Goal: Task Accomplishment & Management: Manage account settings

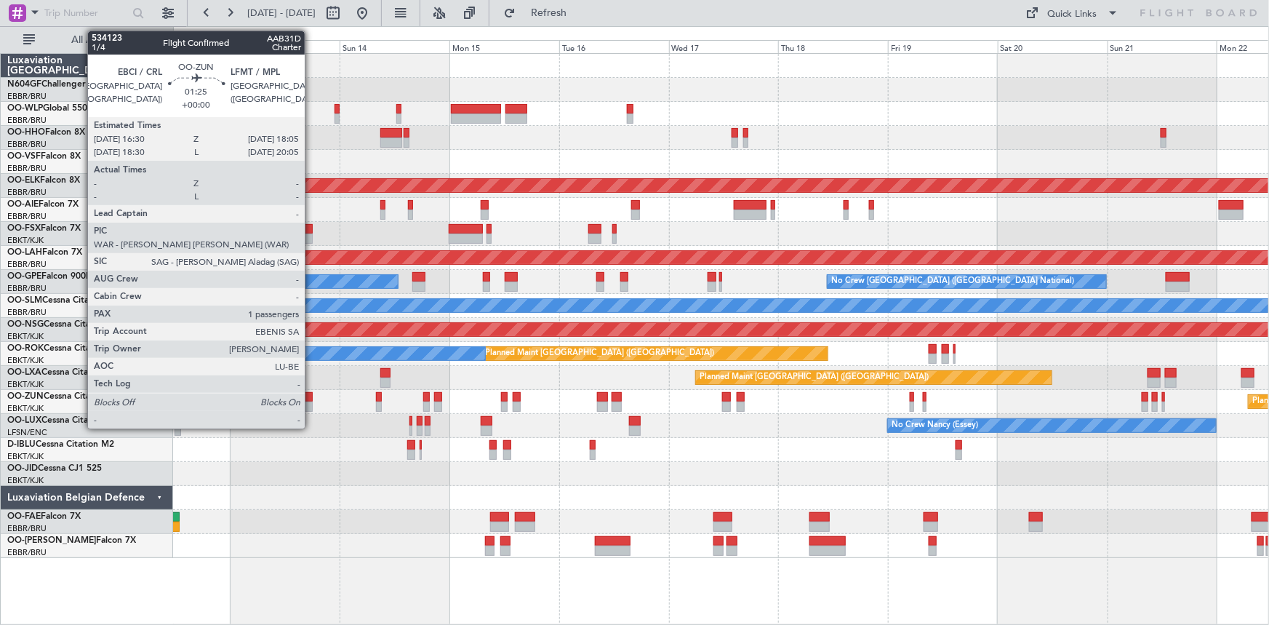
click at [305, 396] on div "Planned Maint Geneva (Cointrin) AOG Maint [US_STATE] ([GEOGRAPHIC_DATA]) Planne…" at bounding box center [721, 306] width 1096 height 504
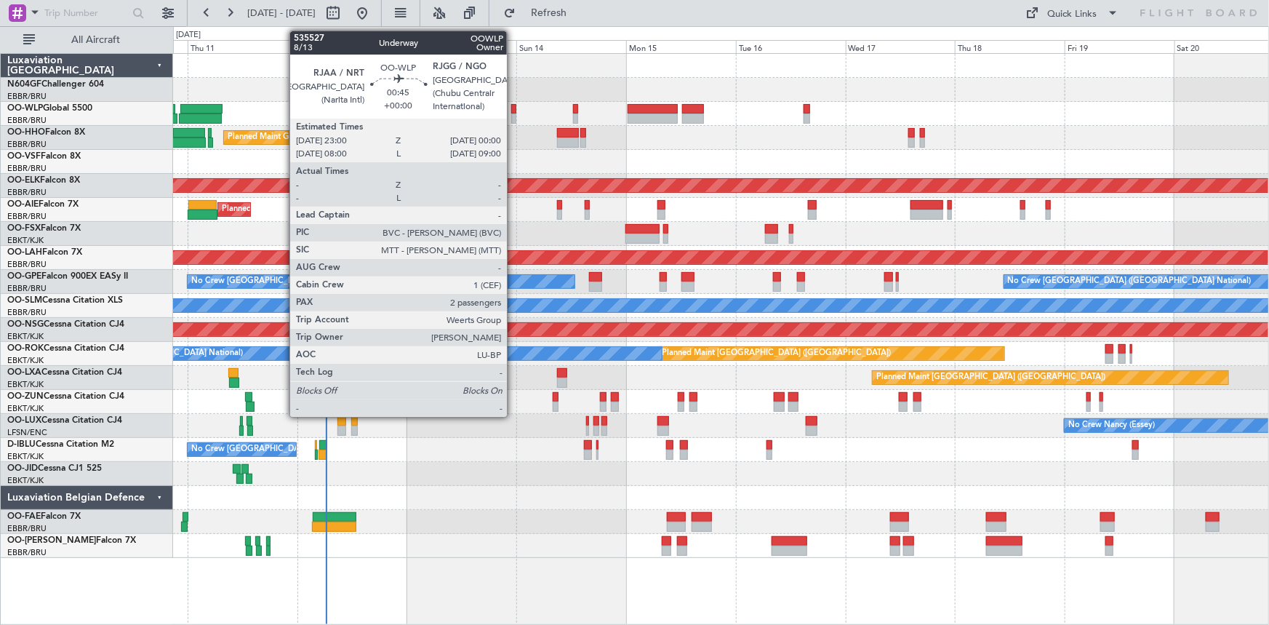
click at [515, 116] on div at bounding box center [513, 118] width 5 height 10
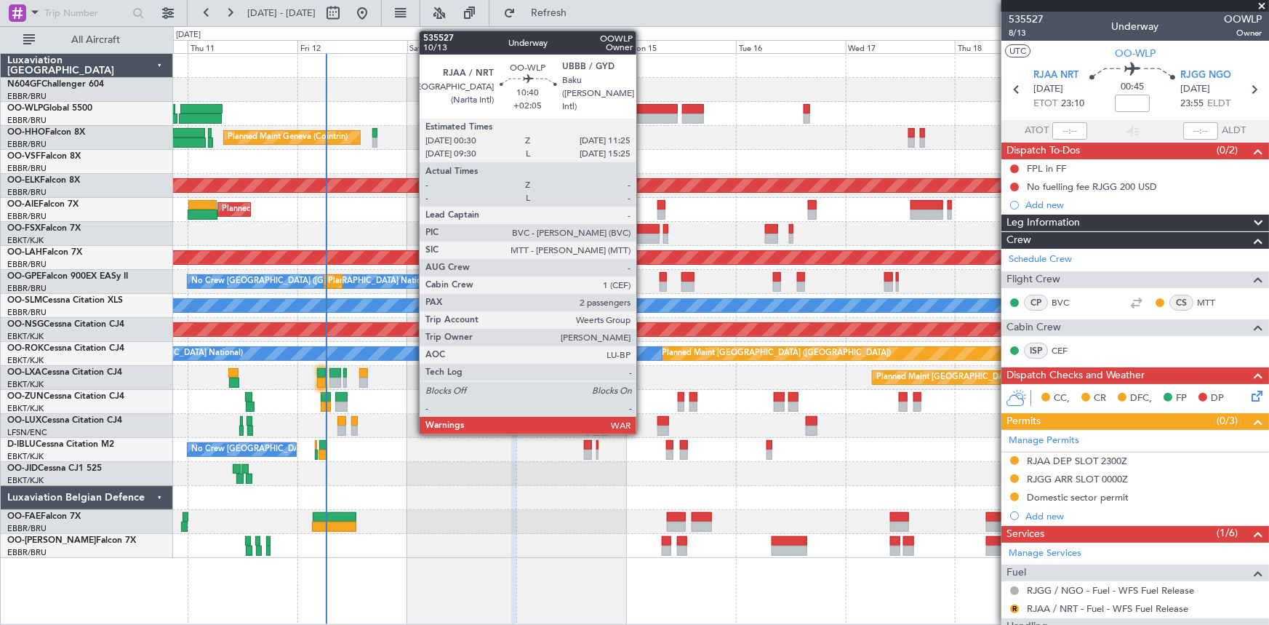
click at [643, 108] on div at bounding box center [653, 109] width 50 height 10
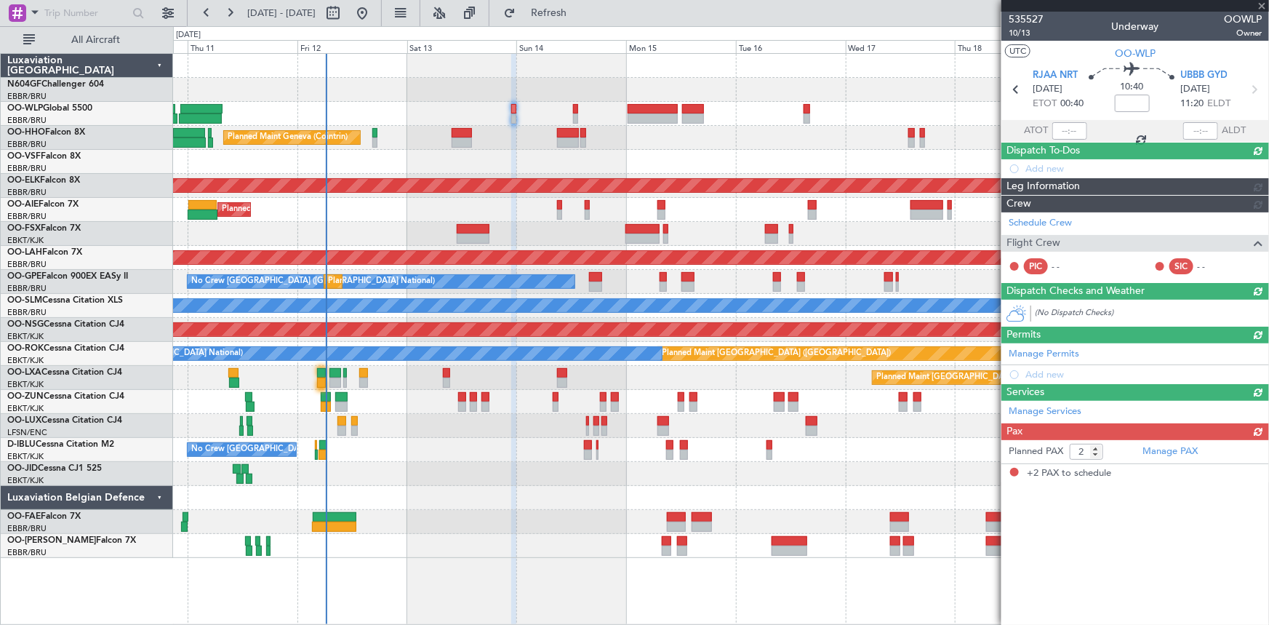
type input "+02:05"
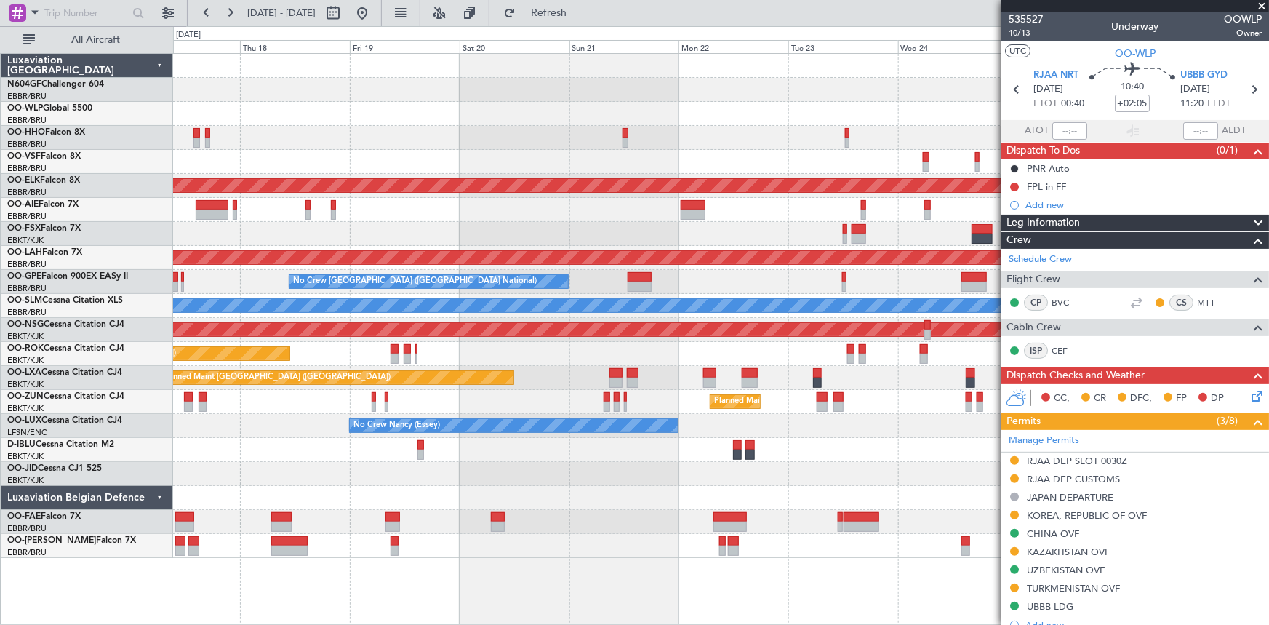
click at [189, 161] on div at bounding box center [721, 162] width 1096 height 24
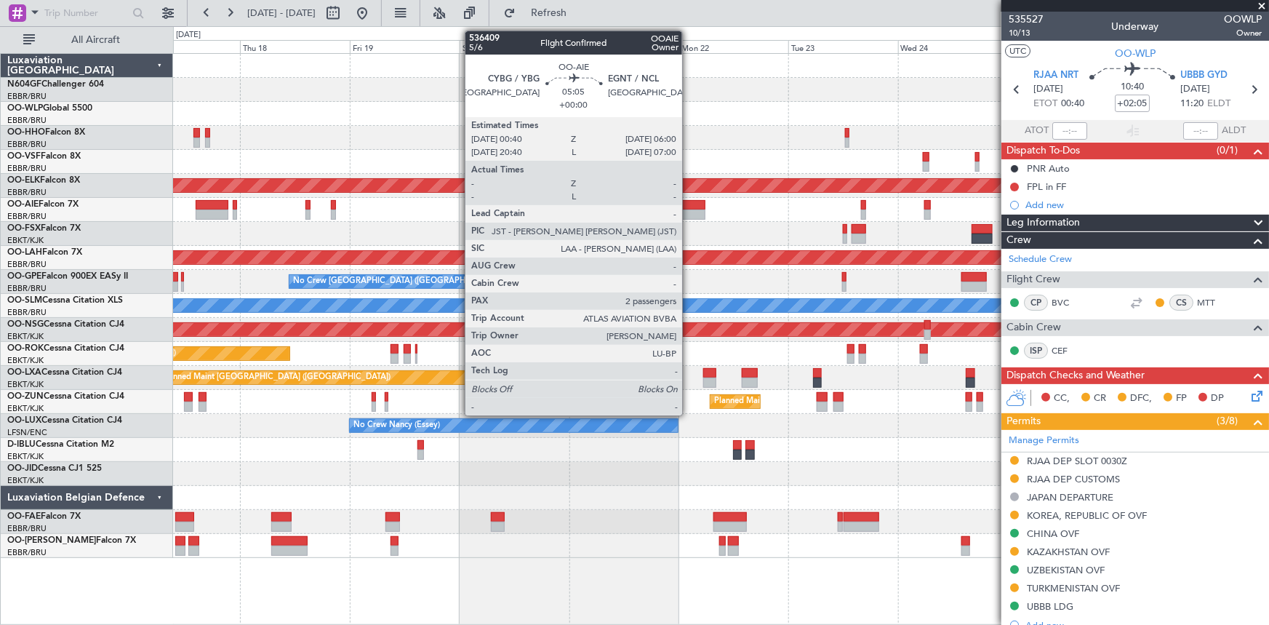
click at [689, 210] on div at bounding box center [693, 214] width 25 height 10
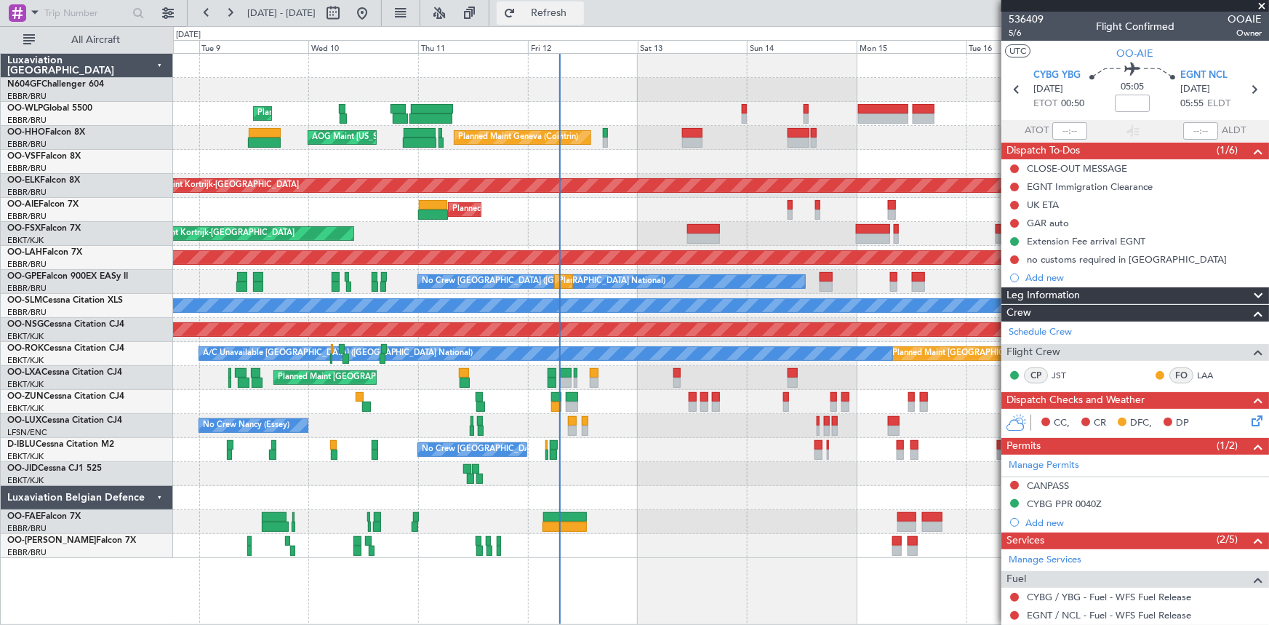
click at [584, 20] on button "Refresh" at bounding box center [540, 12] width 87 height 23
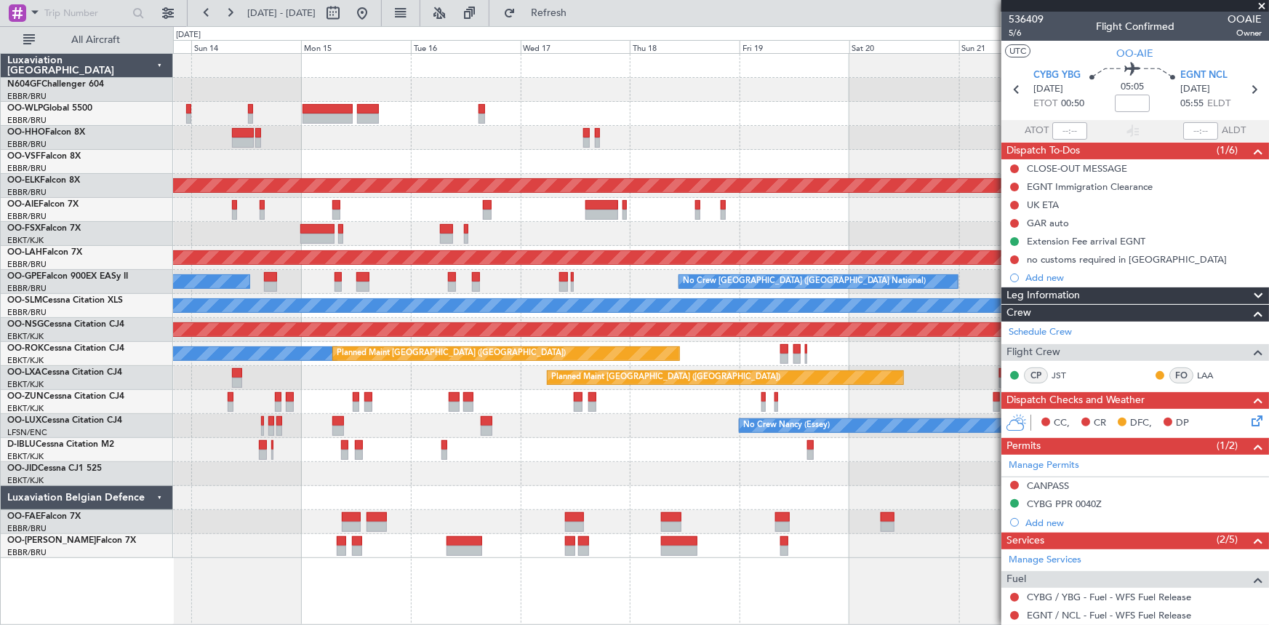
click at [189, 338] on div "Planned Maint Geneva (Cointrin) Planned Maint [GEOGRAPHIC_DATA]-[GEOGRAPHIC_DAT…" at bounding box center [721, 306] width 1096 height 504
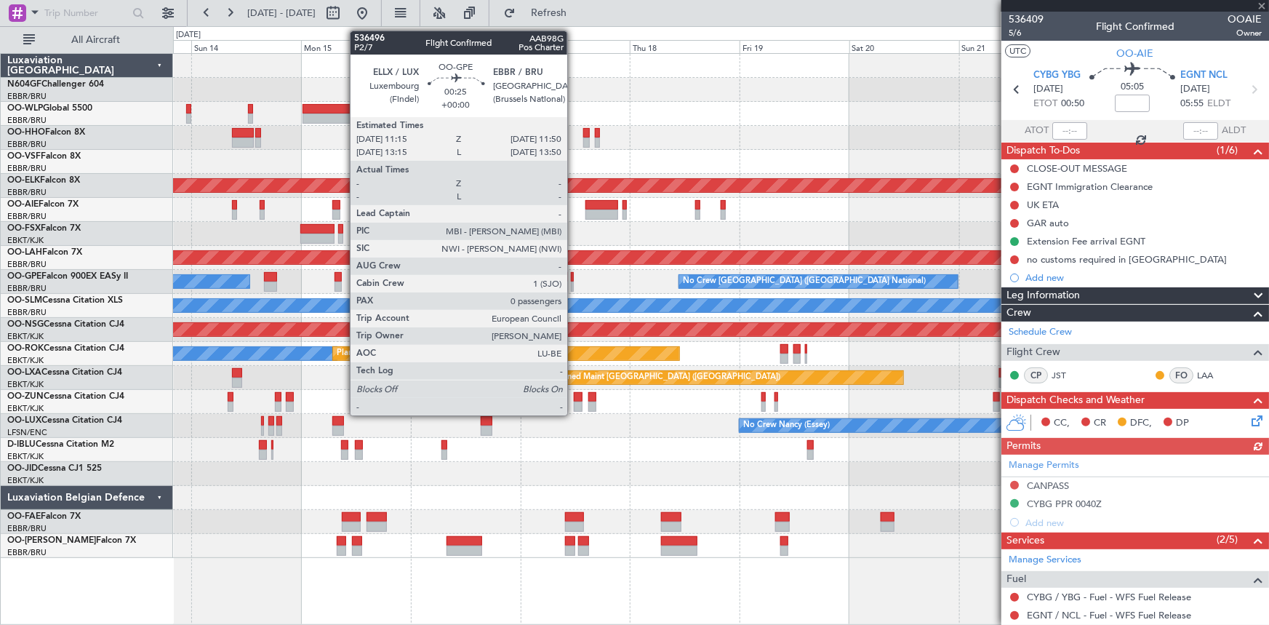
click at [574, 281] on div at bounding box center [572, 286] width 3 height 10
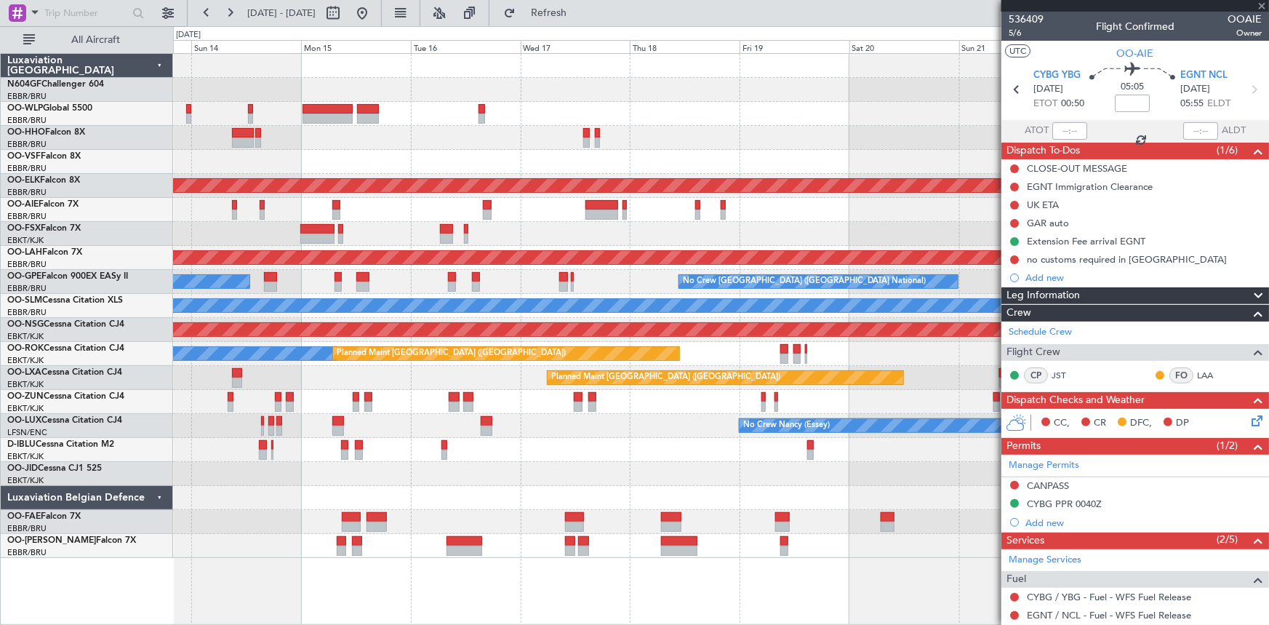
type input "0"
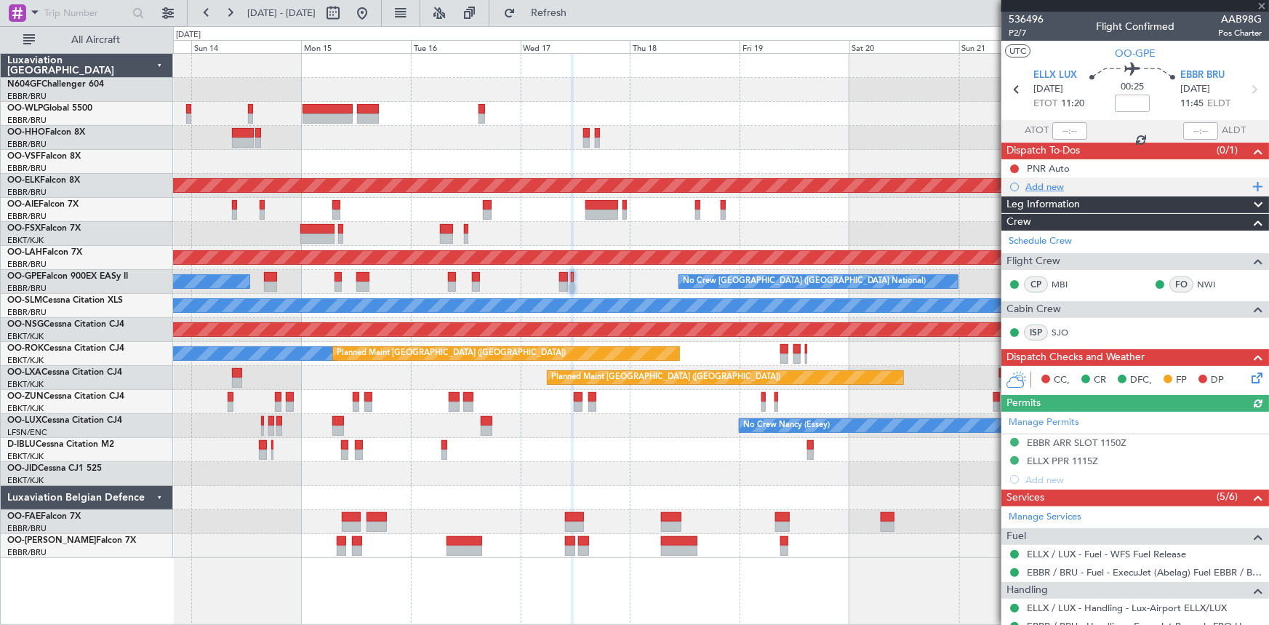
click at [1034, 188] on div "Add new" at bounding box center [1137, 186] width 223 height 12
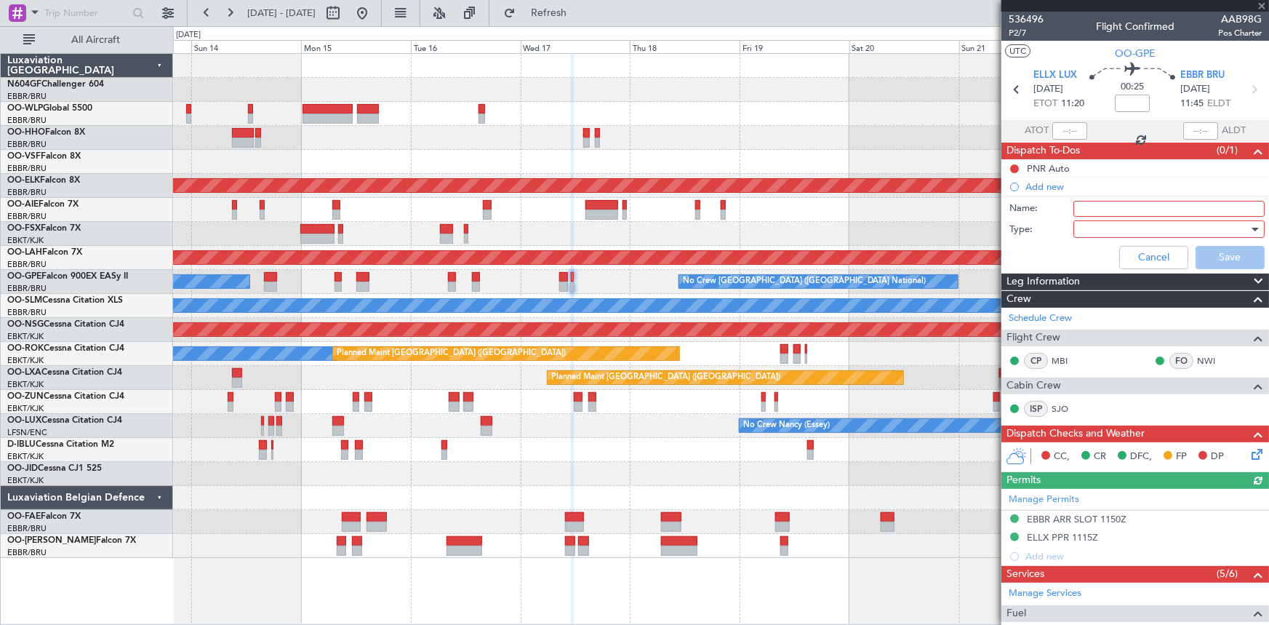
click at [1125, 213] on input "Name:" at bounding box center [1169, 209] width 191 height 16
type input "AUDIT IN FLIGHT"
click at [1170, 233] on div at bounding box center [1163, 229] width 169 height 22
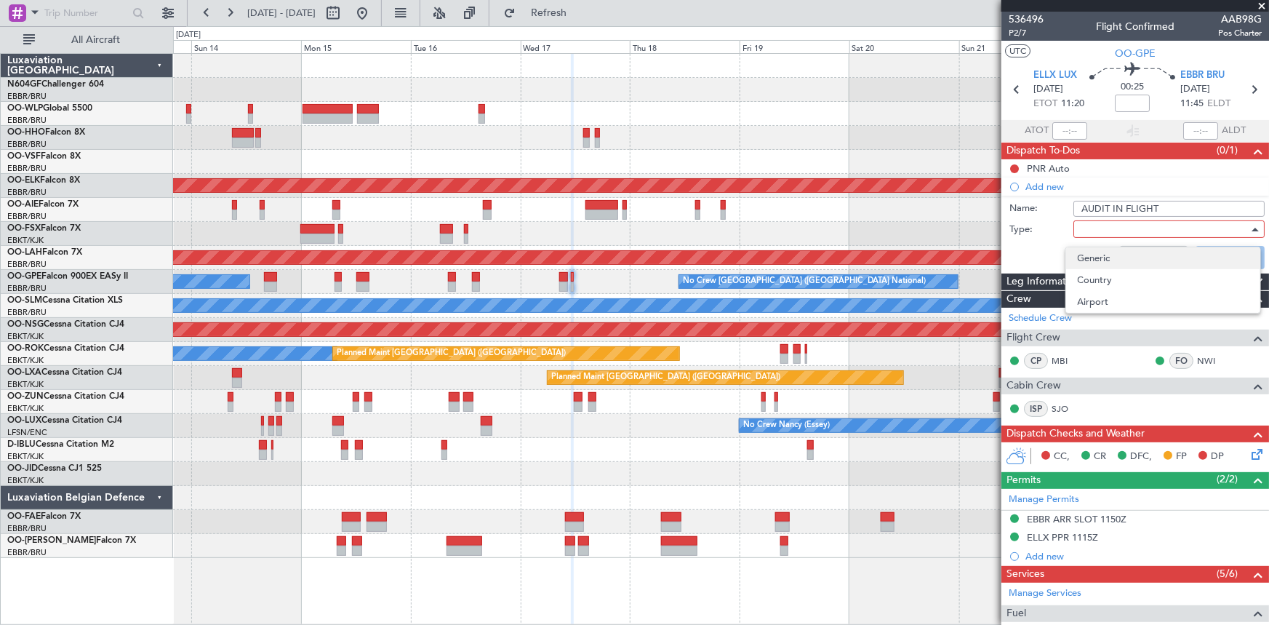
click at [1165, 262] on span "Generic" at bounding box center [1163, 258] width 171 height 22
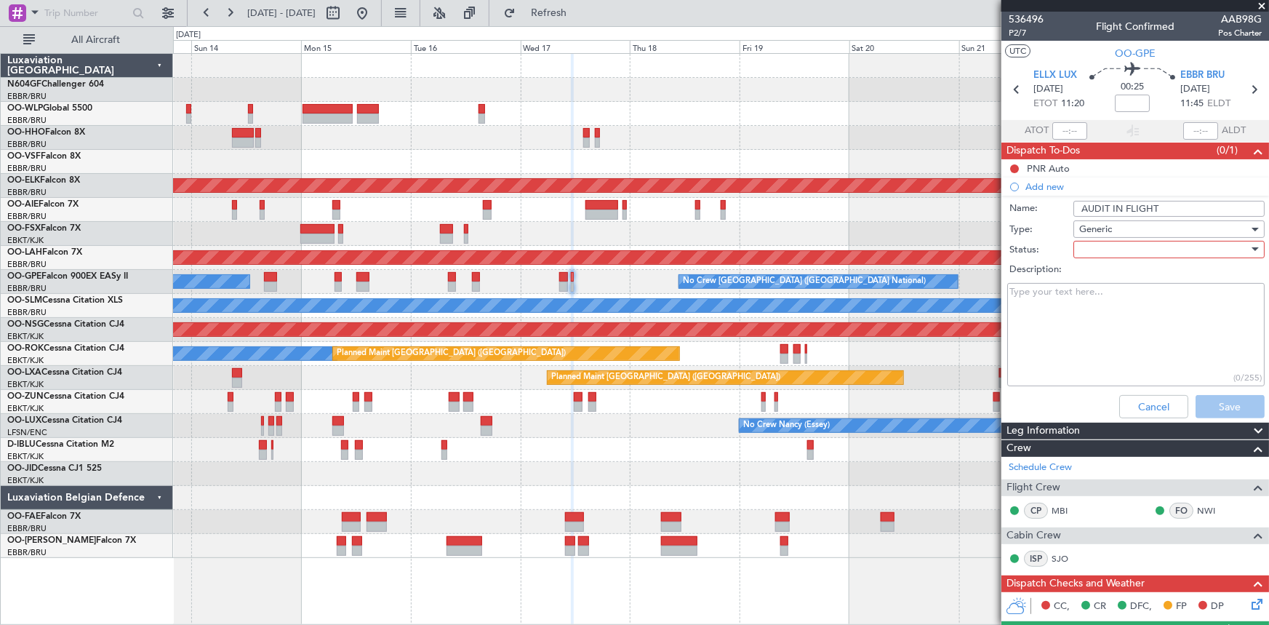
click at [1151, 249] on div at bounding box center [1163, 250] width 169 height 22
drag, startPoint x: 1157, startPoint y: 280, endPoint x: 1157, endPoint y: 289, distance: 8.7
click at [1157, 281] on span "Not Started" at bounding box center [1163, 279] width 171 height 22
click at [1214, 407] on button "Save" at bounding box center [1230, 406] width 69 height 23
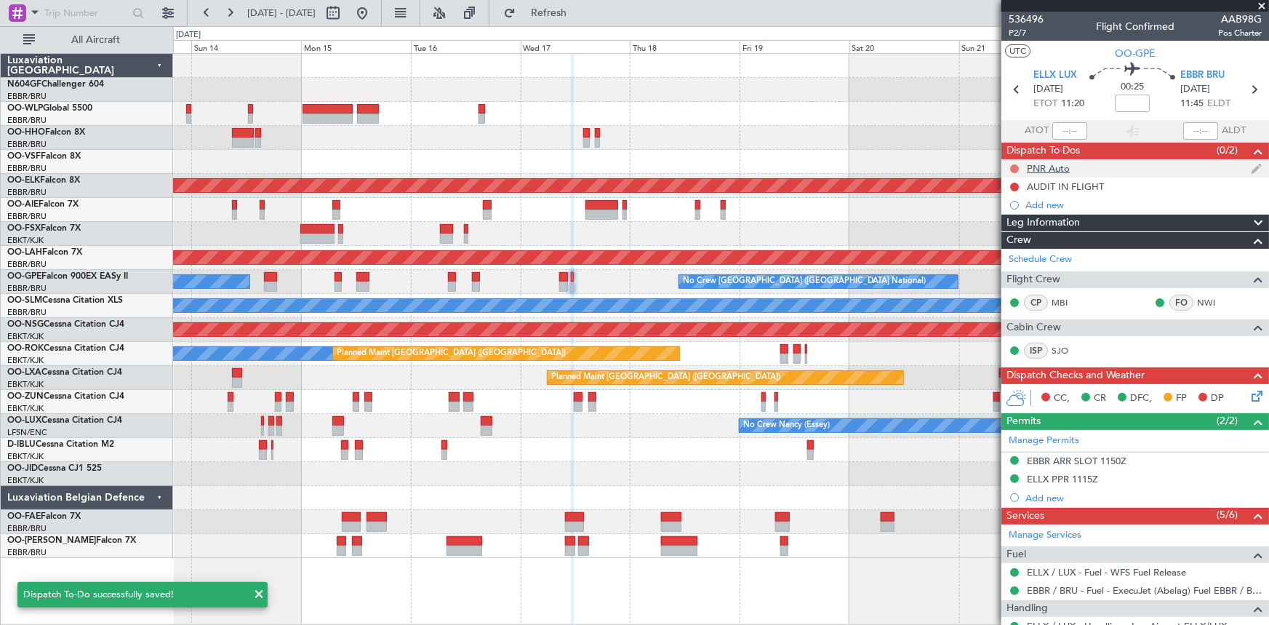
click at [1015, 170] on button at bounding box center [1014, 168] width 9 height 9
click at [1019, 236] on span "Completed" at bounding box center [1021, 232] width 48 height 15
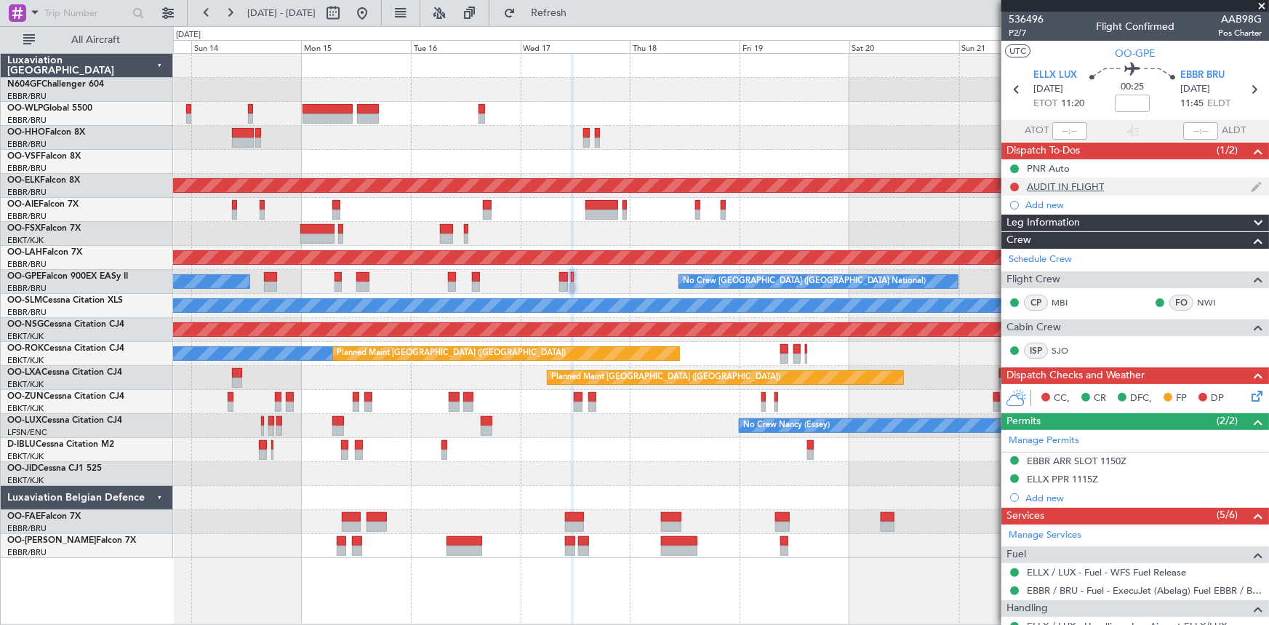
click at [1047, 183] on div "AUDIT IN FLIGHT" at bounding box center [1065, 186] width 77 height 12
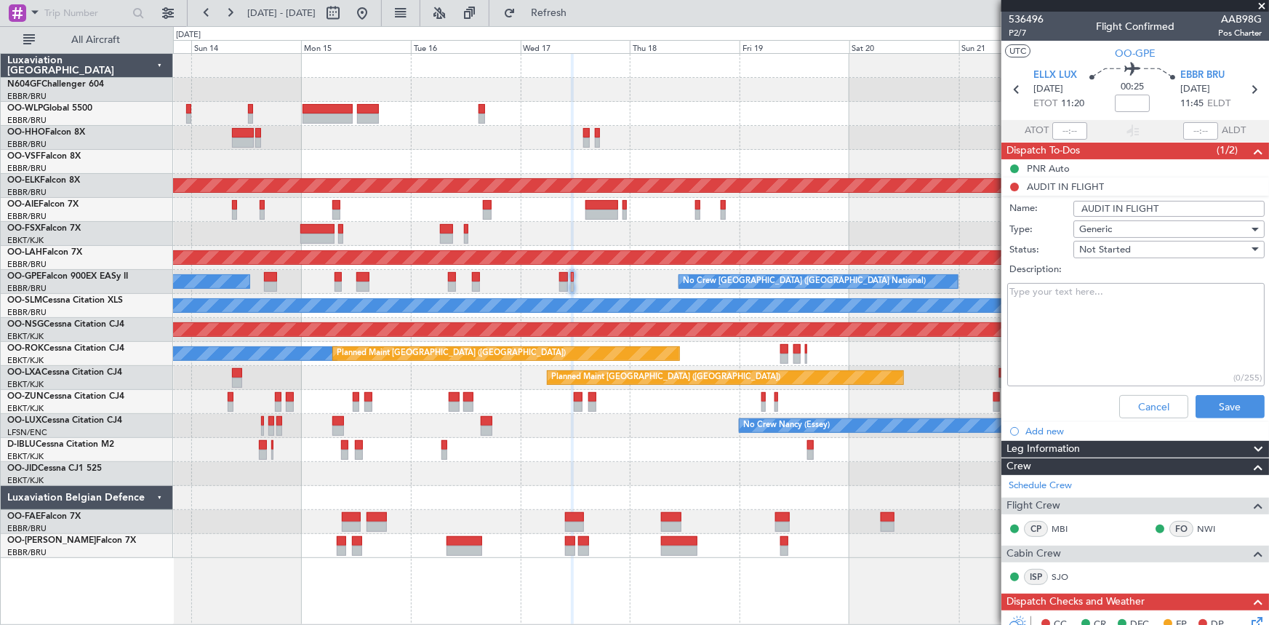
click at [1179, 206] on input "AUDIT IN FLIGHT" at bounding box center [1169, 209] width 191 height 16
type input "AUDIT IN FLIGHT - READ ME"
click at [1157, 319] on textarea "Description:" at bounding box center [1135, 335] width 257 height 104
click at [1133, 247] on div "Not Started" at bounding box center [1163, 250] width 169 height 22
click at [1015, 318] on div at bounding box center [634, 312] width 1269 height 625
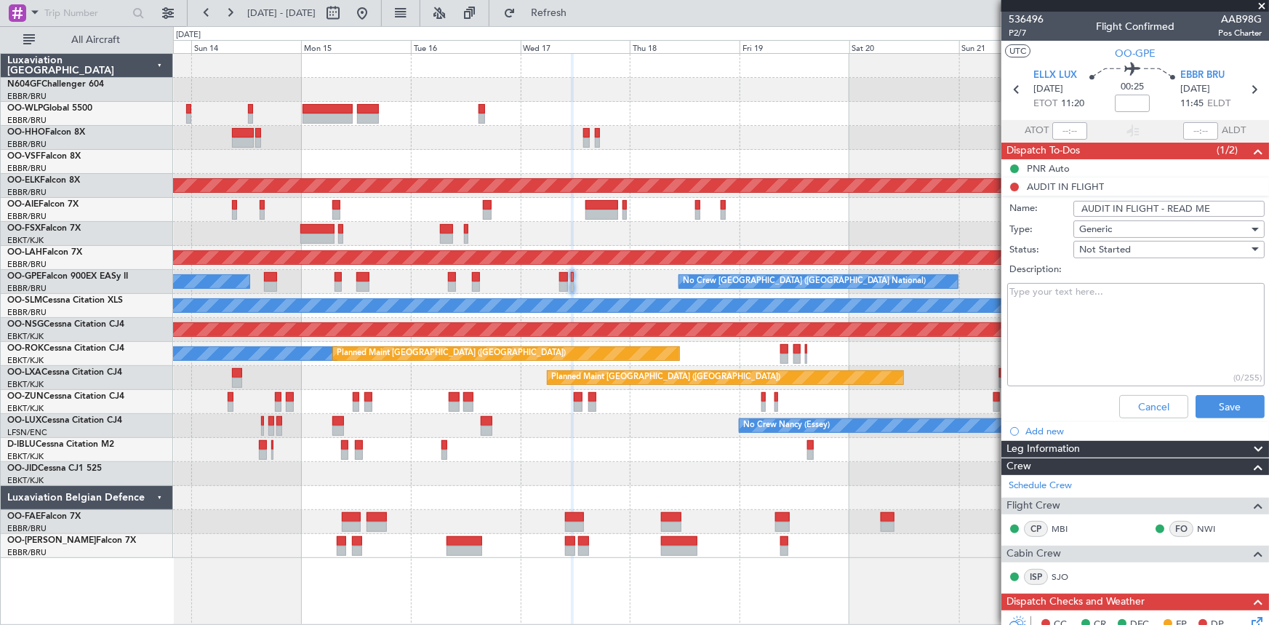
click at [1020, 314] on textarea "Description:" at bounding box center [1135, 335] width 257 height 104
type textarea "SEND BRIEFING TO AUDITOR"
click at [1239, 410] on button "Save" at bounding box center [1230, 406] width 69 height 23
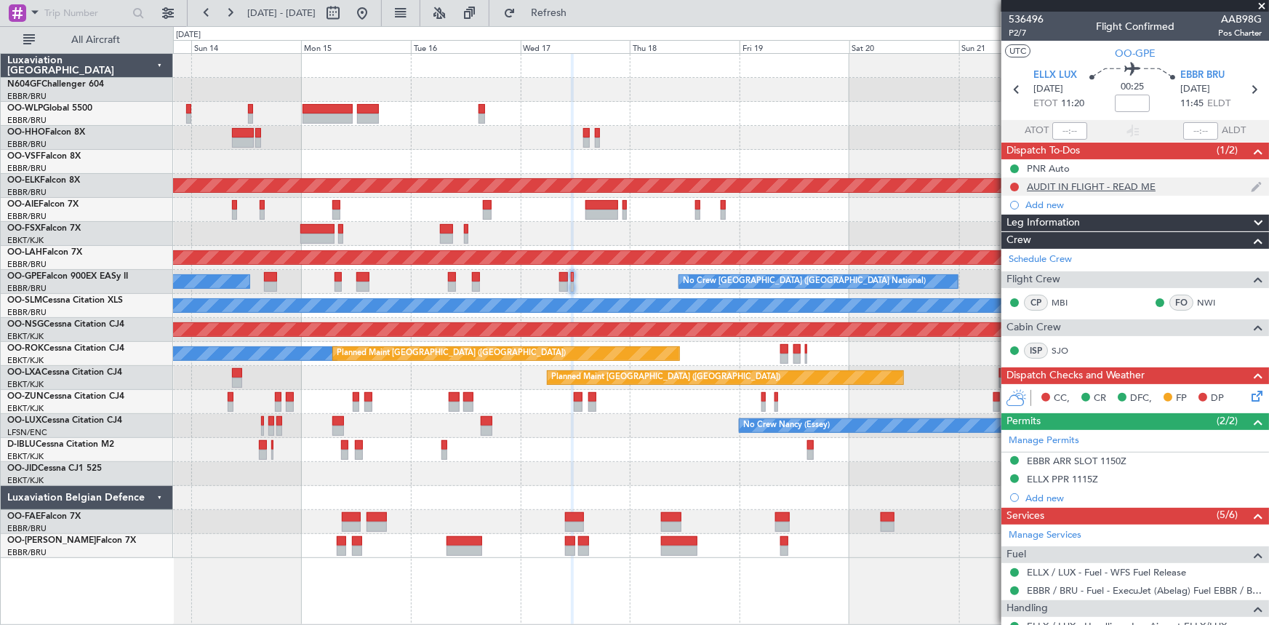
click at [1115, 180] on div "AUDIT IN FLIGHT - READ ME" at bounding box center [1091, 186] width 129 height 12
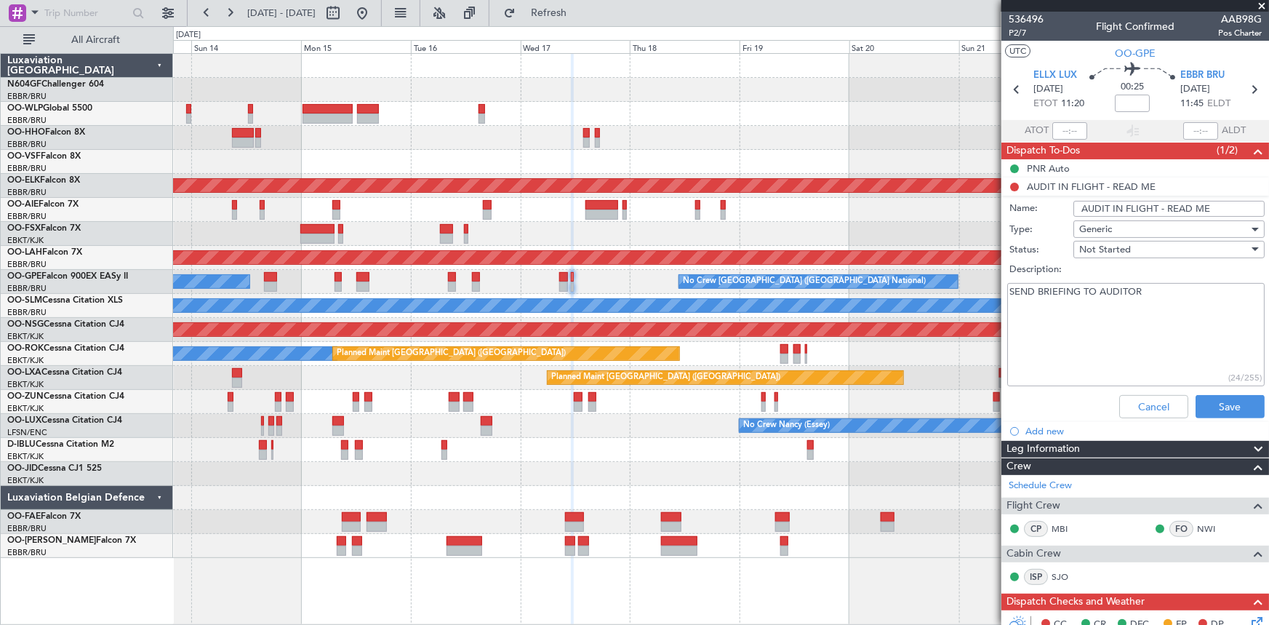
click at [1165, 297] on textarea "SEND BRIEFING TO AUDITOR" at bounding box center [1135, 335] width 257 height 104
drag, startPoint x: 1140, startPoint y: 305, endPoint x: 1058, endPoint y: 306, distance: 81.5
click at [1059, 306] on textarea "SEND BRIEFING TO AUDITOR + ADD HIM AS FLIGHT WATCHER ON THE FLIGHT" at bounding box center [1135, 335] width 257 height 104
click at [1083, 291] on textarea "SEND BRIEFING TO AUDITOR + ADD HIM AS FLIGHT WATCHER (FF)" at bounding box center [1135, 335] width 257 height 104
type textarea "SEND BRIEFING + OFP TO AUDITOR + ADD HIM AS FLIGHT WATCHER (FF)"
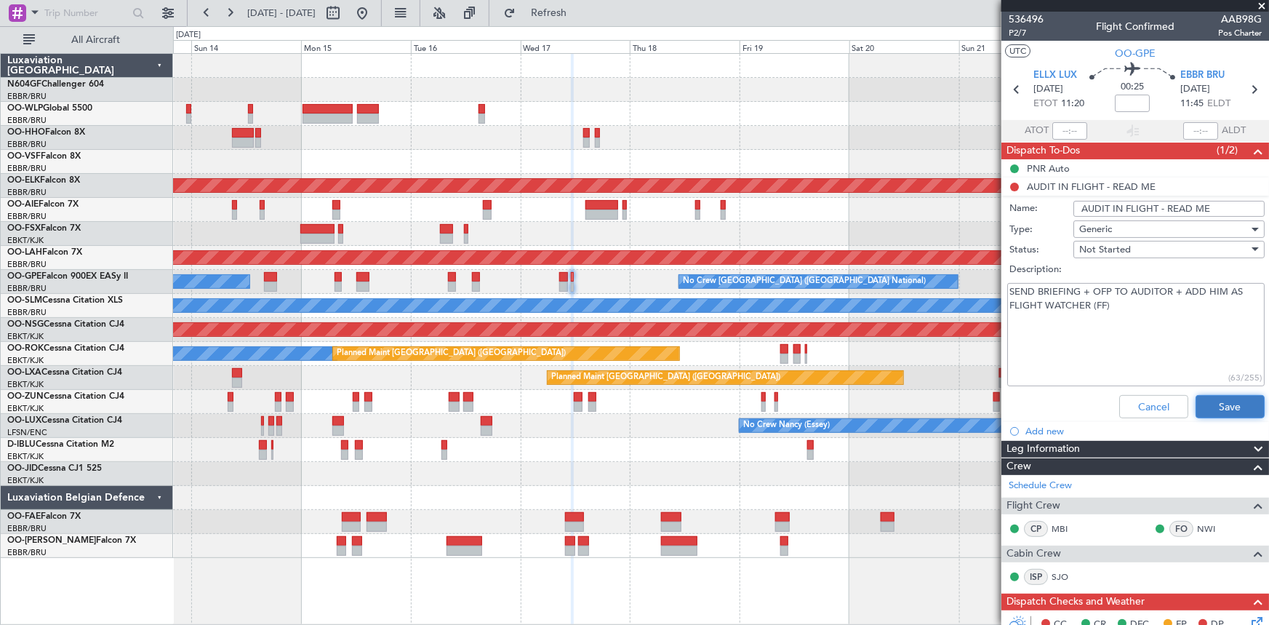
click at [1218, 399] on button "Save" at bounding box center [1230, 406] width 69 height 23
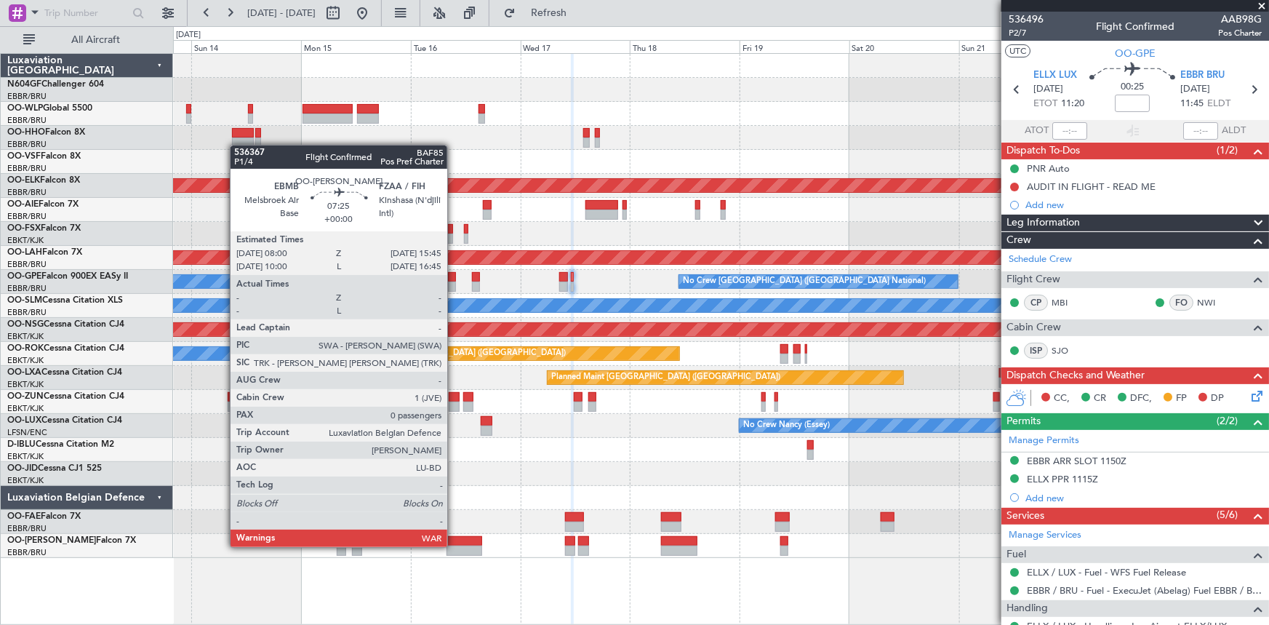
click at [454, 546] on div at bounding box center [465, 551] width 36 height 10
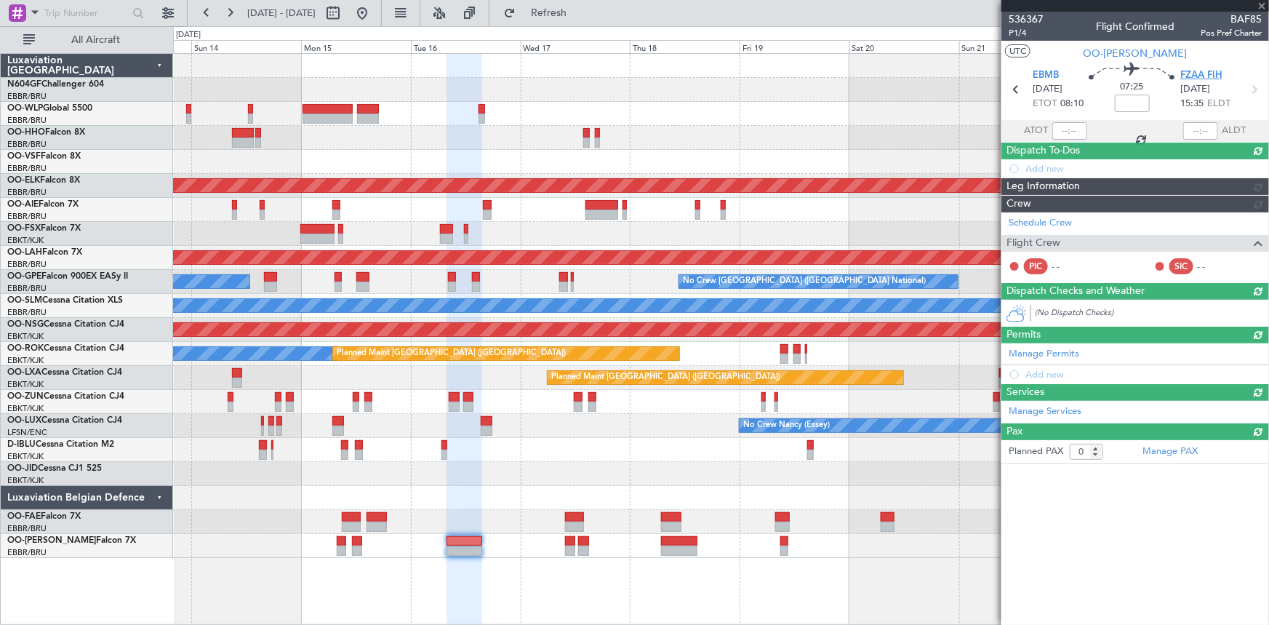
click at [1190, 73] on span "FZAA FIH" at bounding box center [1202, 75] width 42 height 15
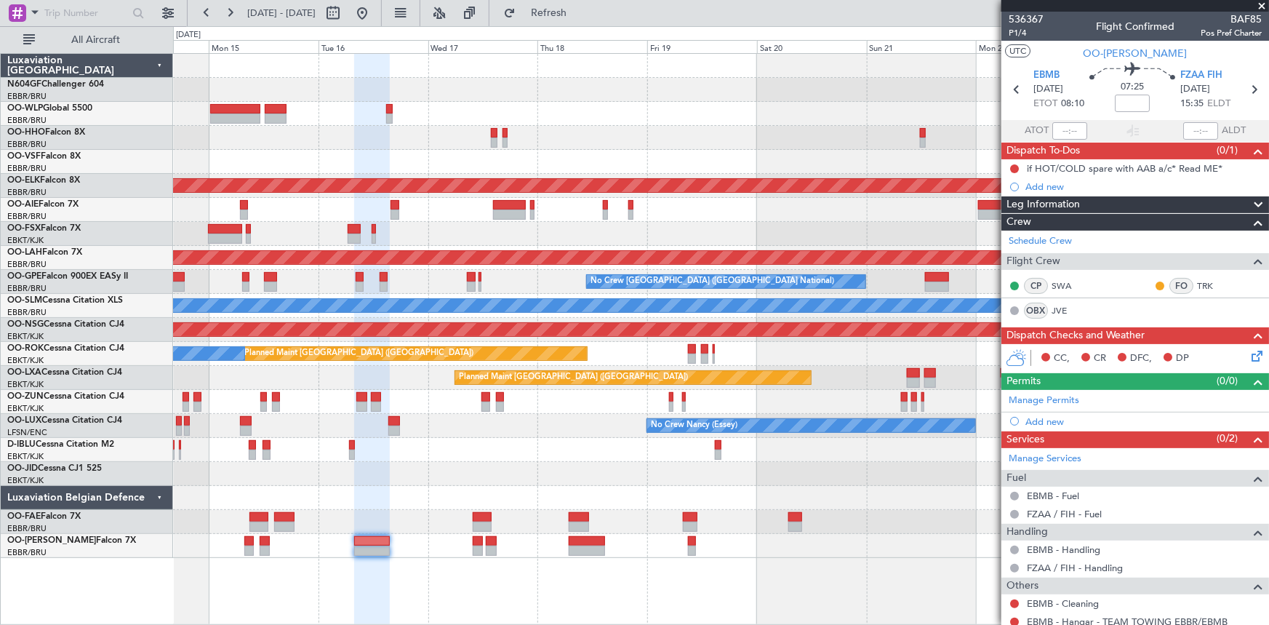
click at [582, 236] on div at bounding box center [721, 234] width 1096 height 24
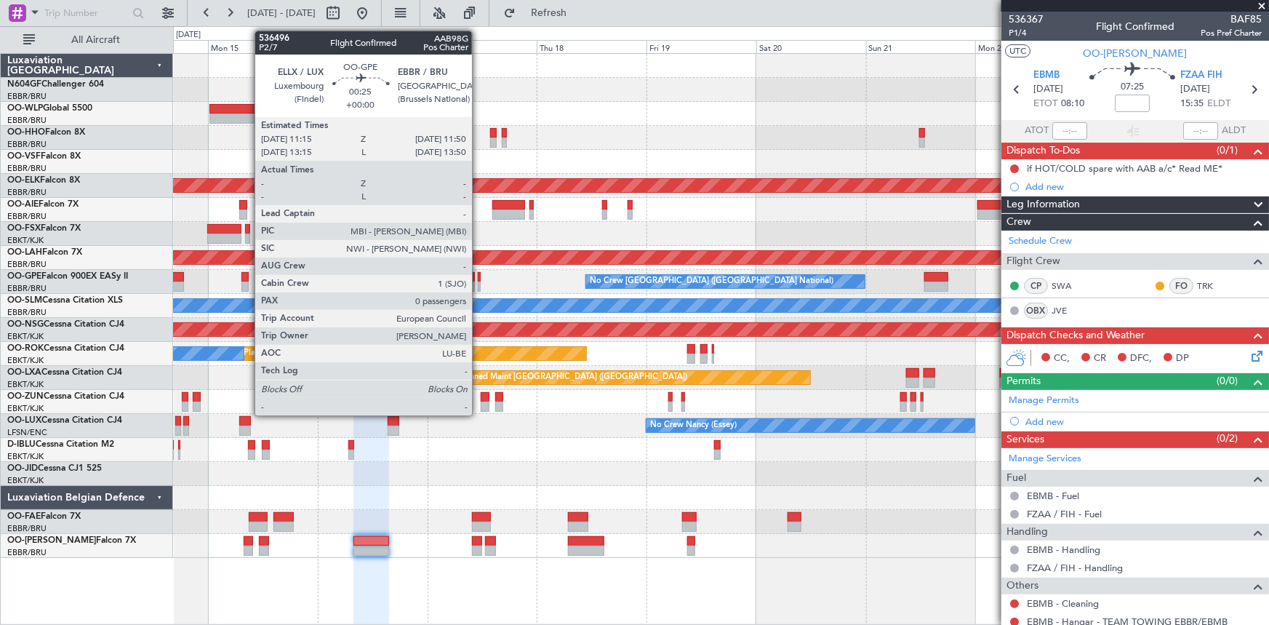
click at [479, 289] on div at bounding box center [479, 286] width 3 height 10
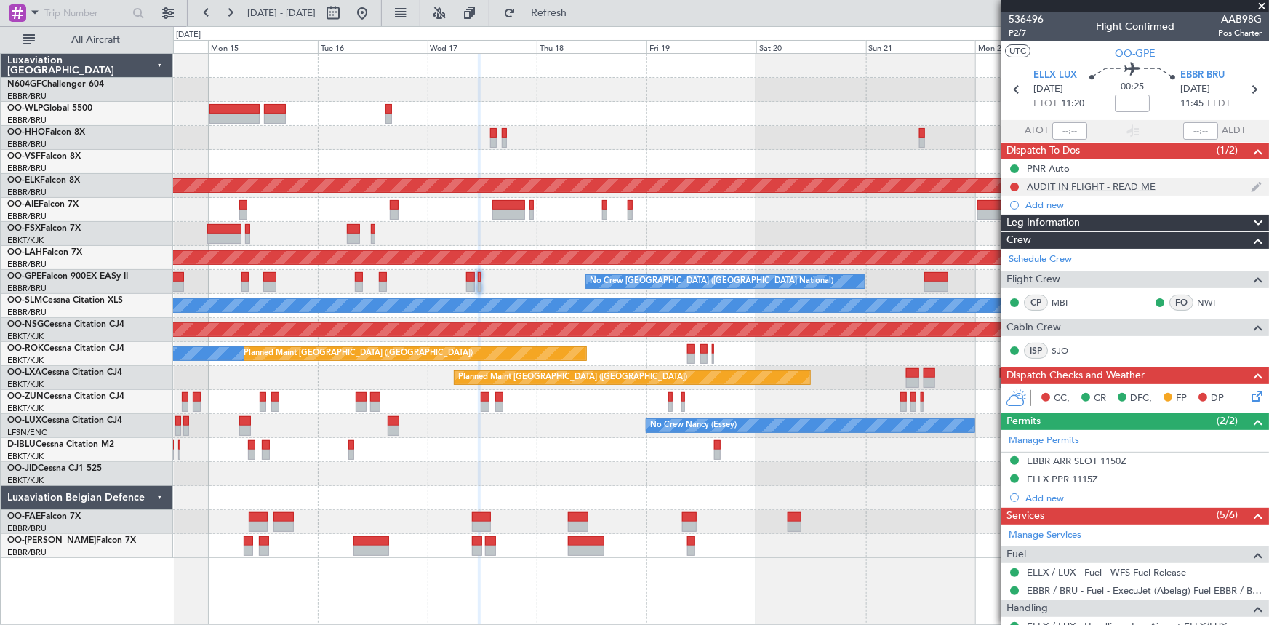
click at [1064, 181] on div "AUDIT IN FLIGHT - READ ME" at bounding box center [1091, 186] width 129 height 12
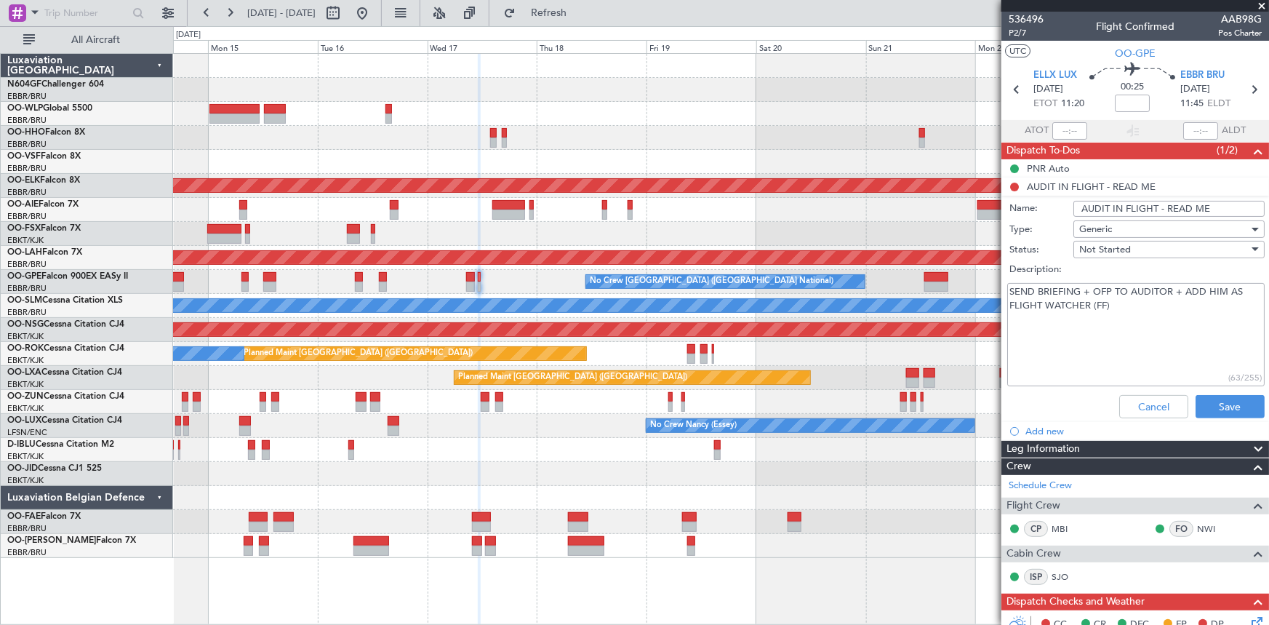
drag, startPoint x: 1167, startPoint y: 305, endPoint x: 1177, endPoint y: 287, distance: 21.5
click at [1177, 287] on textarea "SEND BRIEFING + OFP TO AUDITOR + ADD HIM AS FLIGHT WATCHER (FF)" at bounding box center [1135, 335] width 257 height 104
type textarea "SEND BRIEFING + OFP TO AUDITOR"
click at [1240, 410] on button "Save" at bounding box center [1230, 406] width 69 height 23
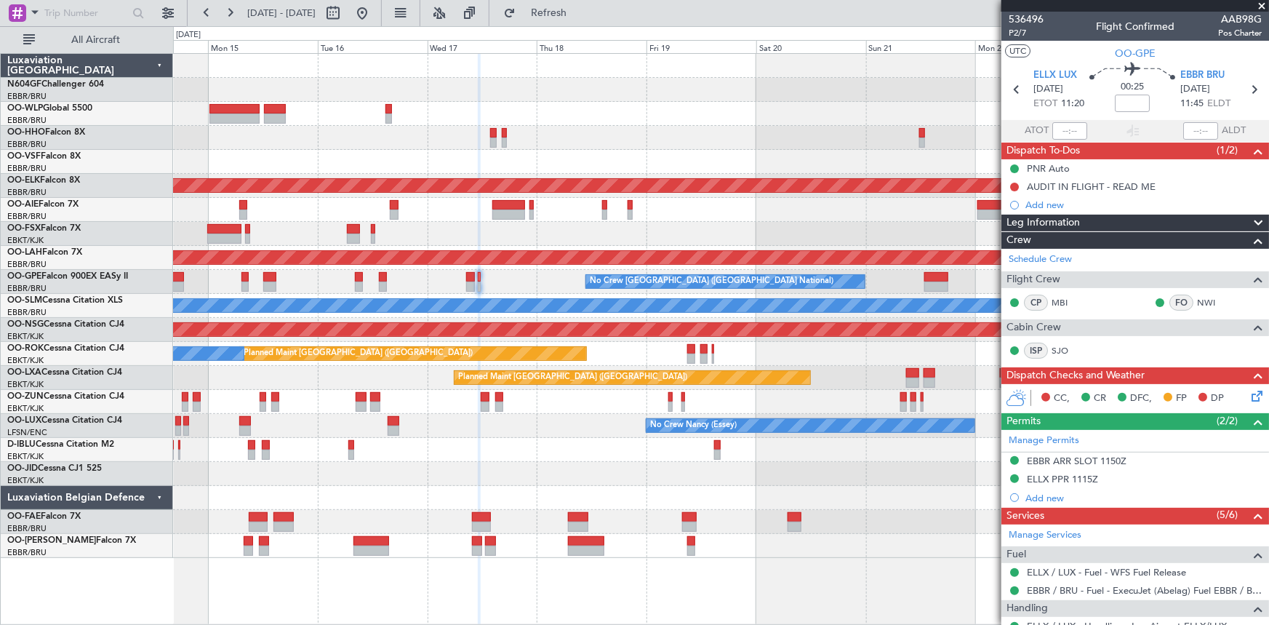
scroll to position [122, 0]
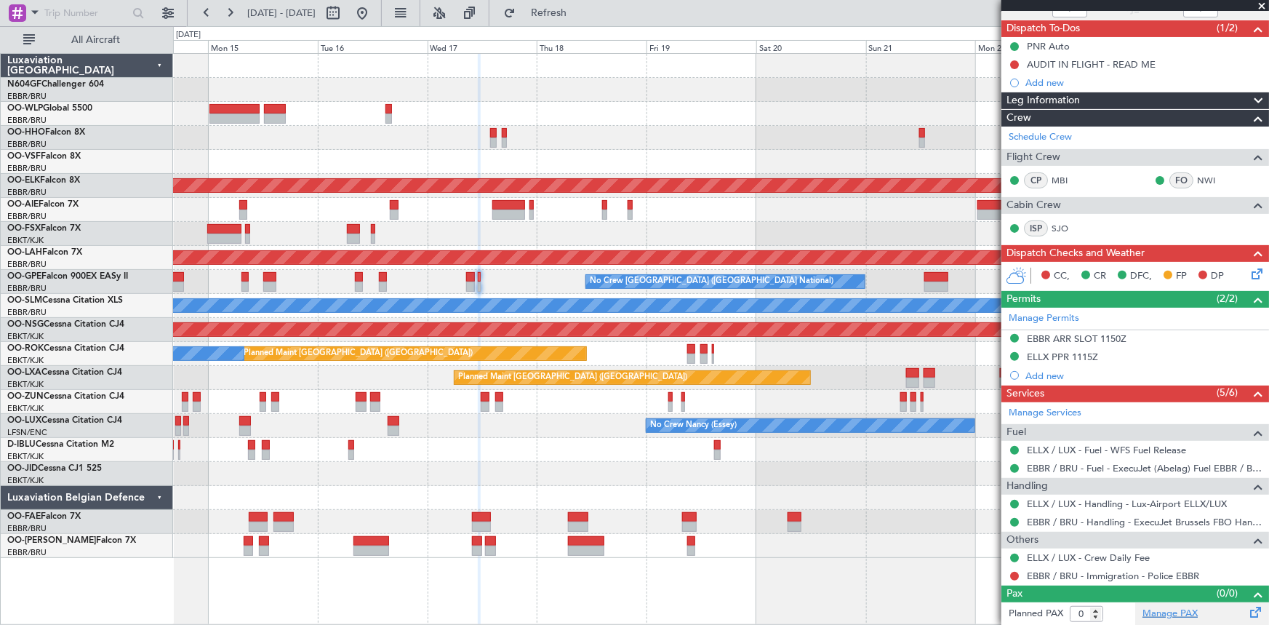
click at [1169, 612] on link "Manage PAX" at bounding box center [1170, 614] width 55 height 15
click at [580, 9] on span "Refresh" at bounding box center [549, 13] width 61 height 10
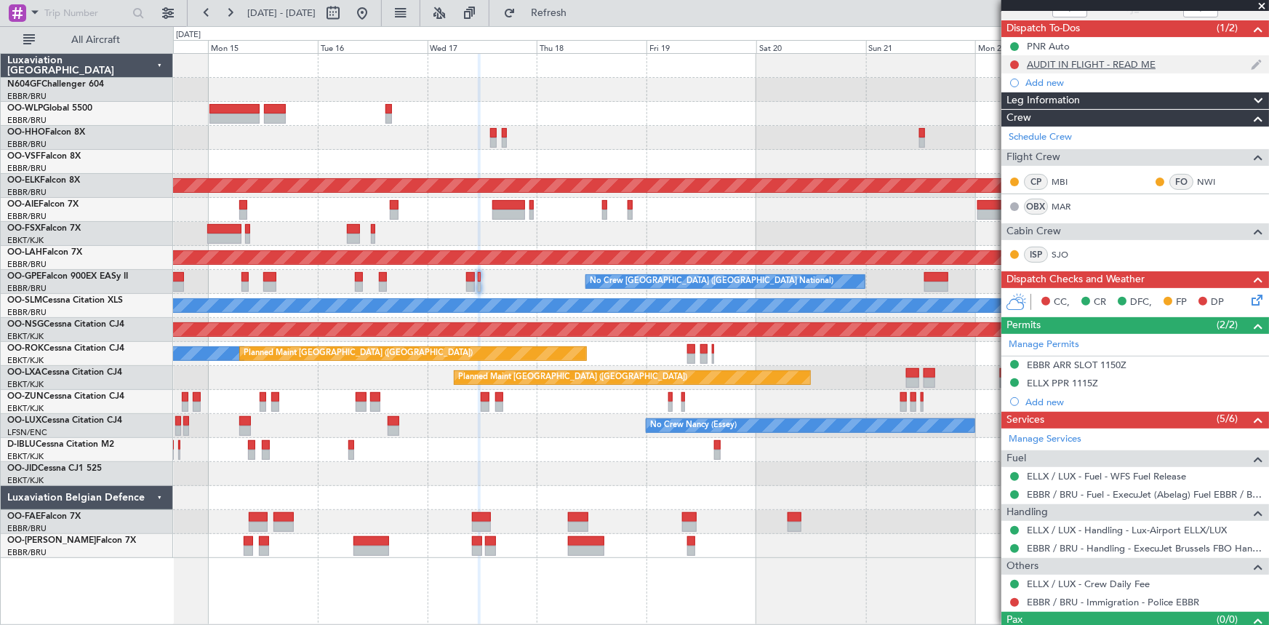
click at [1058, 63] on div "AUDIT IN FLIGHT - READ ME" at bounding box center [1091, 64] width 129 height 12
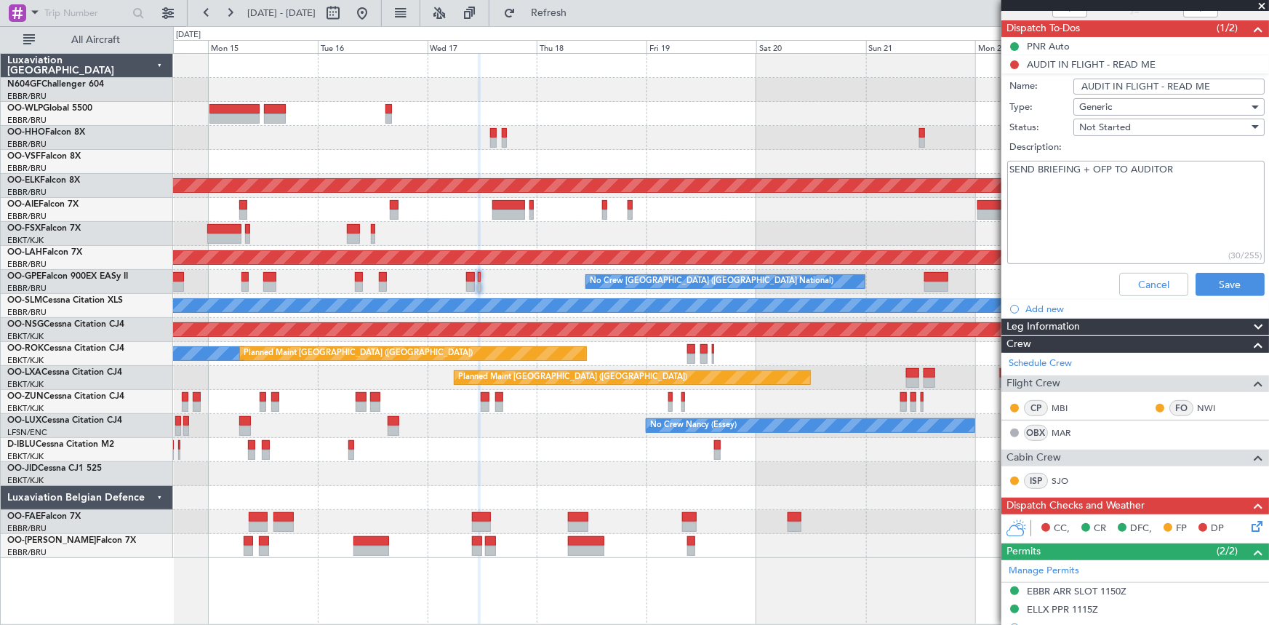
click at [1228, 84] on input "AUDIT IN FLIGHT - READ ME" at bounding box center [1169, 87] width 191 height 16
type input "AUDIT IN FLIGHT - READ ME ([PERSON_NAME])"
click at [1222, 285] on button "Save" at bounding box center [1230, 284] width 69 height 23
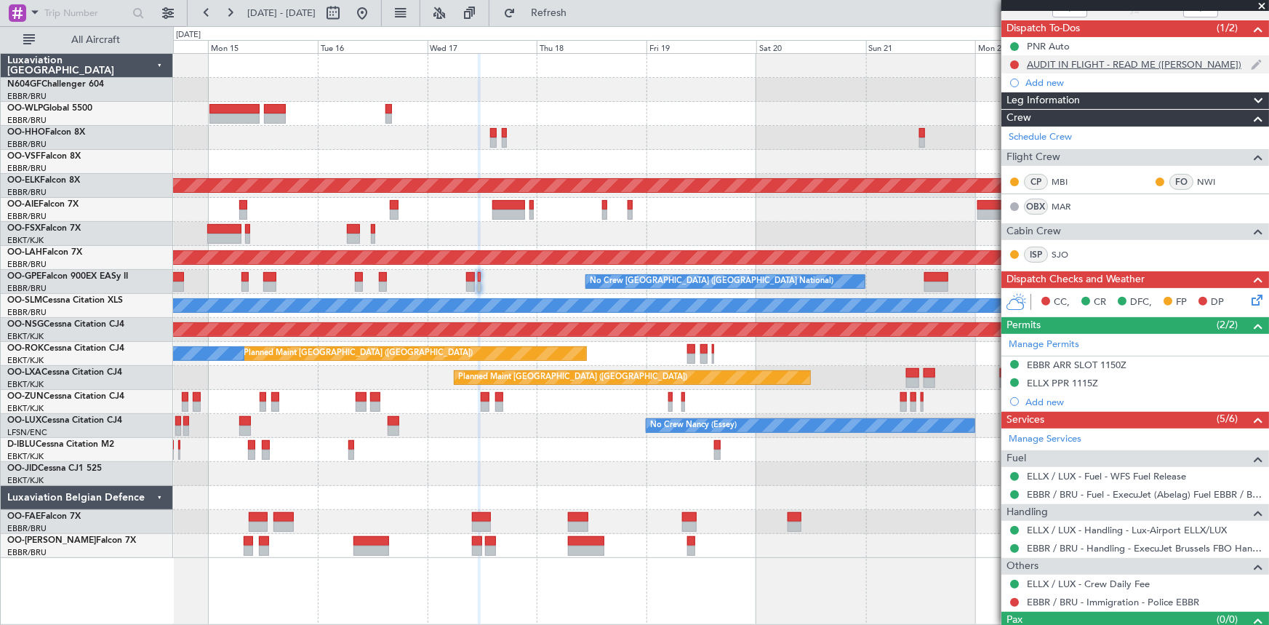
click at [1128, 67] on div "AUDIT IN FLIGHT - READ ME ([PERSON_NAME])" at bounding box center [1134, 64] width 215 height 12
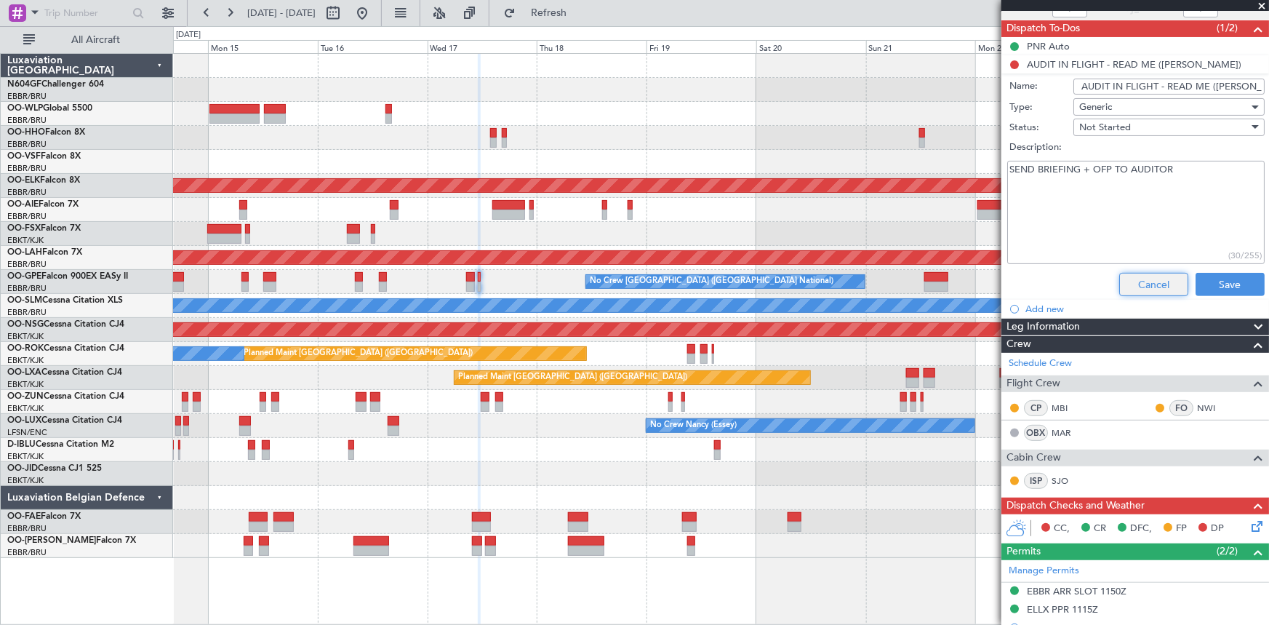
click at [1137, 289] on button "Cancel" at bounding box center [1153, 284] width 69 height 23
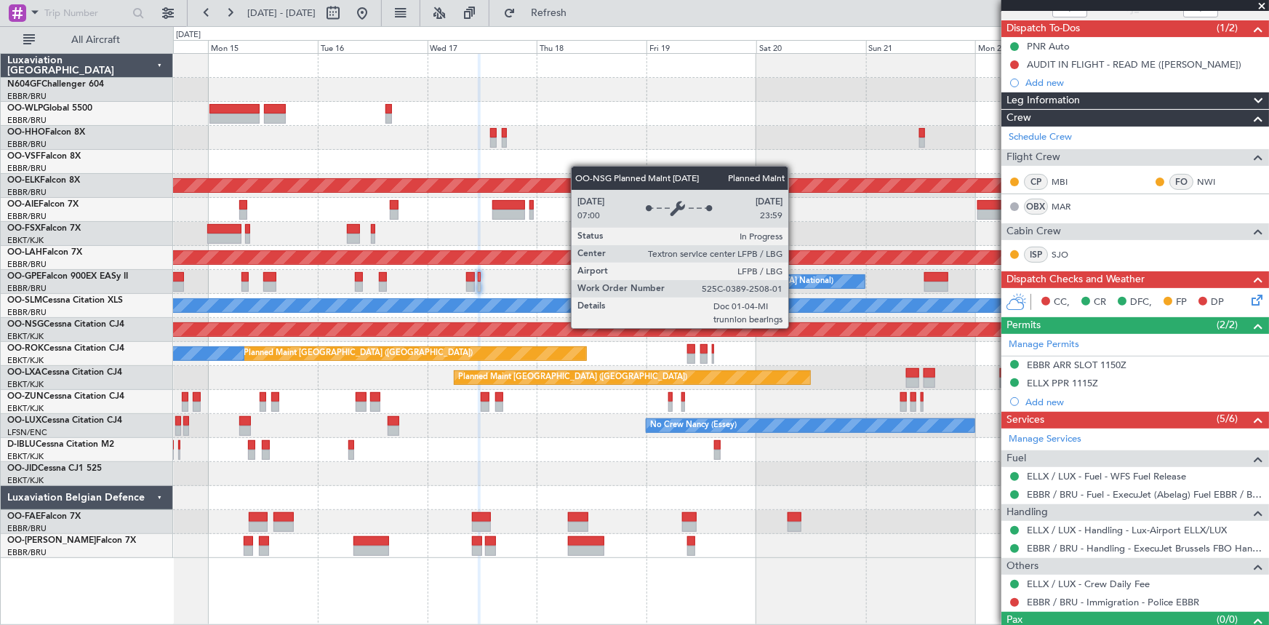
click at [119, 370] on div "Planned Maint Geneva (Cointrin) Planned Maint Kortrijk-Wevelgem Planned Maint L…" at bounding box center [634, 325] width 1269 height 599
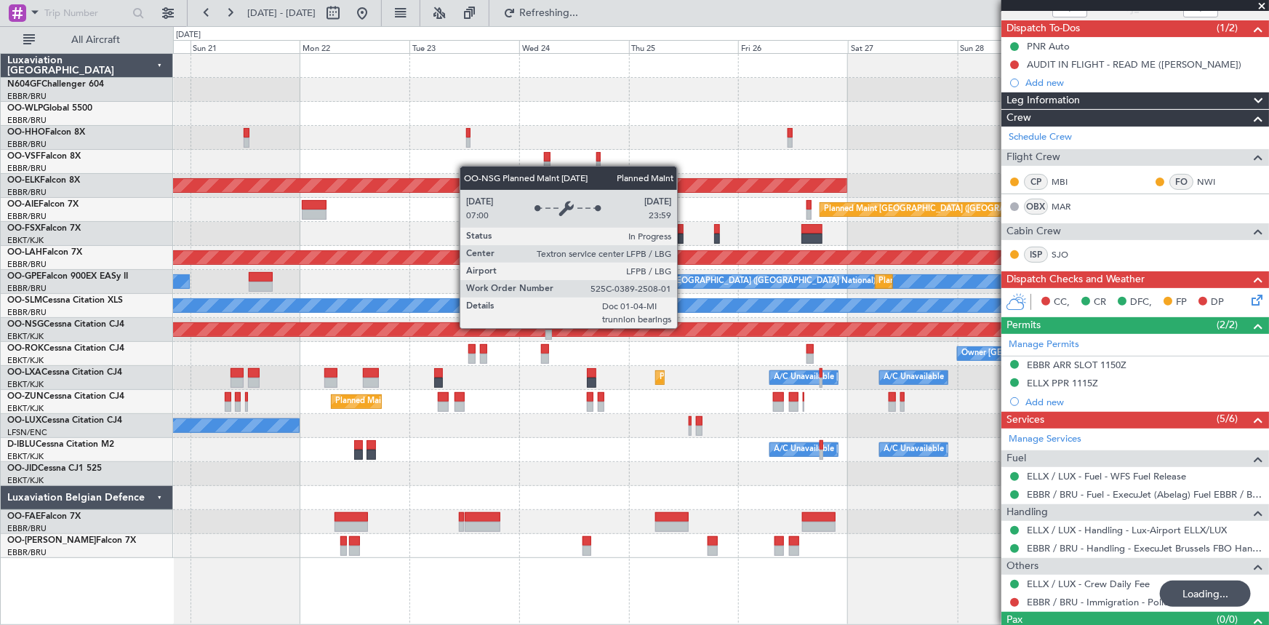
click at [783, 320] on div "Planned Maint [GEOGRAPHIC_DATA] ([GEOGRAPHIC_DATA])" at bounding box center [721, 330] width 1096 height 24
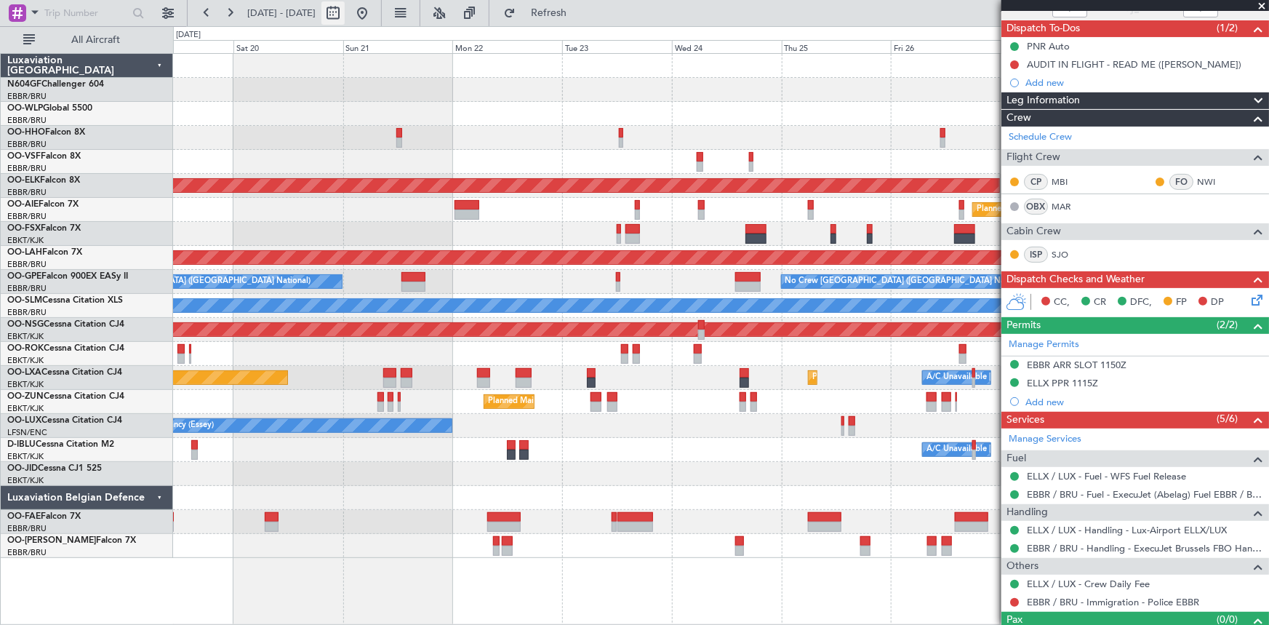
click at [345, 9] on button at bounding box center [332, 12] width 23 height 23
select select "9"
select select "2025"
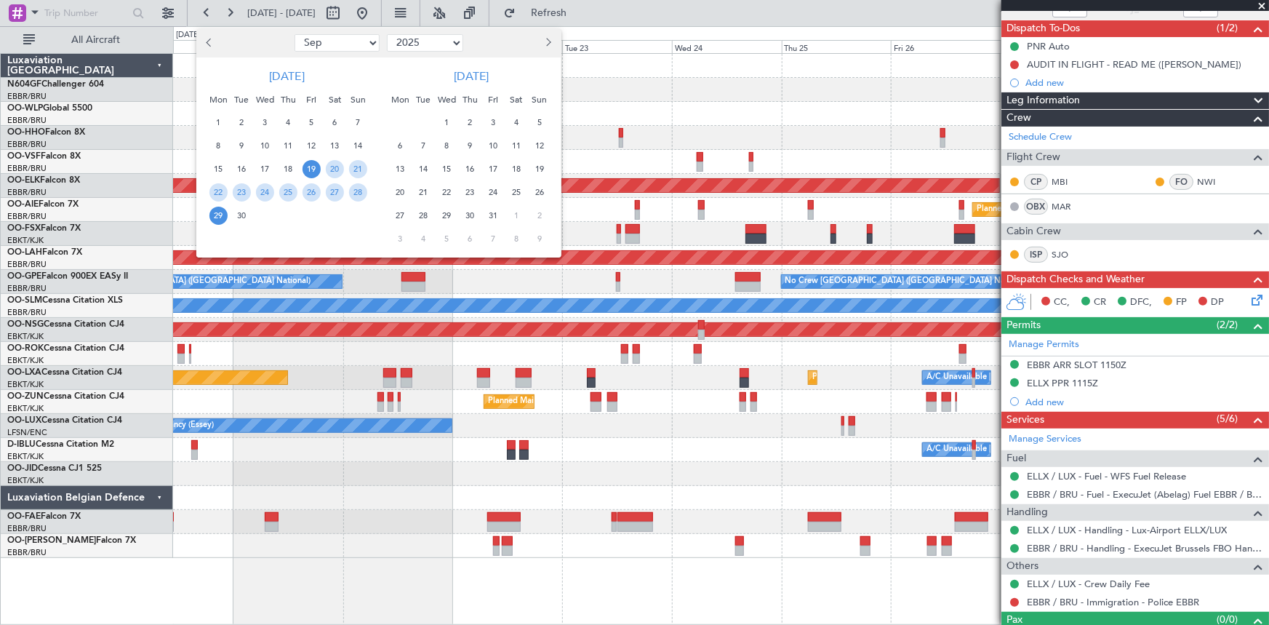
click at [201, 43] on div at bounding box center [243, 42] width 95 height 23
click at [209, 42] on span "Previous month" at bounding box center [211, 42] width 9 height 9
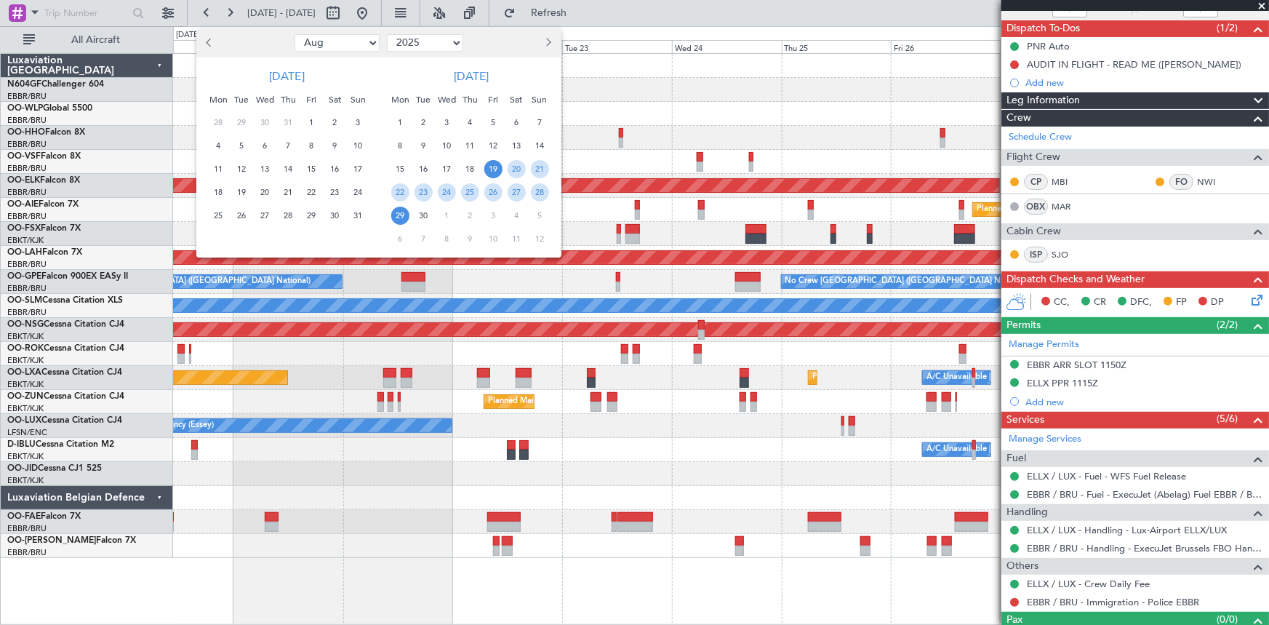
click at [209, 42] on span "Previous month" at bounding box center [211, 42] width 9 height 9
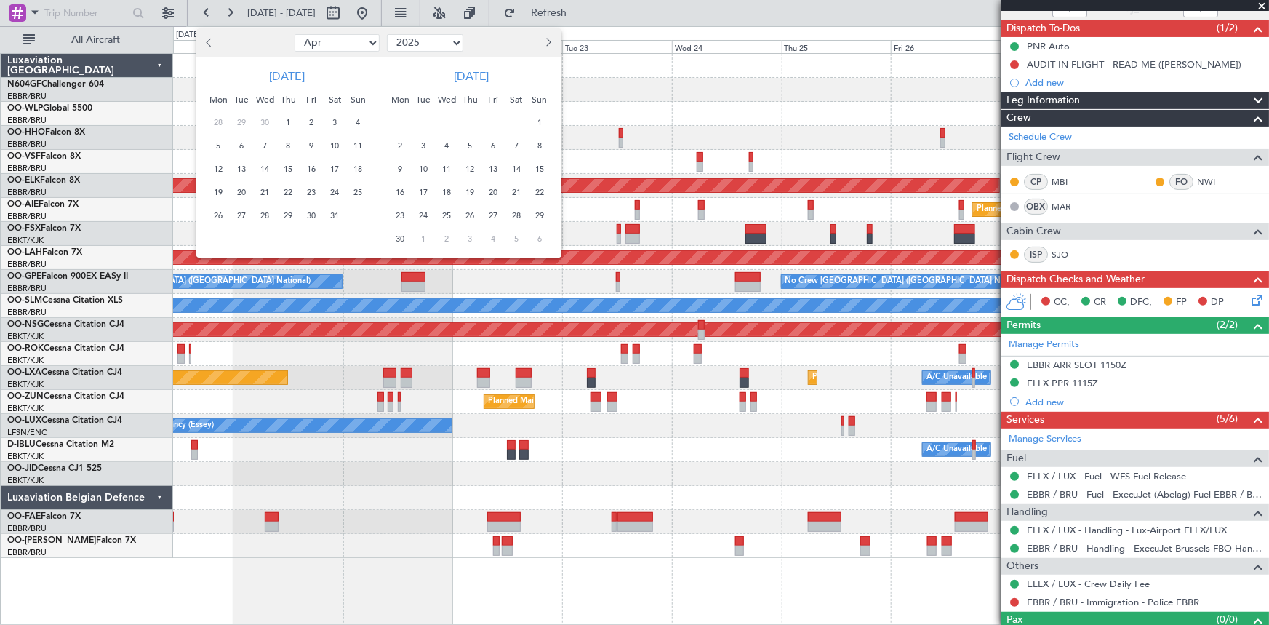
select select "3"
click at [366, 45] on select "Jan Feb Mar Apr May Jun [DATE] Aug Sep Oct Nov Dec" at bounding box center [337, 42] width 85 height 17
click at [423, 41] on select "2015 2016 2017 2018 2019 2020 2021 2022 2023 2024 2025 2026 2027 2028 2029 2030…" at bounding box center [425, 42] width 76 height 17
select select "2024"
click at [387, 34] on select "2015 2016 2017 2018 2019 2020 2021 2022 2023 2024 2025 2026 2027 2028 2029 2030…" at bounding box center [425, 42] width 76 height 17
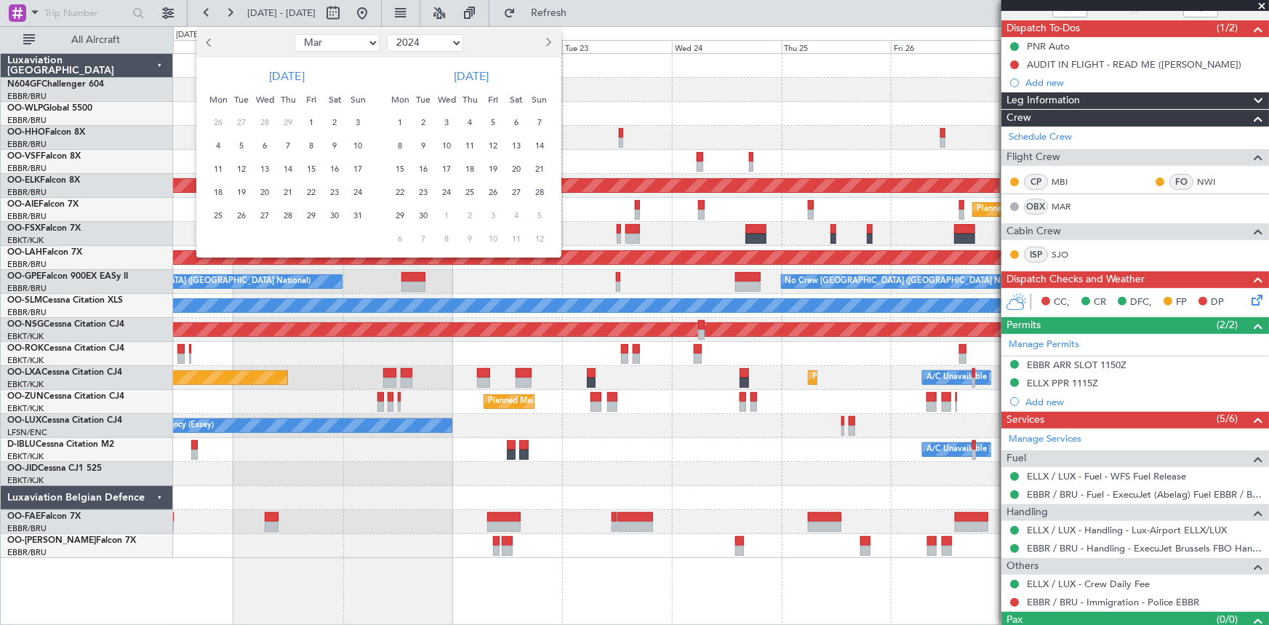
click at [338, 42] on select "Jan Feb Mar Apr May Jun [DATE] Aug Sep Oct Nov Dec" at bounding box center [337, 42] width 85 height 17
select select "12"
click at [295, 34] on select "Jan Feb Mar Apr May Jun [DATE] Aug Sep Oct Nov Dec" at bounding box center [337, 42] width 85 height 17
click at [219, 215] on span "23" at bounding box center [218, 216] width 18 height 18
click at [244, 245] on span "31" at bounding box center [242, 239] width 18 height 18
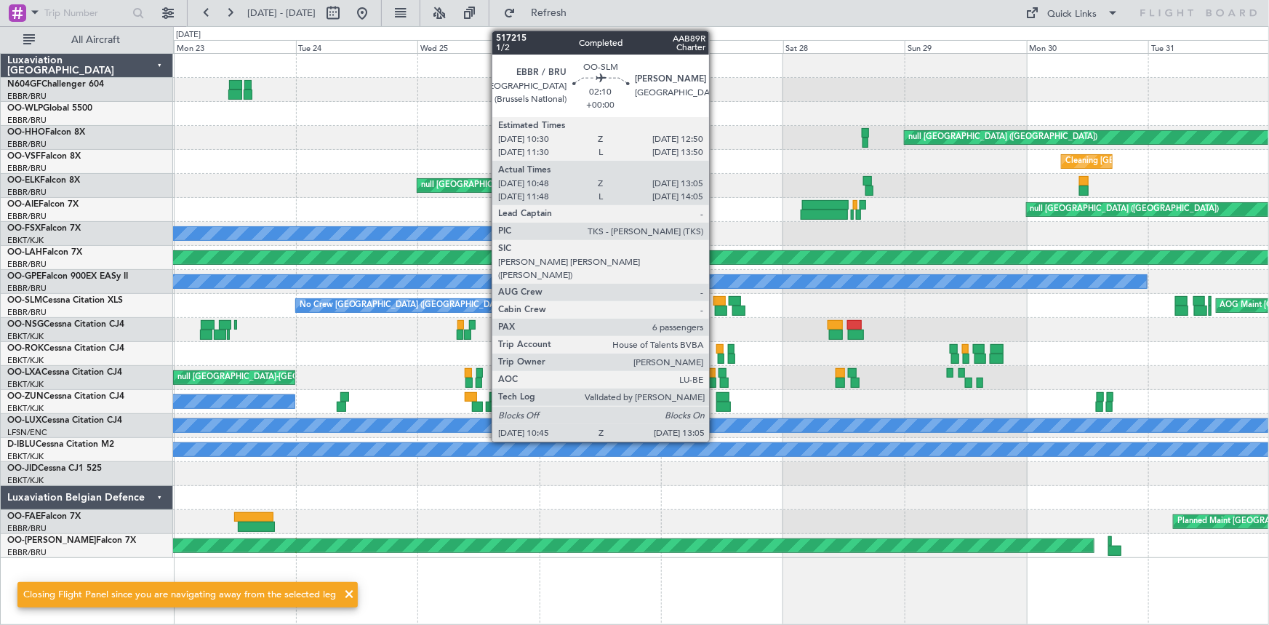
click at [716, 303] on div at bounding box center [720, 301] width 12 height 10
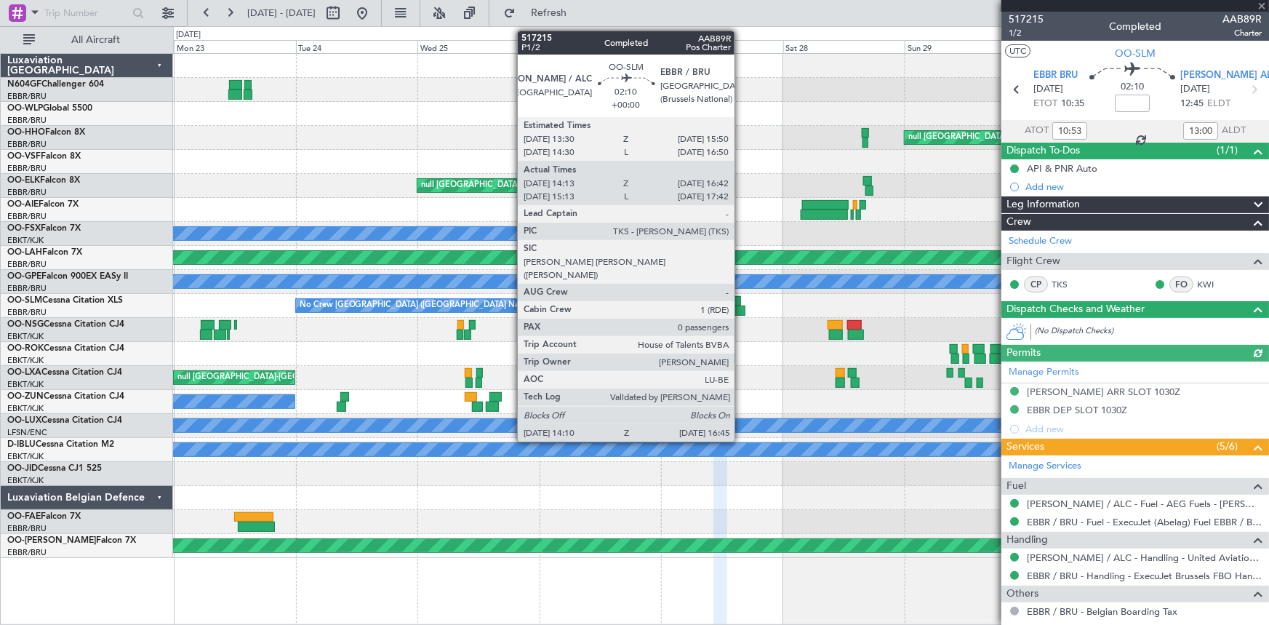
click at [741, 307] on div at bounding box center [739, 310] width 14 height 10
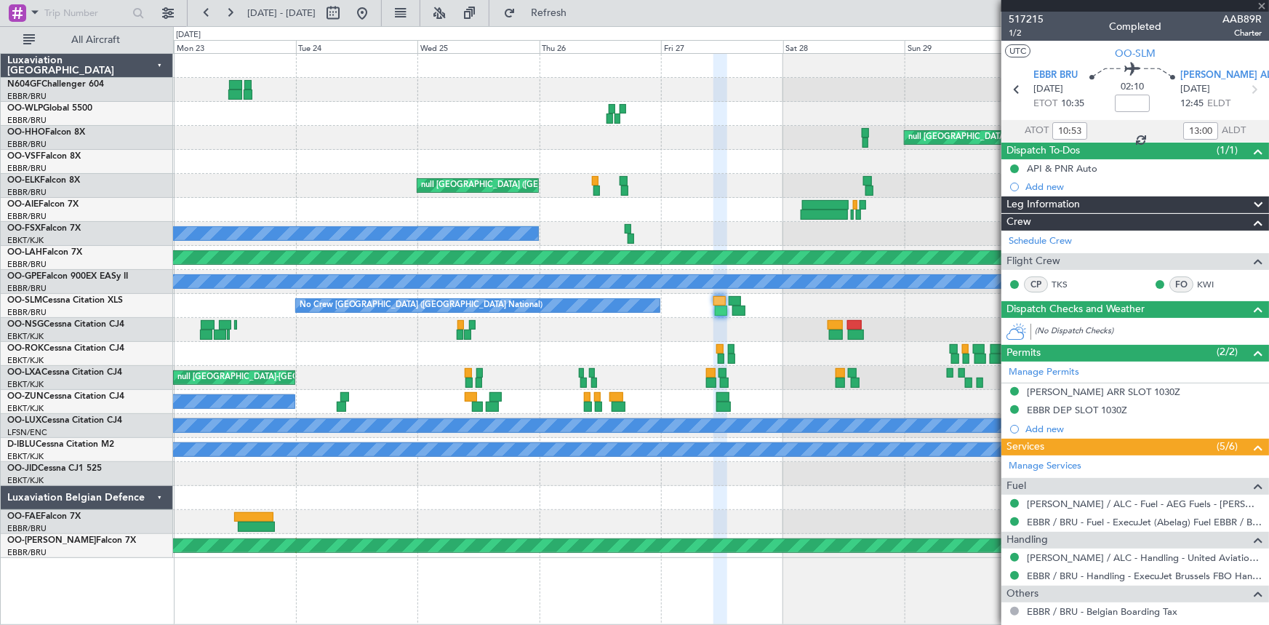
type input "14:18"
type input "16:37"
type input "0"
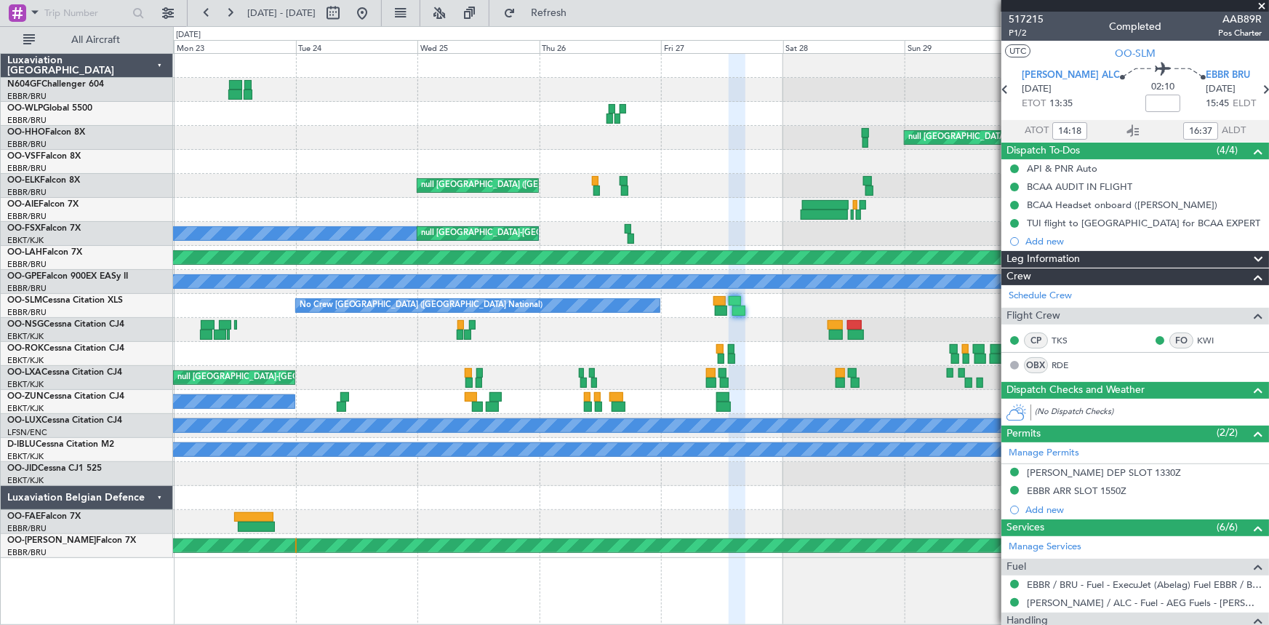
scroll to position [65, 0]
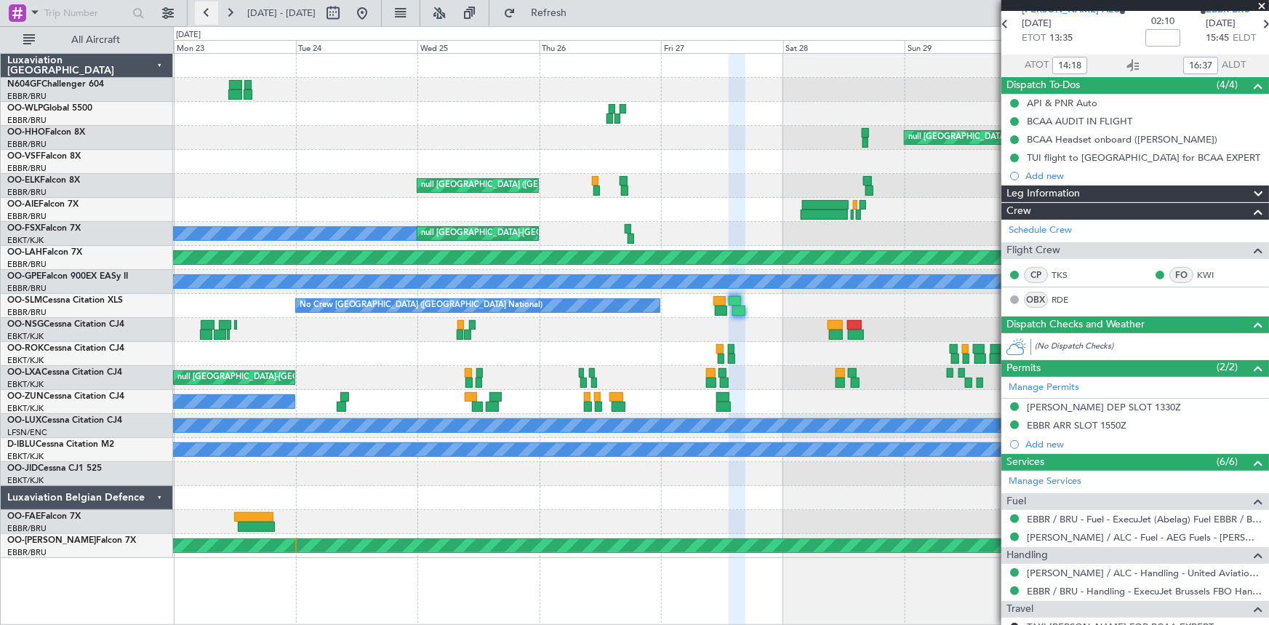
click at [206, 13] on button at bounding box center [206, 12] width 23 height 23
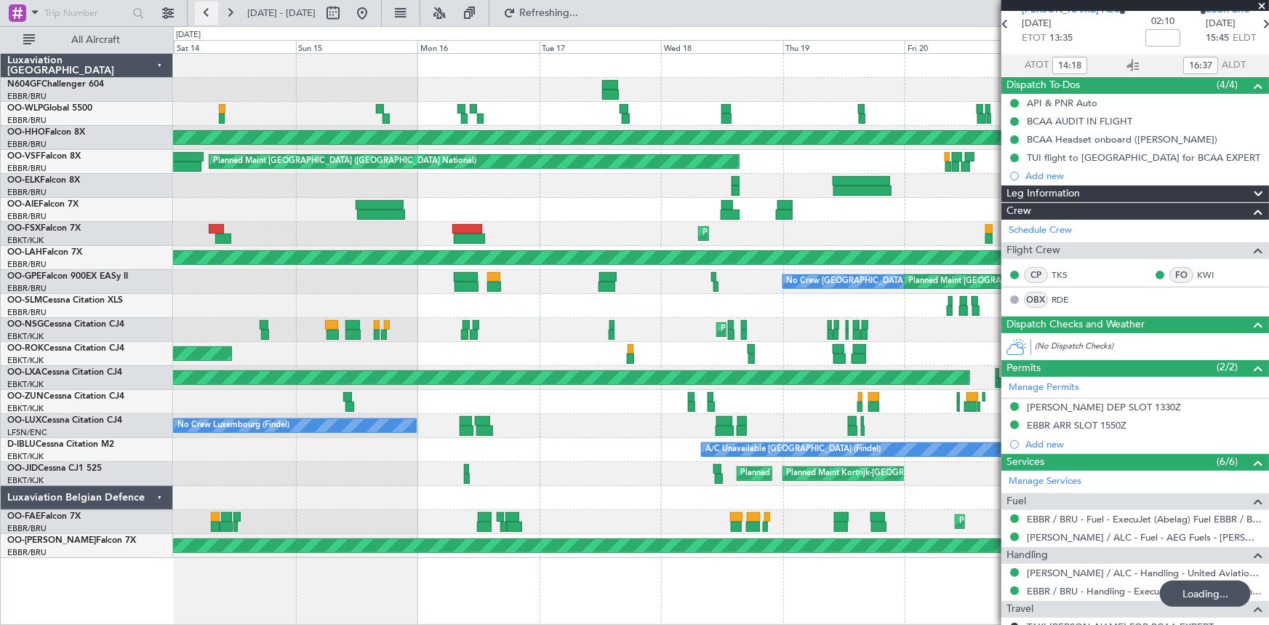
click at [206, 13] on button at bounding box center [206, 12] width 23 height 23
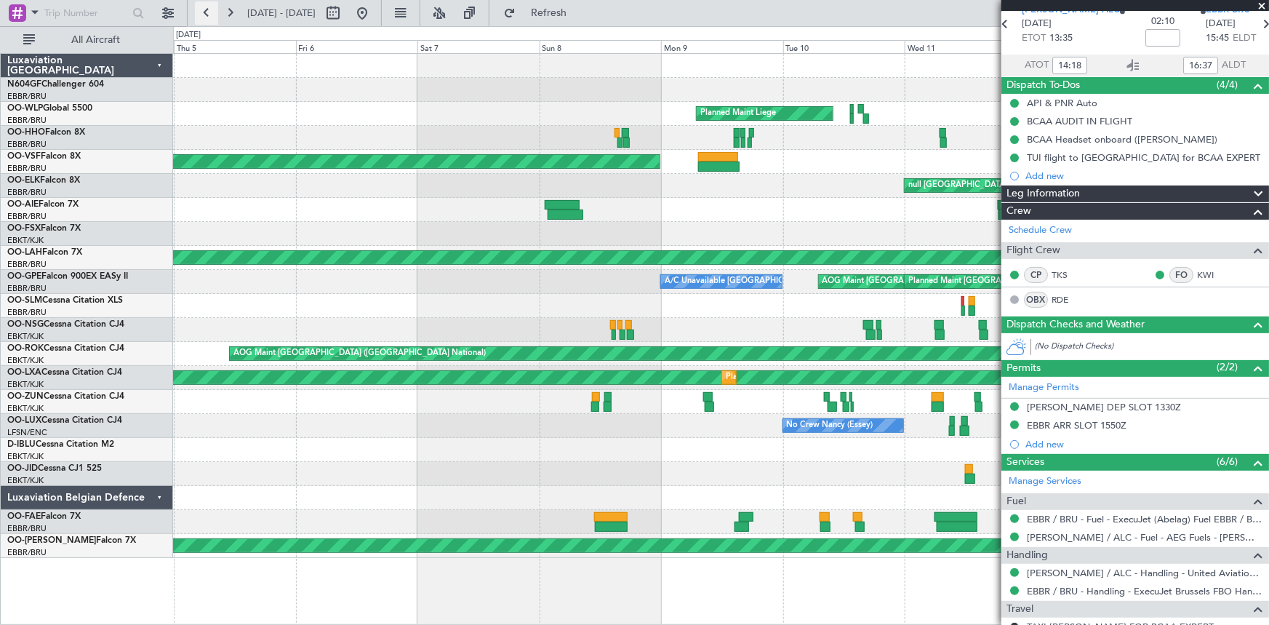
click at [206, 13] on button at bounding box center [206, 12] width 23 height 23
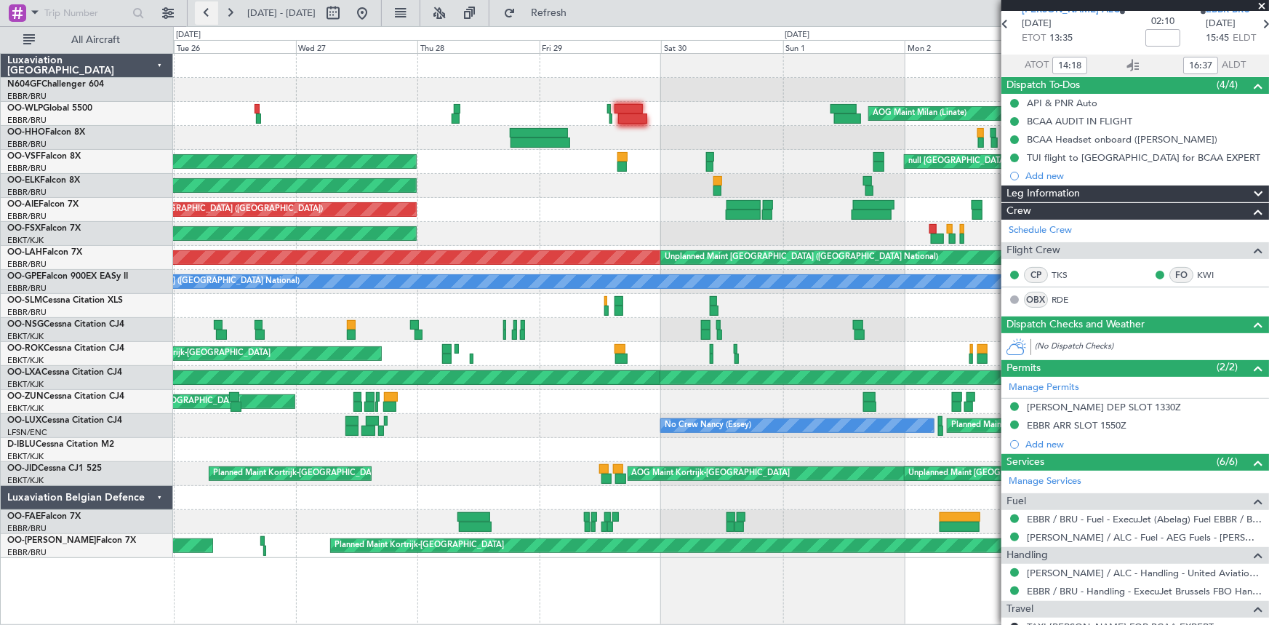
click at [206, 13] on button at bounding box center [206, 12] width 23 height 23
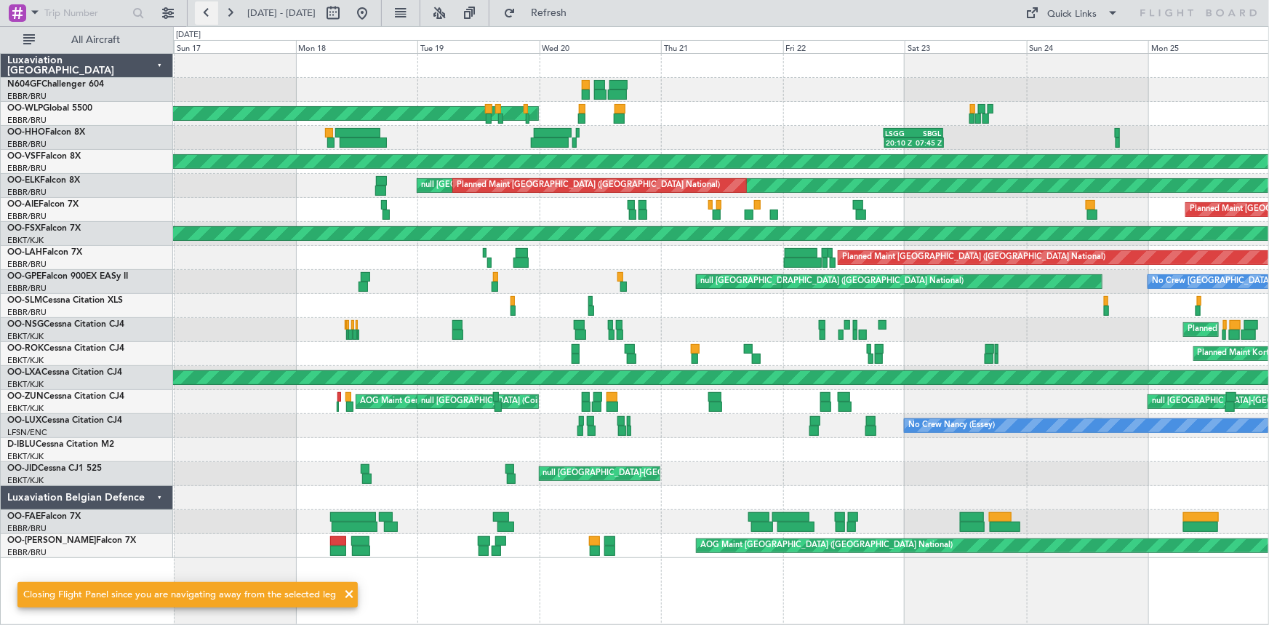
click at [206, 13] on button at bounding box center [206, 12] width 23 height 23
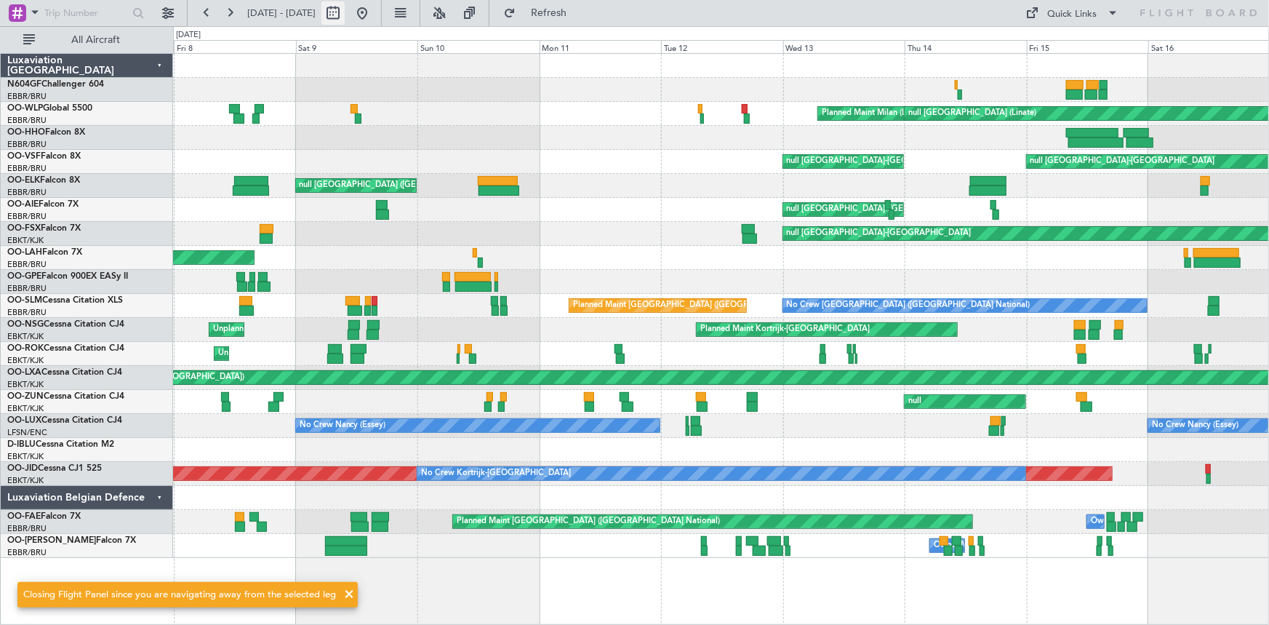
click at [345, 12] on button at bounding box center [332, 12] width 23 height 23
select select "11"
select select "2024"
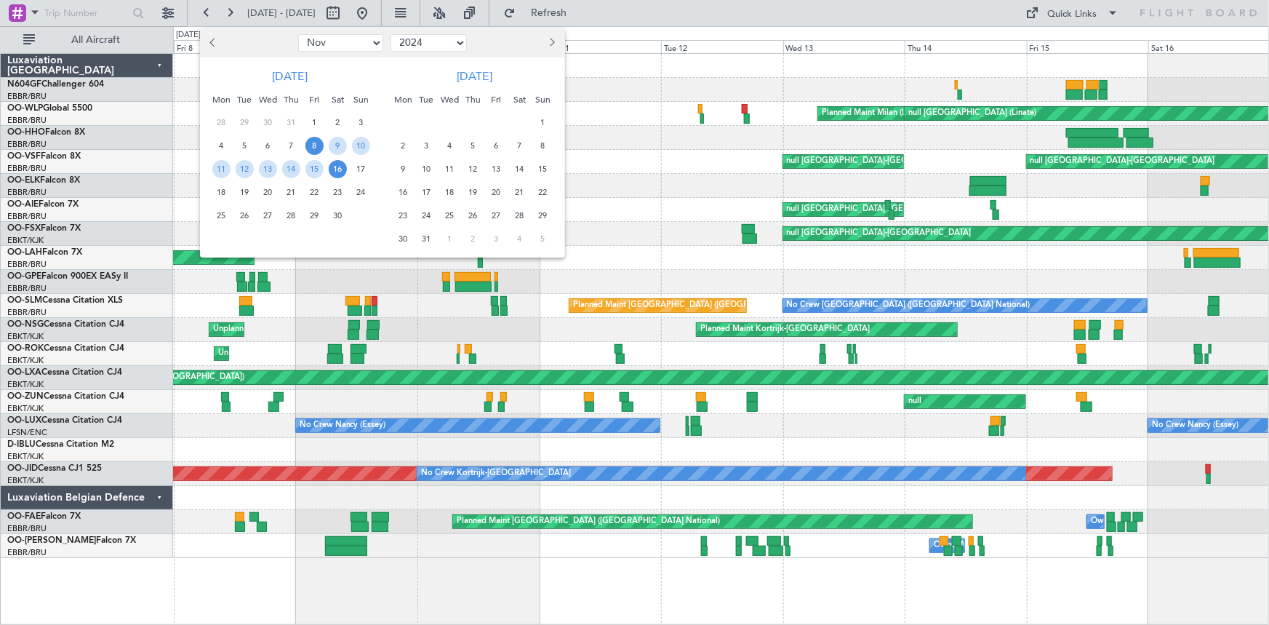
click at [346, 49] on select "Jan Feb Mar Apr May Jun [DATE] Aug Sep Oct Nov Dec" at bounding box center [340, 42] width 85 height 17
select select "3"
click at [298, 34] on select "Jan Feb Mar Apr May Jun [DATE] Aug Sep Oct Nov Dec" at bounding box center [340, 42] width 85 height 17
click at [225, 169] on span "11" at bounding box center [221, 169] width 18 height 18
click at [315, 194] on span "22" at bounding box center [314, 192] width 18 height 18
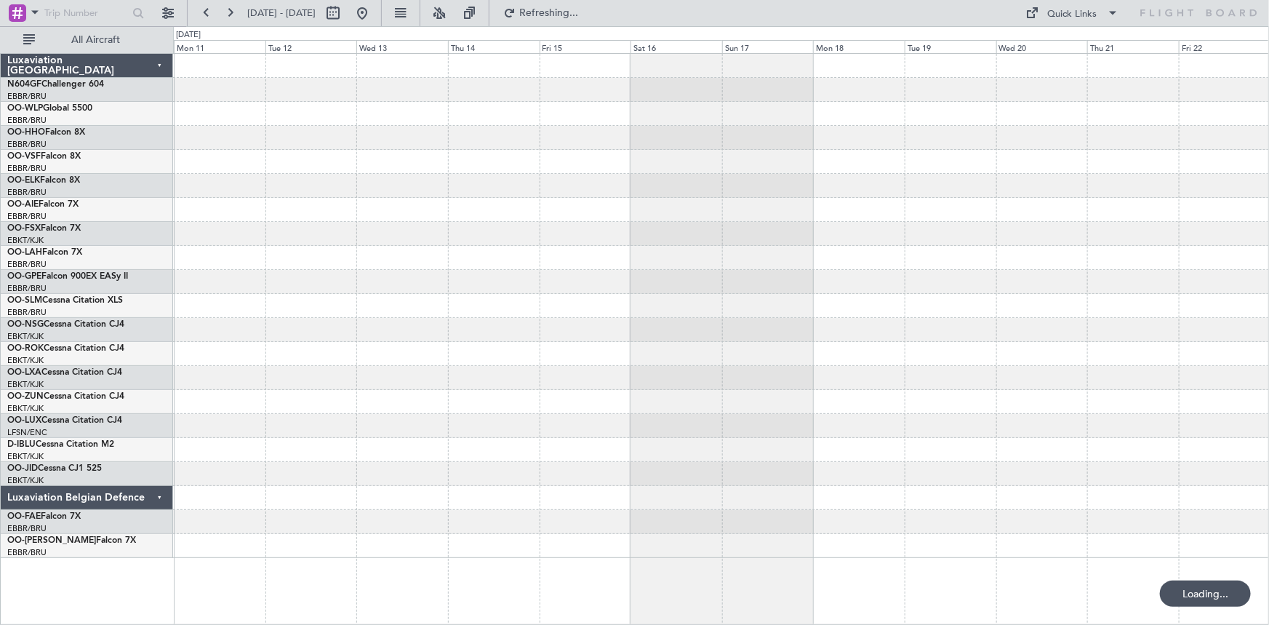
click at [671, 296] on div at bounding box center [721, 306] width 1096 height 504
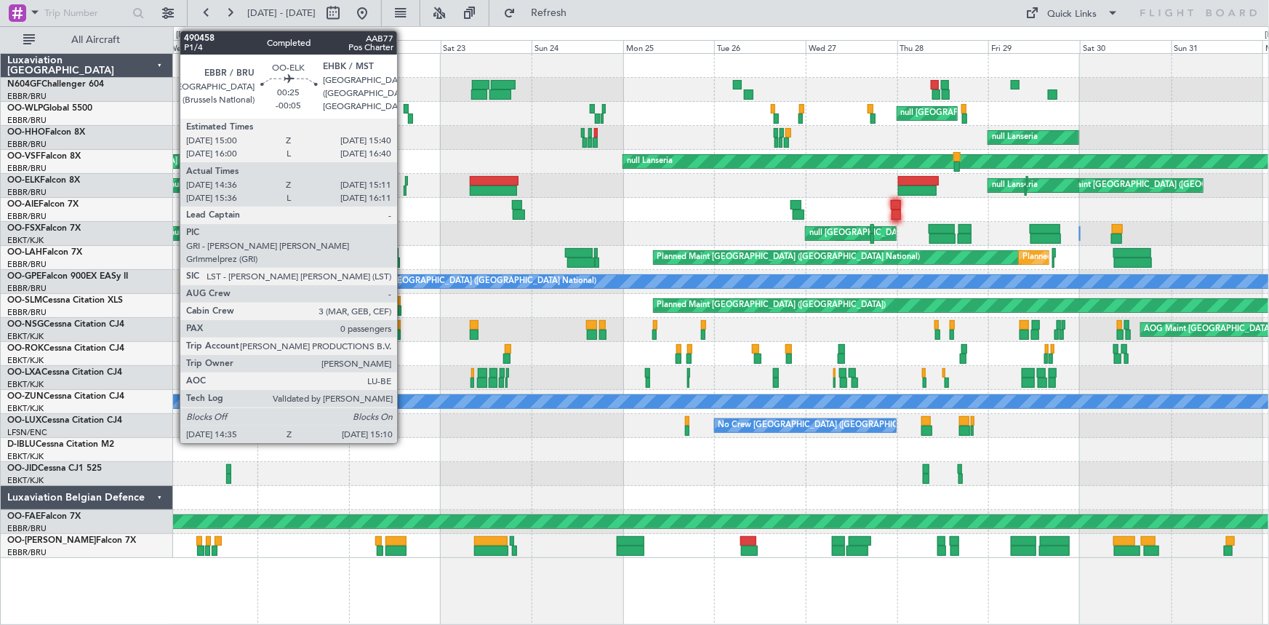
click at [404, 191] on div at bounding box center [405, 190] width 3 height 10
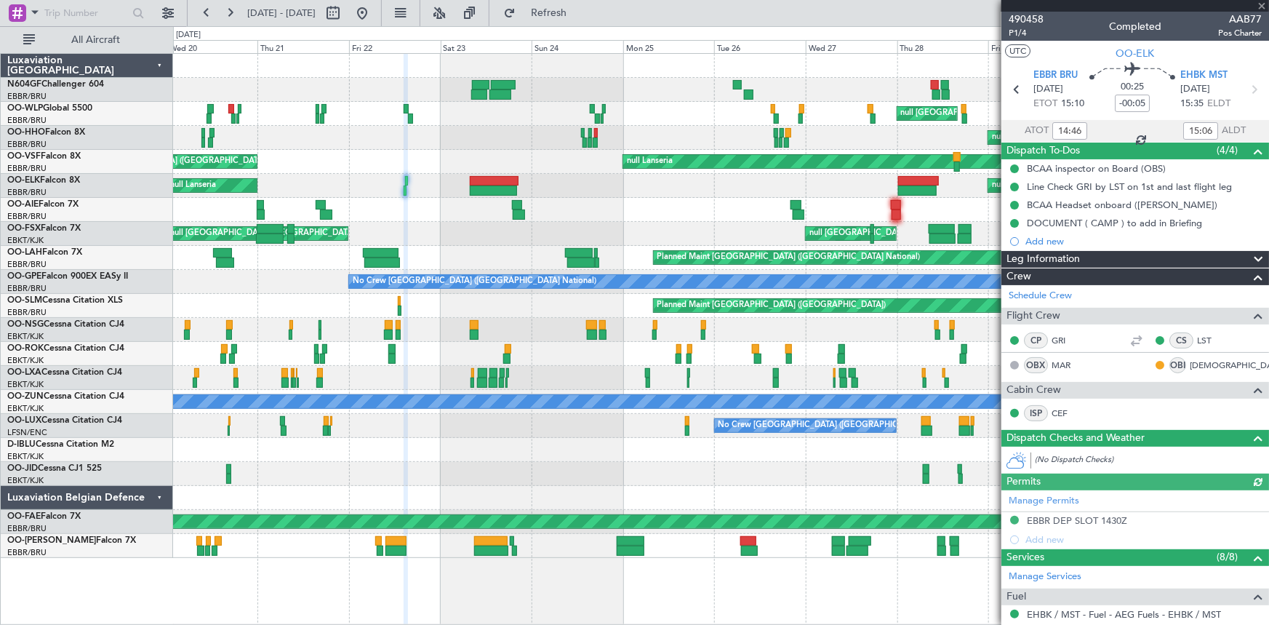
click at [313, 216] on div at bounding box center [721, 210] width 1096 height 24
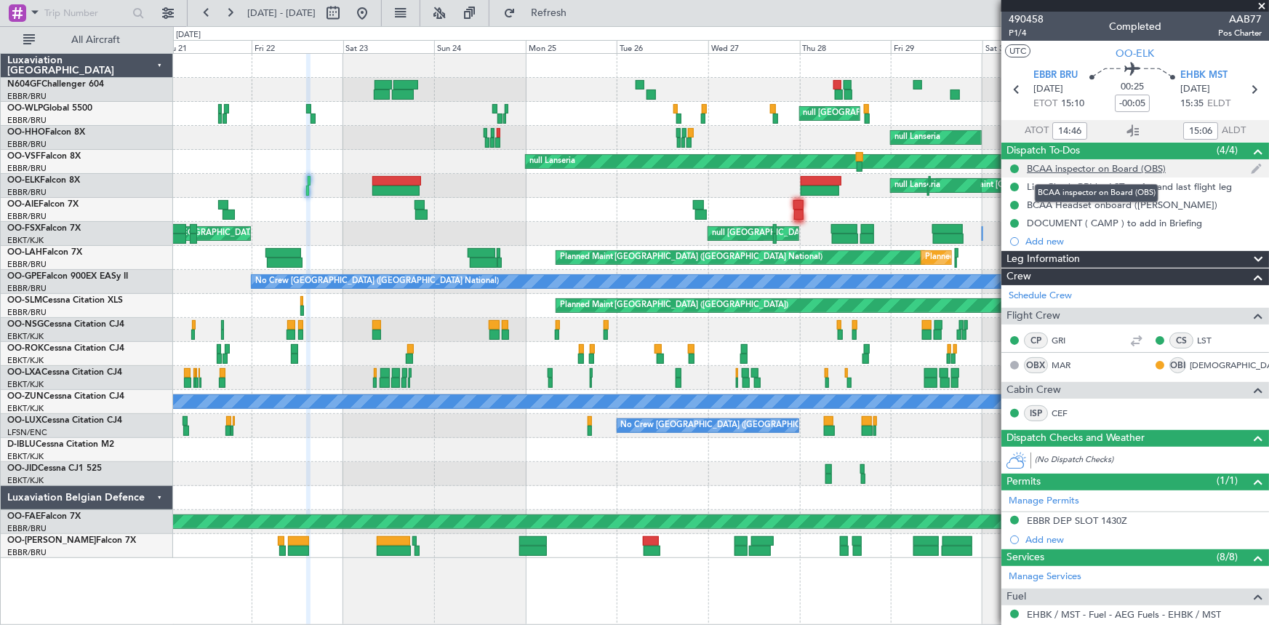
click at [1074, 168] on div "BCAA inspector on Board (OBS)" at bounding box center [1096, 168] width 139 height 12
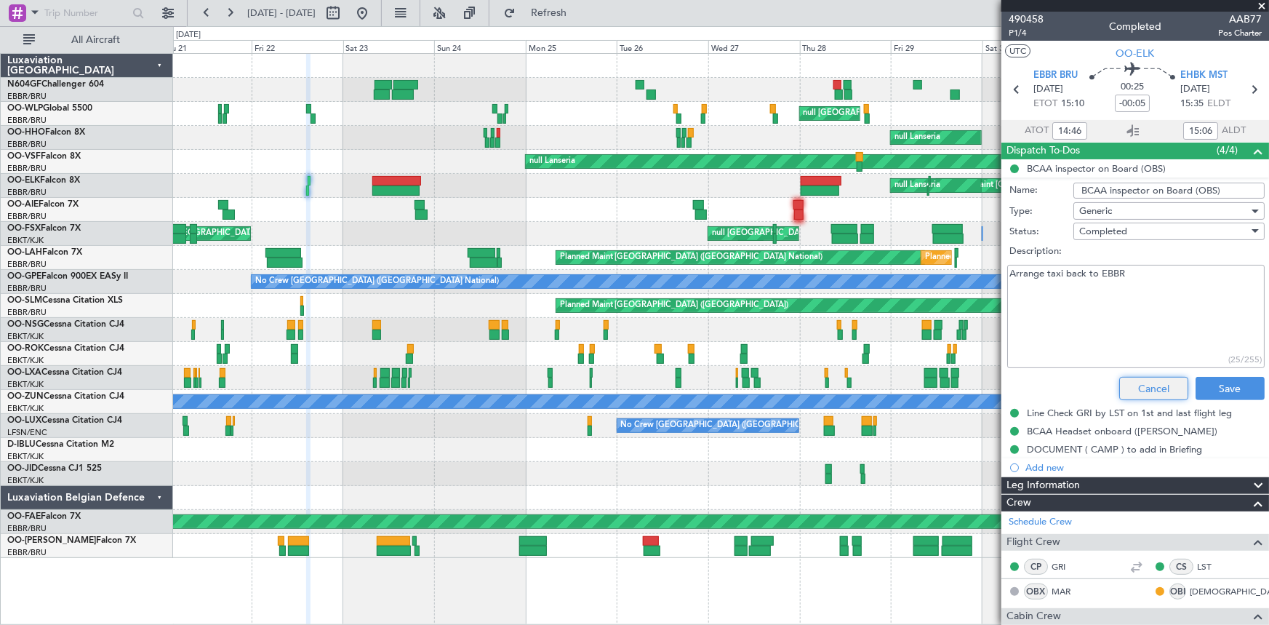
click at [1144, 385] on button "Cancel" at bounding box center [1153, 388] width 69 height 23
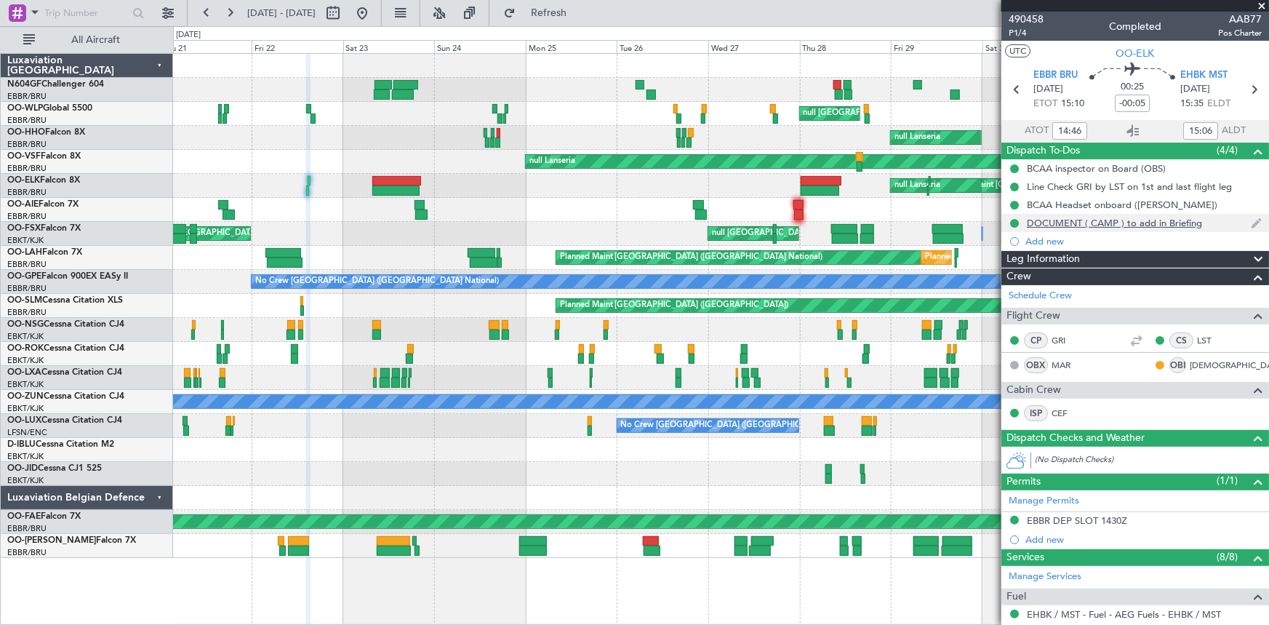
click at [1133, 228] on div "DOCUMENT ( CAMP ) to add in Briefing" at bounding box center [1136, 223] width 268 height 18
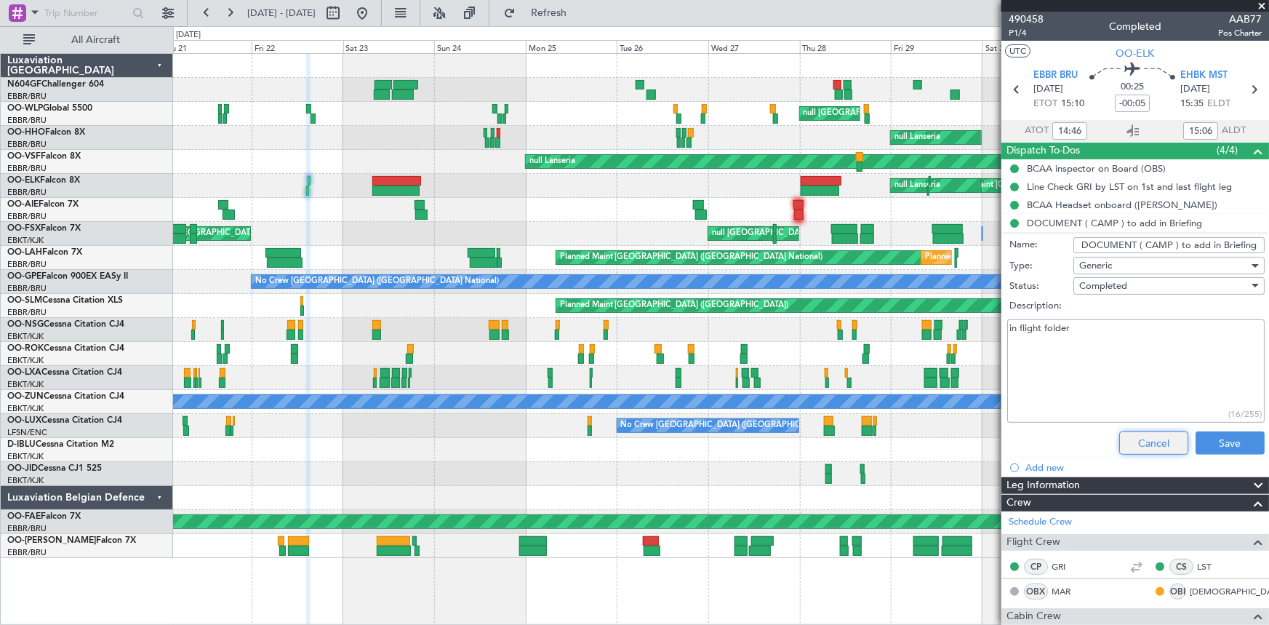
click at [1149, 452] on button "Cancel" at bounding box center [1153, 442] width 69 height 23
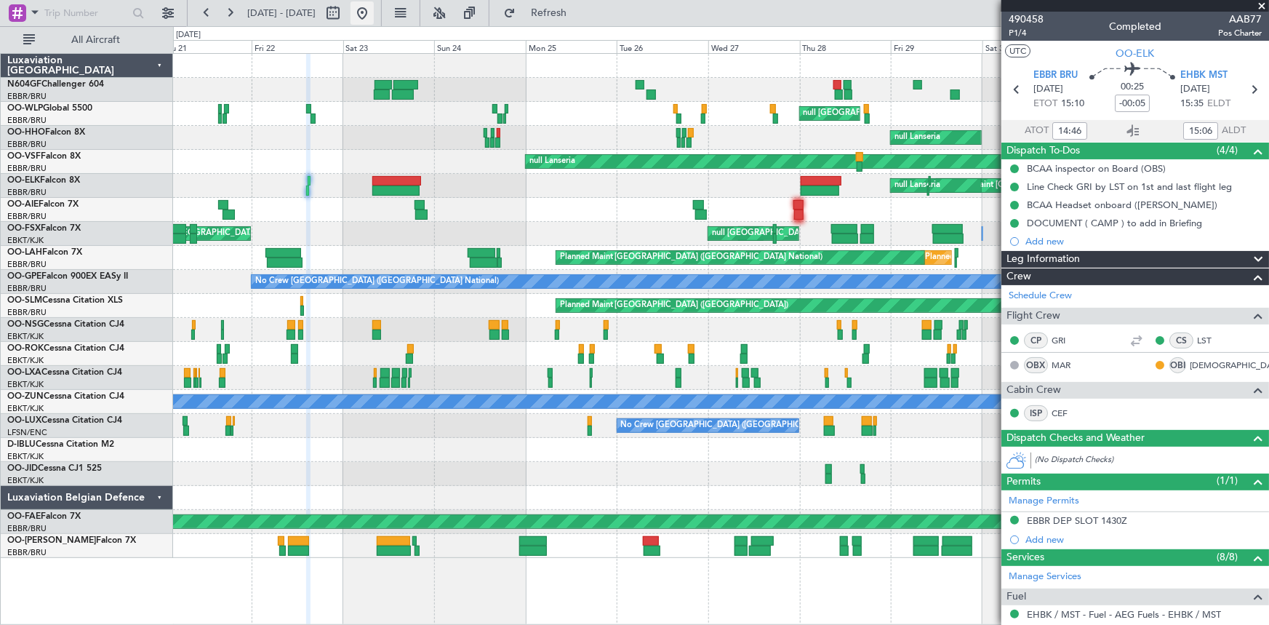
click at [374, 19] on button at bounding box center [362, 12] width 23 height 23
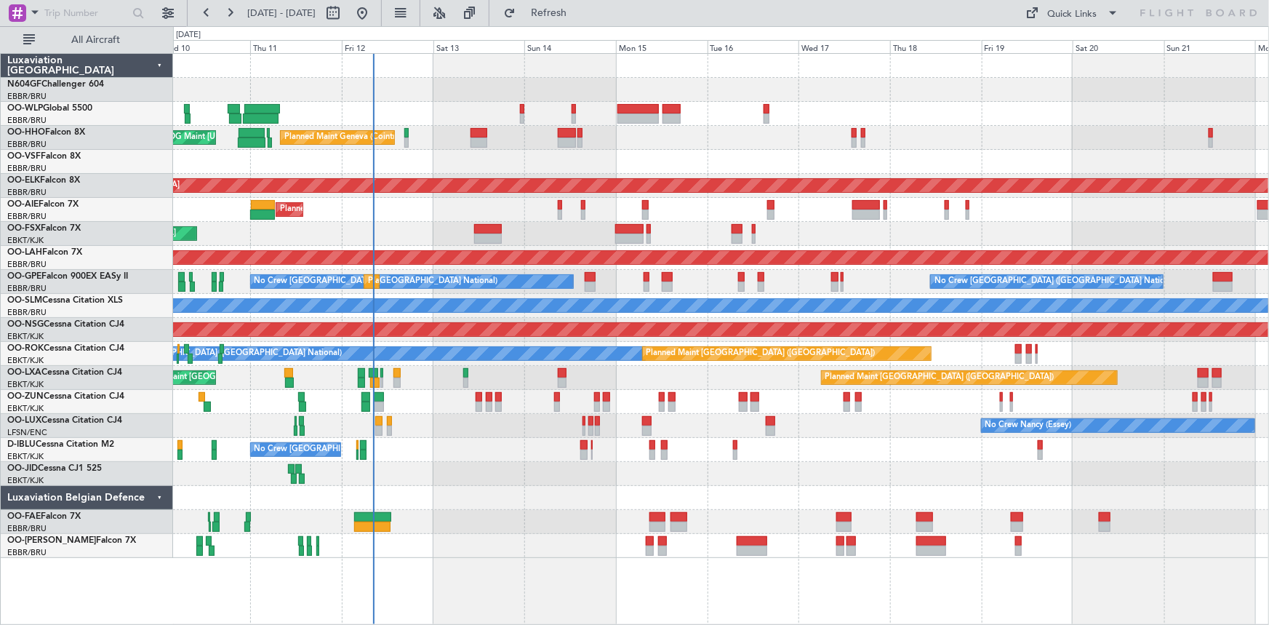
click at [743, 247] on div "Planned Maint Liege Planned Maint Geneva ([GEOGRAPHIC_DATA]) AOG Maint [US_STAT…" at bounding box center [721, 306] width 1096 height 504
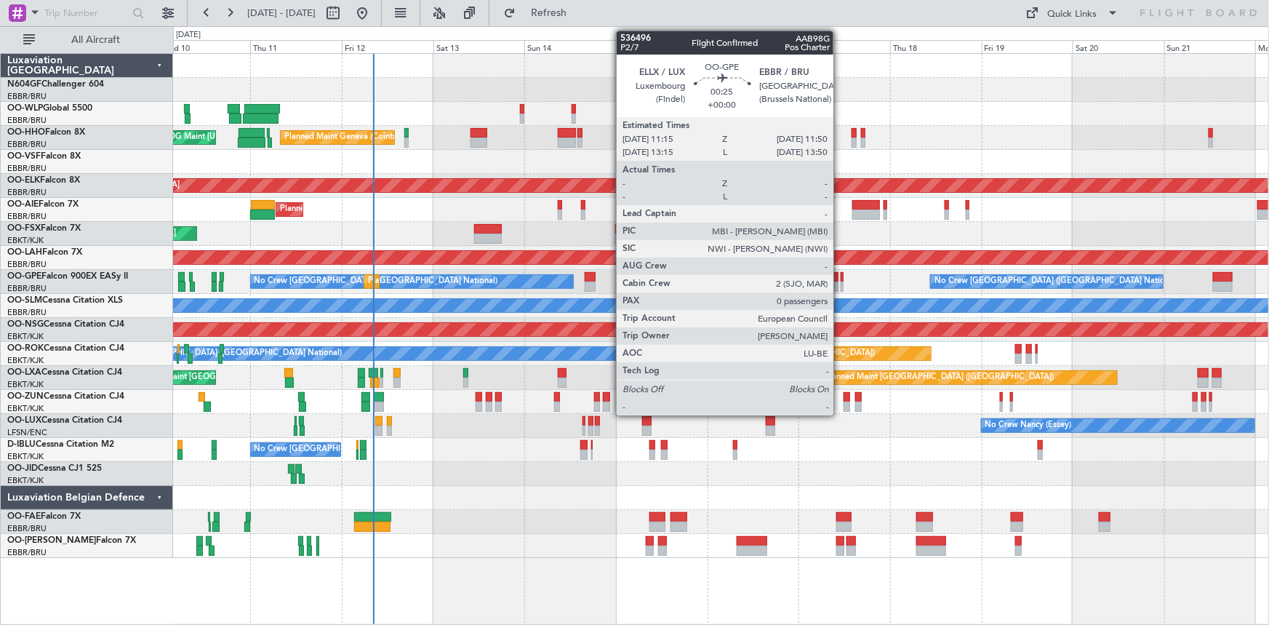
click at [841, 288] on div at bounding box center [842, 286] width 3 height 10
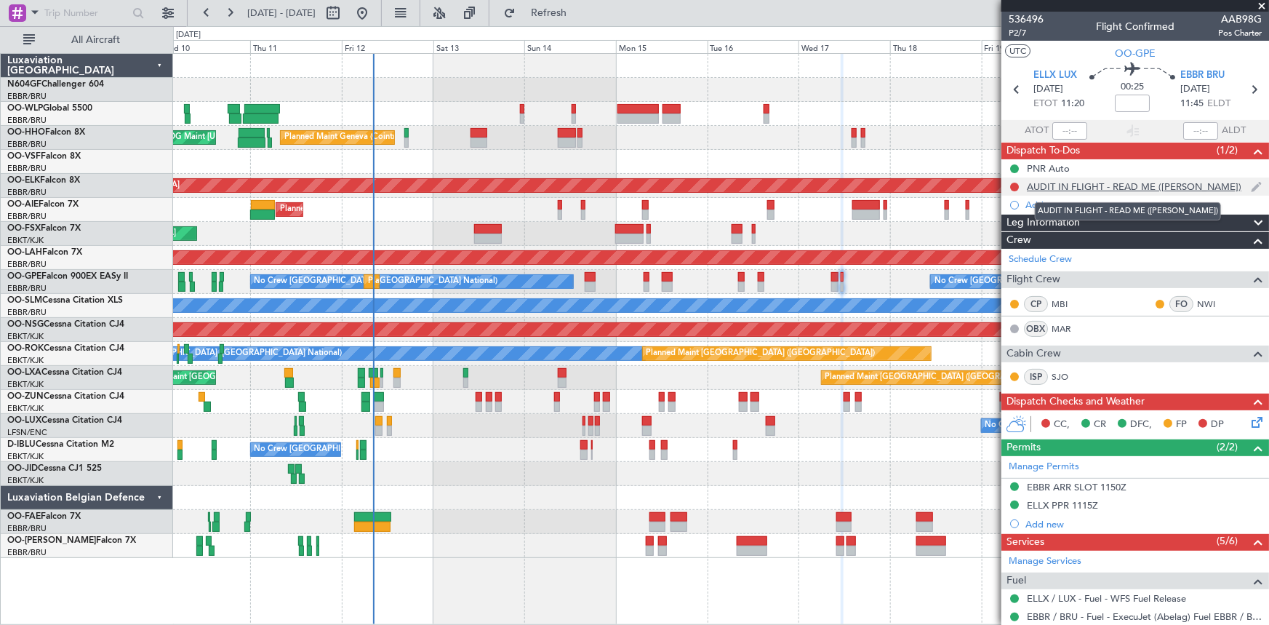
click at [1114, 189] on div "AUDIT IN FLIGHT - READ ME ([PERSON_NAME])" at bounding box center [1134, 186] width 215 height 12
click at [1096, 188] on div "AUDIT IN FLIGHT - READ ME ([PERSON_NAME])" at bounding box center [1134, 186] width 215 height 12
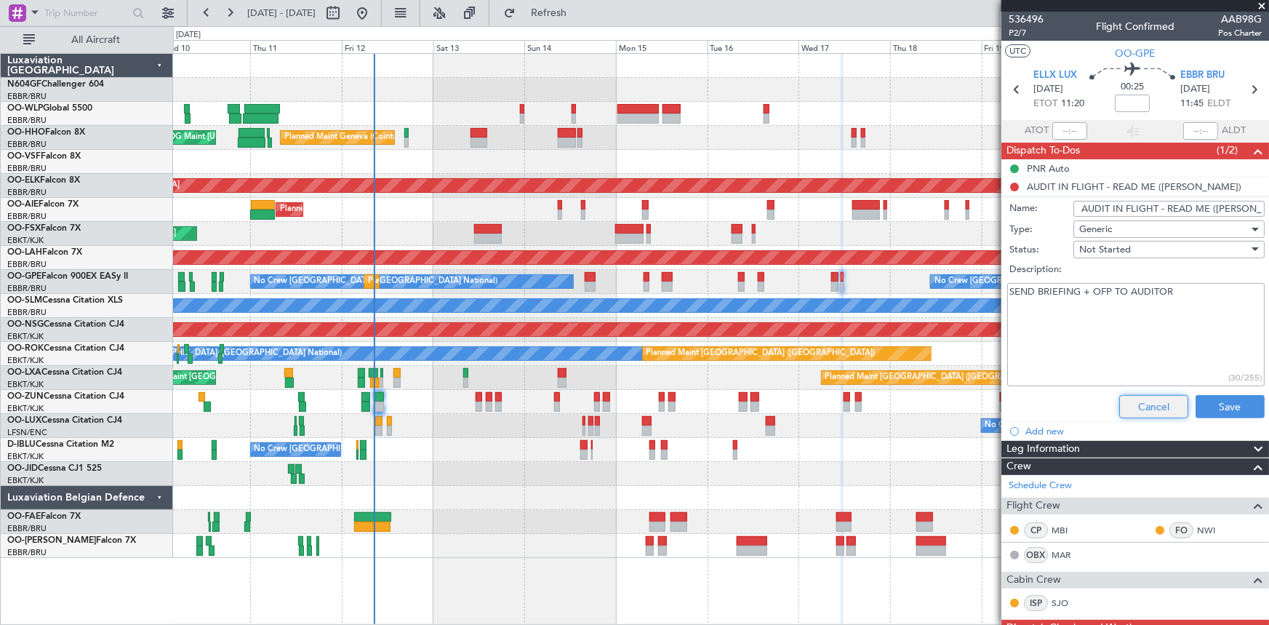
click at [1148, 410] on button "Cancel" at bounding box center [1153, 406] width 69 height 23
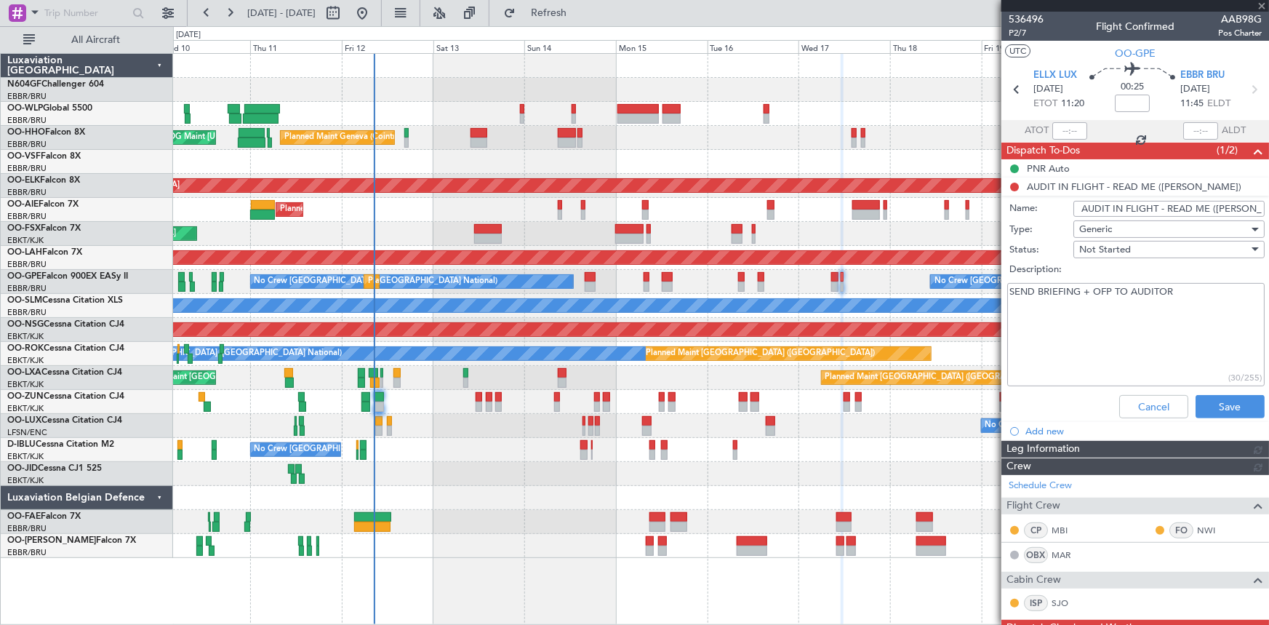
click at [1072, 183] on li "AUDIT IN FLIGHT - READ ME ([PERSON_NAME]) Name: AUDIT IN FLIGHT - READ ME ([PER…" at bounding box center [1136, 300] width 268 height 247
click at [1181, 291] on textarea "SEND BRIEFING + OFP TO AUDITOR" at bounding box center [1135, 335] width 257 height 104
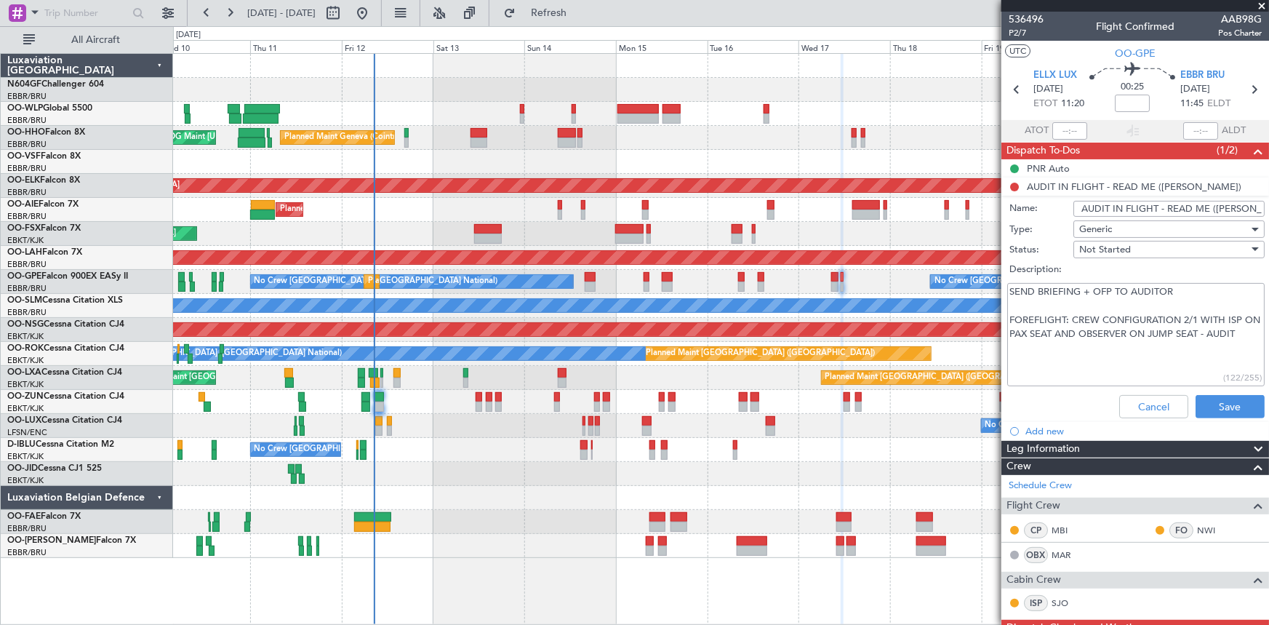
click at [1142, 335] on textarea "SEND BRIEFING + OFP TO AUDITOR FOREFLIGHT: CREW CONFIGURATION 2/1 WITH ISP ON P…" at bounding box center [1135, 335] width 257 height 104
click at [1151, 332] on textarea "SEND BRIEFING + OFP TO AUDITOR FOREFLIGHT: CREW CONFIGURATION 2/1 WITH ISP ON P…" at bounding box center [1135, 335] width 257 height 104
drag, startPoint x: 1202, startPoint y: 400, endPoint x: 1130, endPoint y: 356, distance: 85.2
click at [1141, 370] on form "Name: AUDIT IN FLIGHT - READ ME ([PERSON_NAME]) Type: Generic Status: Not Start…" at bounding box center [1135, 311] width 282 height 226
click at [1072, 319] on textarea "SEND BRIEFING + OFP TO AUDITOR FOREFLIGHT: CREW CONFIGURATION 2/1 WITH ISP ON P…" at bounding box center [1135, 335] width 257 height 104
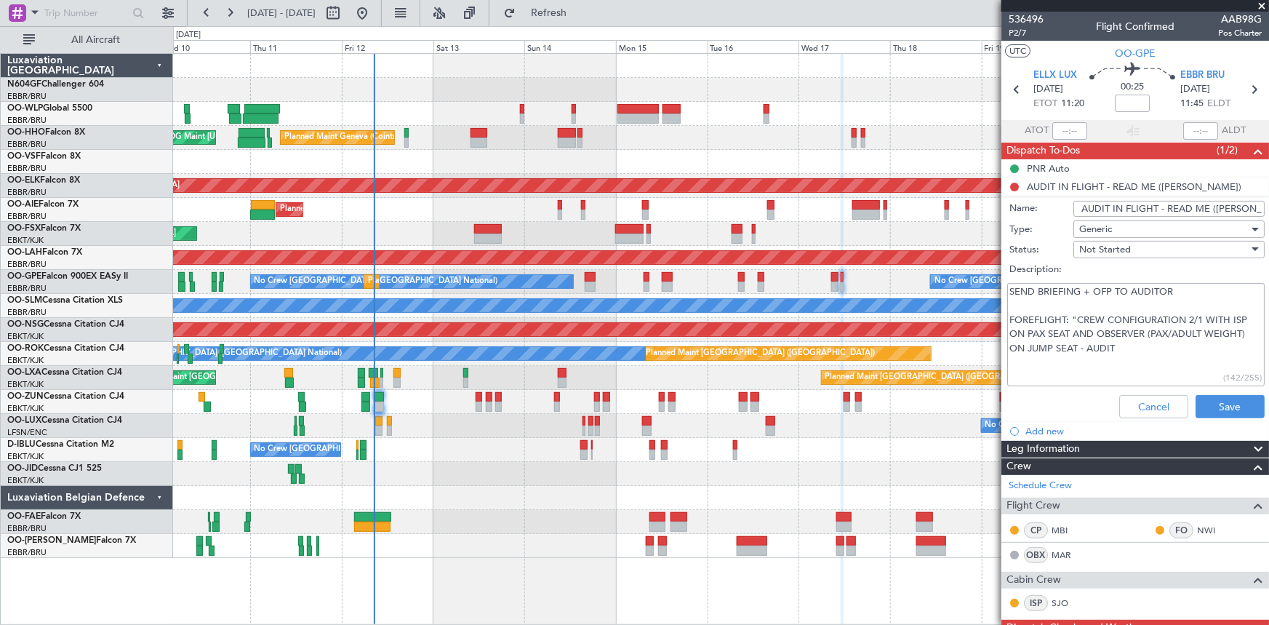
click at [1119, 341] on textarea "SEND BRIEFING + OFP TO AUDITOR FOREFLIGHT: "CREW CONFIGURATION 2/1 WITH ISP ON …" at bounding box center [1135, 335] width 257 height 104
type textarea "SEND BRIEFING + OFP TO AUDITOR FOREFLIGHT: "CREW CONFIGURATION 2/1 WITH ISP ON …"
click at [1216, 407] on button "Save" at bounding box center [1230, 406] width 69 height 23
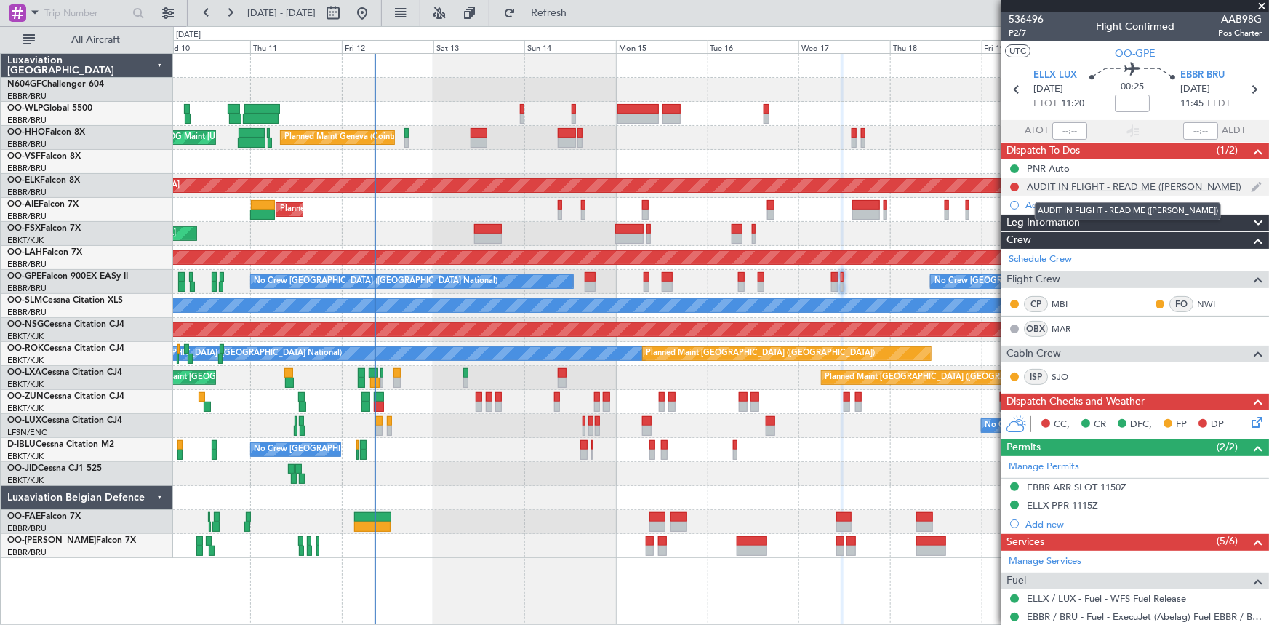
click at [1110, 183] on div "AUDIT IN FLIGHT - READ ME ([PERSON_NAME])" at bounding box center [1134, 186] width 215 height 12
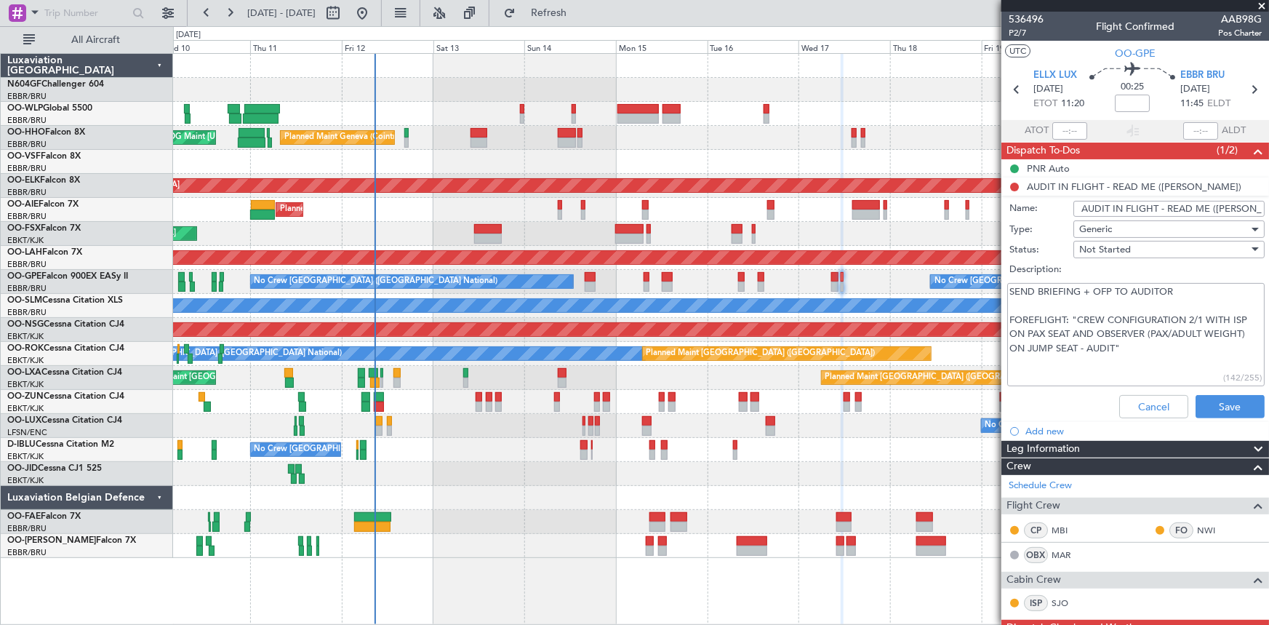
click at [1067, 317] on textarea "SEND BRIEFING + OFP TO AUDITOR FOREFLIGHT: "CREW CONFIGURATION 2/1 WITH ISP ON …" at bounding box center [1135, 335] width 257 height 104
click at [1066, 319] on textarea "SEND BRIEFING + OFP TO AUDITOR FOREFLIGHT: "CREW CONFIGURATION 2/1 WITH ISP ON …" at bounding box center [1135, 335] width 257 height 104
type textarea "SEND BRIEFING + OFP TO AUDITOR FOREFLIGHT WEIGHT AND BALANCE PROFILE: "CREW CON…"
drag, startPoint x: 1220, startPoint y: 411, endPoint x: 1200, endPoint y: 406, distance: 20.3
click at [1200, 406] on button "Save" at bounding box center [1230, 406] width 69 height 23
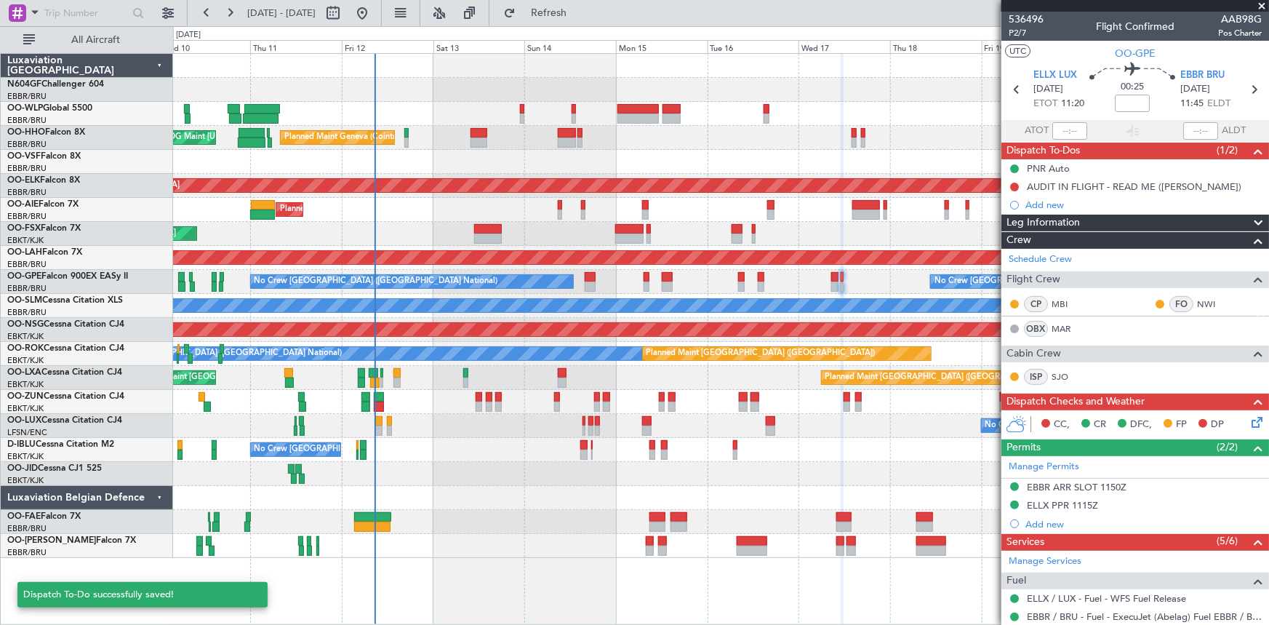
click at [1200, 406] on div "Dispatch Checks and Weather" at bounding box center [1136, 402] width 268 height 17
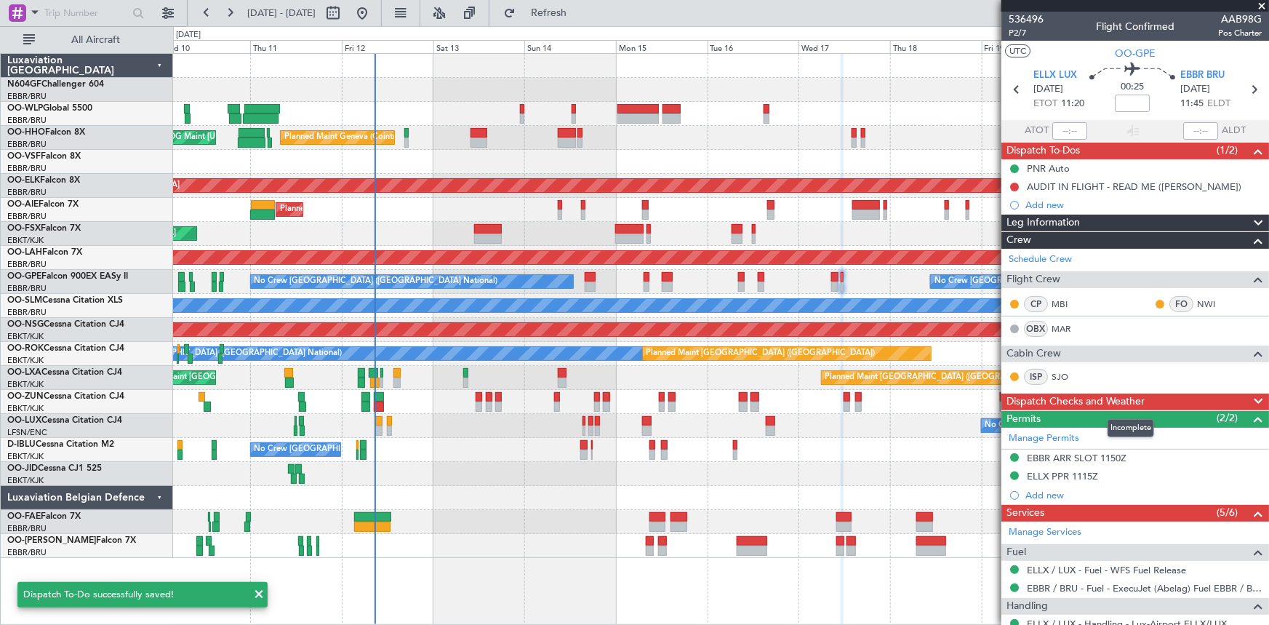
click at [1199, 404] on div "Dispatch Checks and Weather" at bounding box center [1136, 402] width 268 height 17
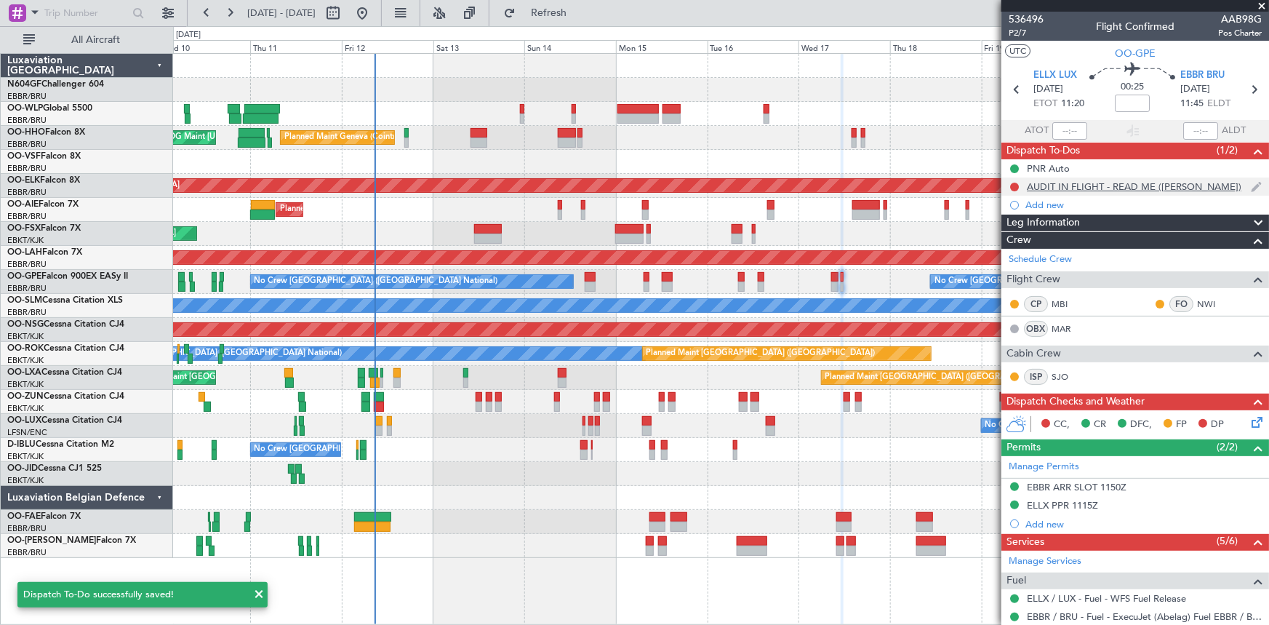
click at [1196, 188] on div "AUDIT IN FLIGHT - READ ME ([PERSON_NAME])" at bounding box center [1134, 186] width 215 height 12
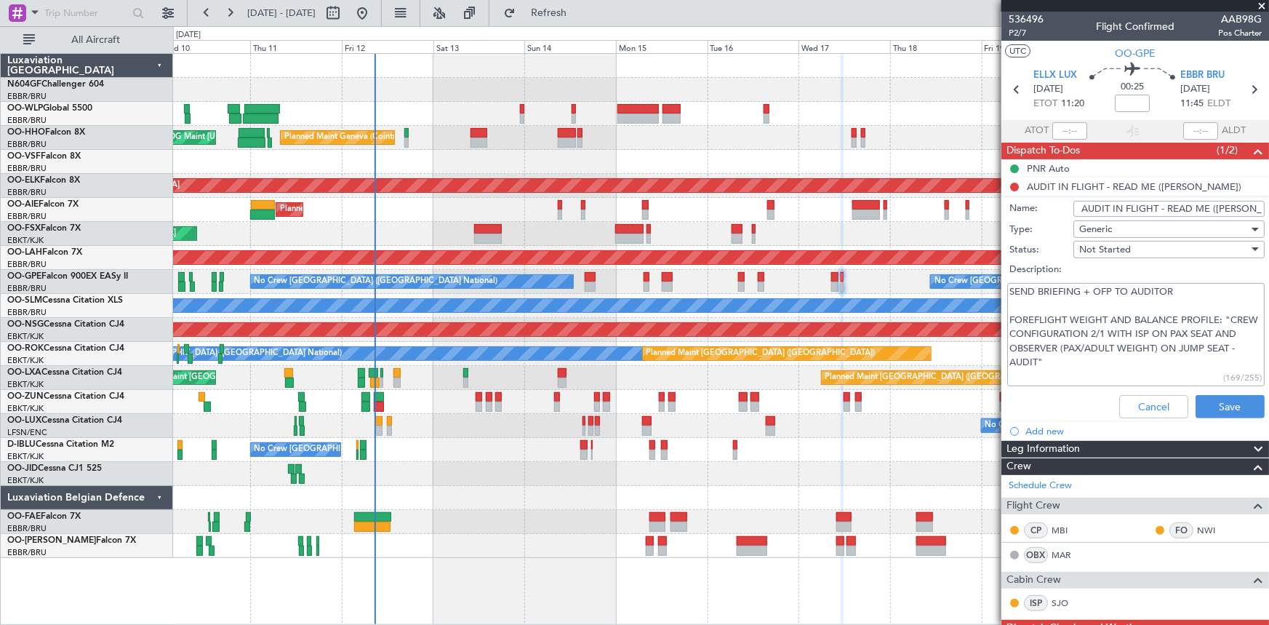
drag, startPoint x: 1071, startPoint y: 364, endPoint x: 1008, endPoint y: 289, distance: 98.1
click at [1008, 289] on textarea "SEND BRIEFING + OFP TO AUDITOR FOREFLIGHT WEIGHT AND BALANCE PROFILE: "CREW CON…" at bounding box center [1135, 335] width 257 height 104
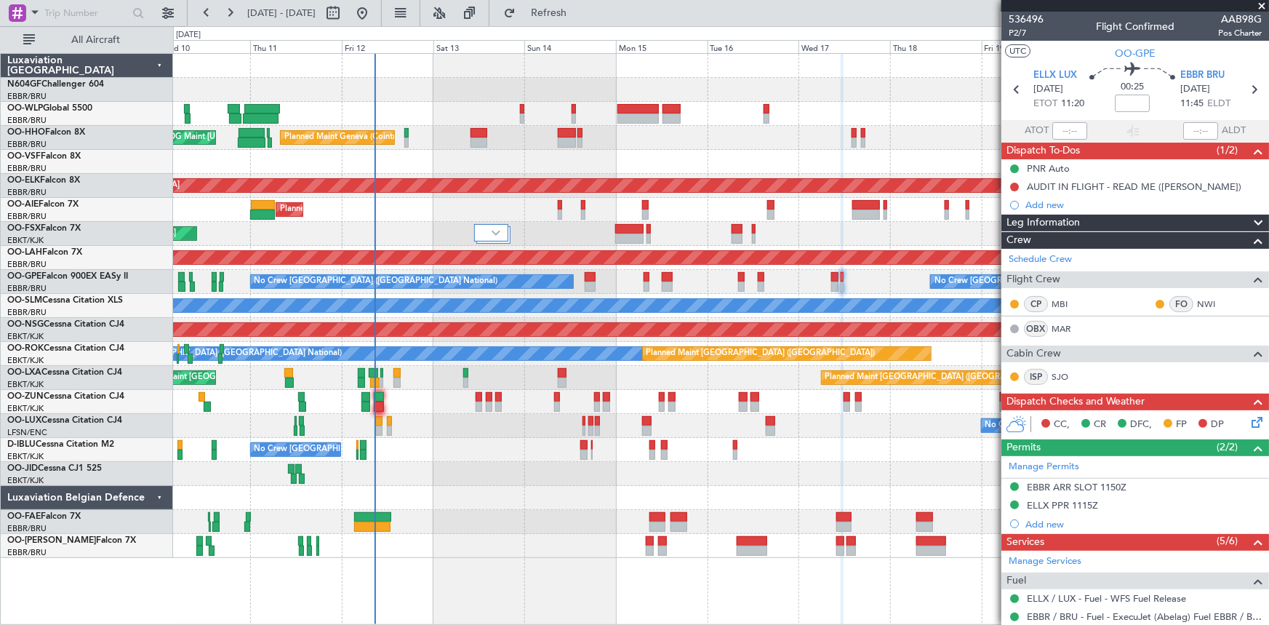
click at [1098, 186] on div "AUDIT IN FLIGHT - READ ME ([PERSON_NAME])" at bounding box center [1134, 186] width 215 height 12
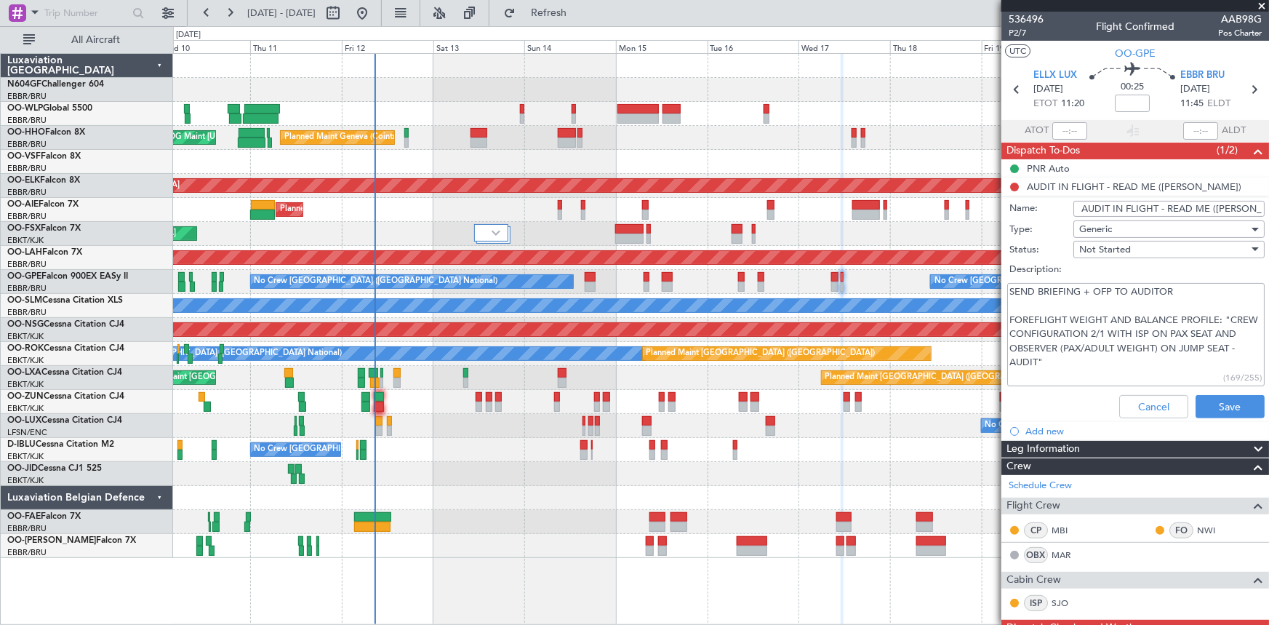
click at [1200, 289] on textarea "SEND BRIEFING + OFP TO AUDITOR FOREFLIGHT WEIGHT AND BALANCE PROFILE: "CREW CON…" at bounding box center [1135, 335] width 257 height 104
paste textarea "[PERSON_NAME][EMAIL_ADDRESS][DOMAIN_NAME] [PHONE_NUMBER]"
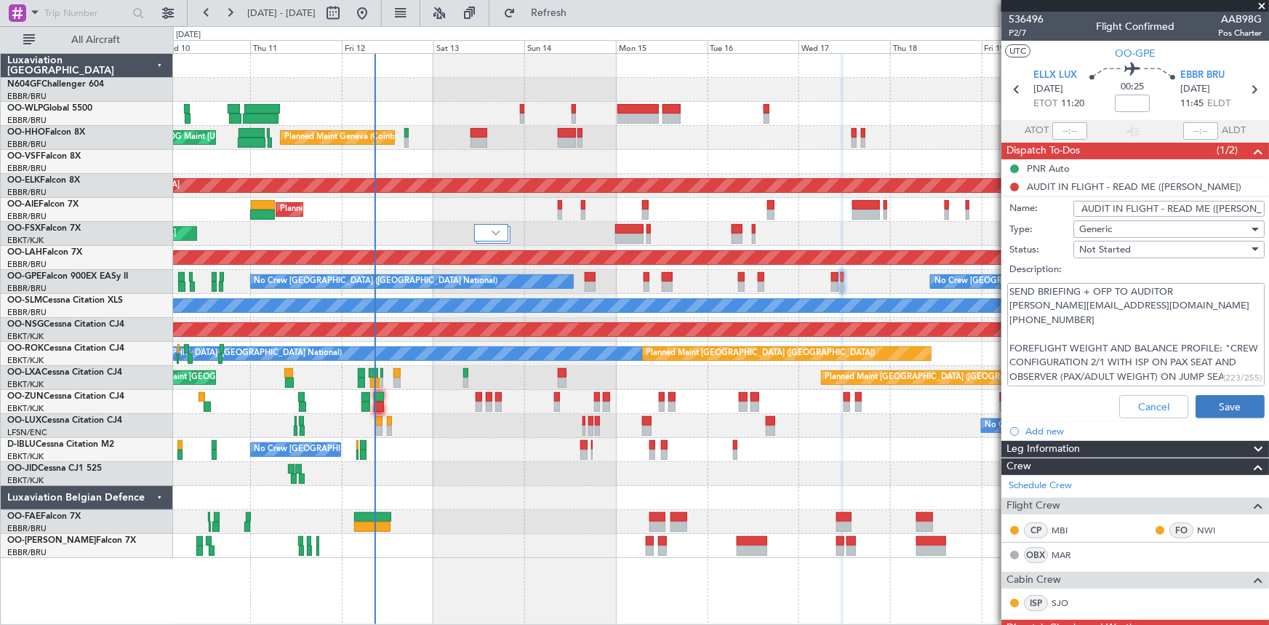
type textarea "SEND BRIEFING + OFP TO AUDITOR [PERSON_NAME][EMAIL_ADDRESS][DOMAIN_NAME] [PHONE…"
click at [1234, 402] on button "Save" at bounding box center [1230, 406] width 69 height 23
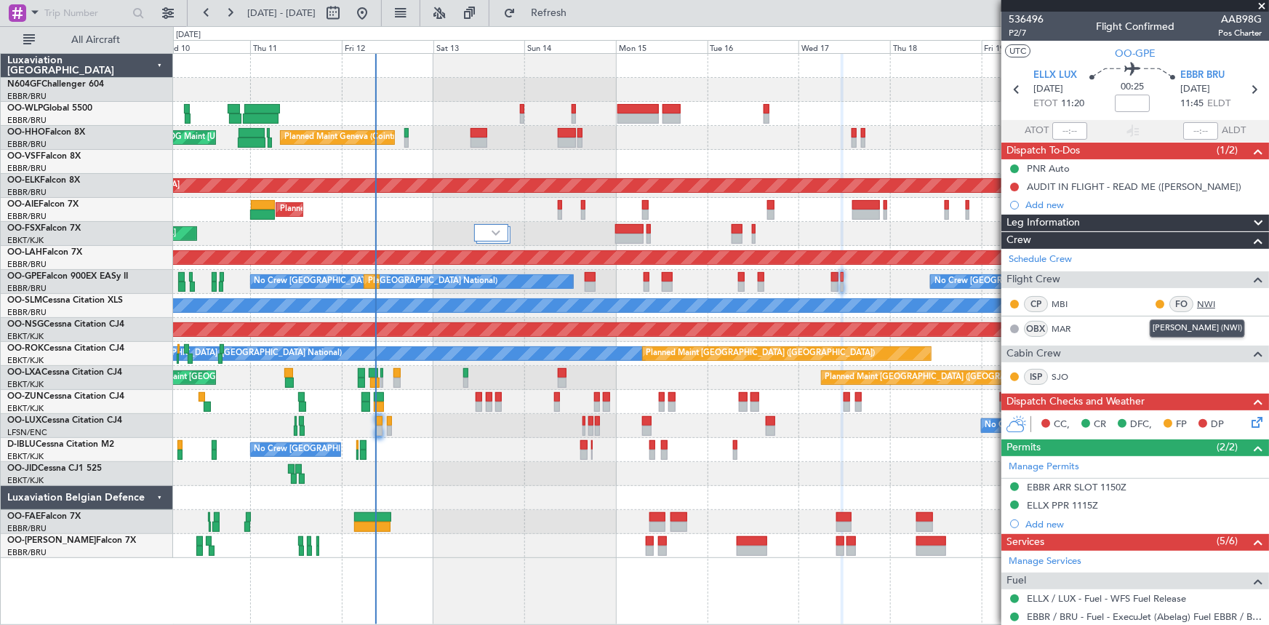
click at [1197, 302] on link "NWI" at bounding box center [1213, 303] width 33 height 13
click at [1197, 304] on link "NWI" at bounding box center [1213, 303] width 33 height 13
click at [1050, 73] on span "ELLX LUX" at bounding box center [1056, 75] width 44 height 15
click at [1063, 79] on span "ELLX LUX" at bounding box center [1056, 75] width 44 height 15
click at [1053, 76] on span "ELLX LUX" at bounding box center [1056, 75] width 44 height 15
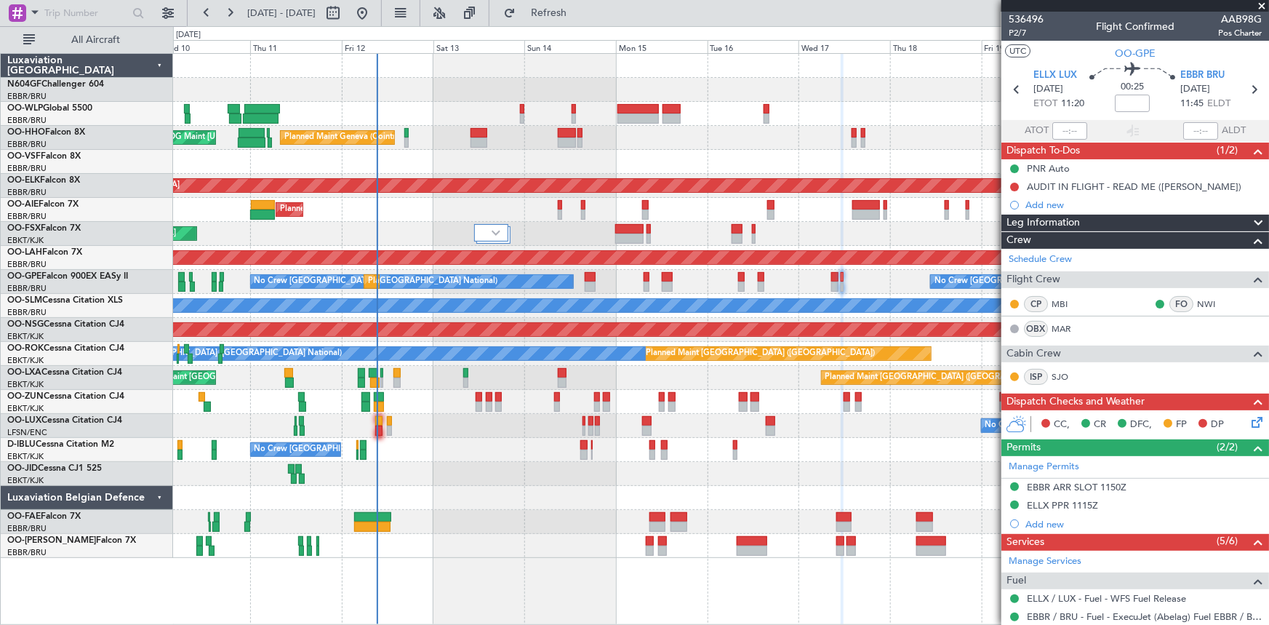
click at [1113, 363] on fb-app "10 Sep 2025 - 22 Sep 2025 Refresh Quick Links All Aircraft Planned Maint Liege …" at bounding box center [634, 318] width 1269 height 614
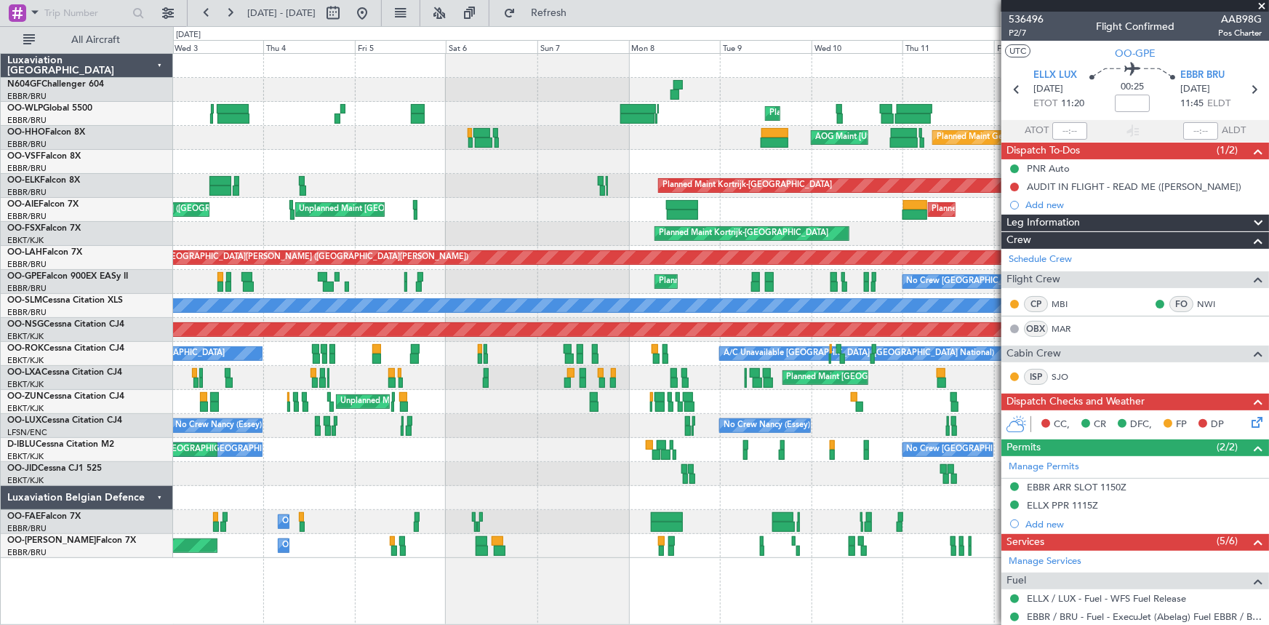
click at [1055, 332] on fb-app "10 Sep 2025 - 22 Sep 2025 Refresh Quick Links All Aircraft Planned Maint Liege …" at bounding box center [634, 318] width 1269 height 614
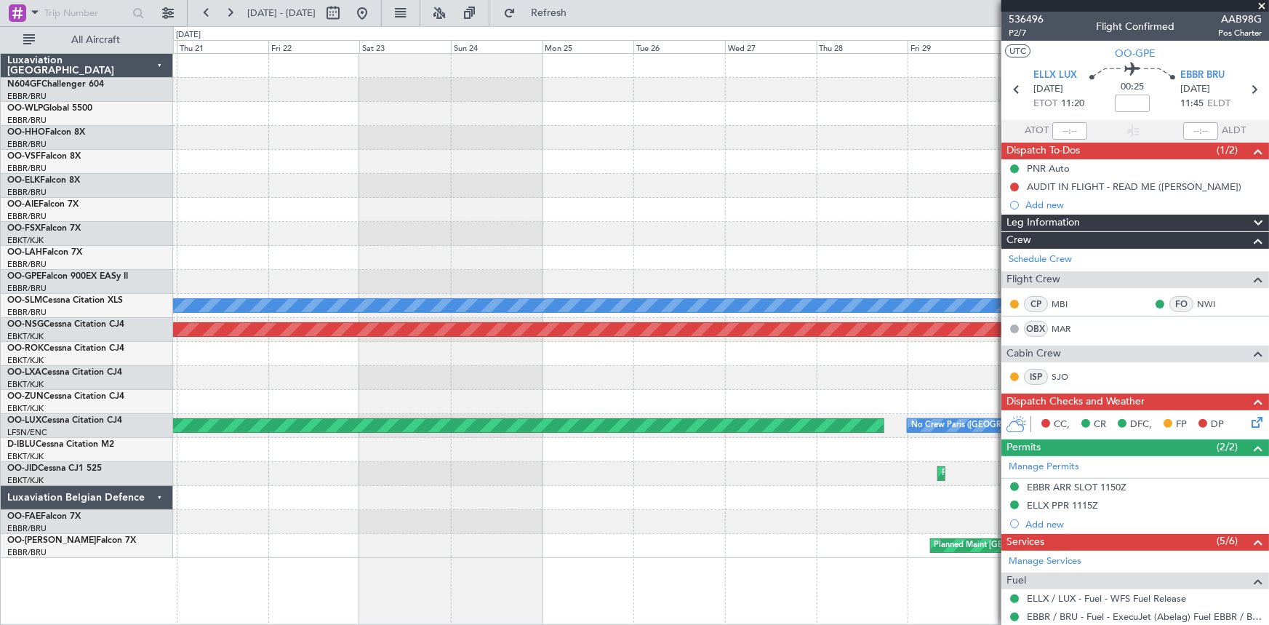
click at [1065, 324] on fb-app "10 Sep 2025 - 22 Sep 2025 Refresh Quick Links All Aircraft Planned Maint London…" at bounding box center [634, 318] width 1269 height 614
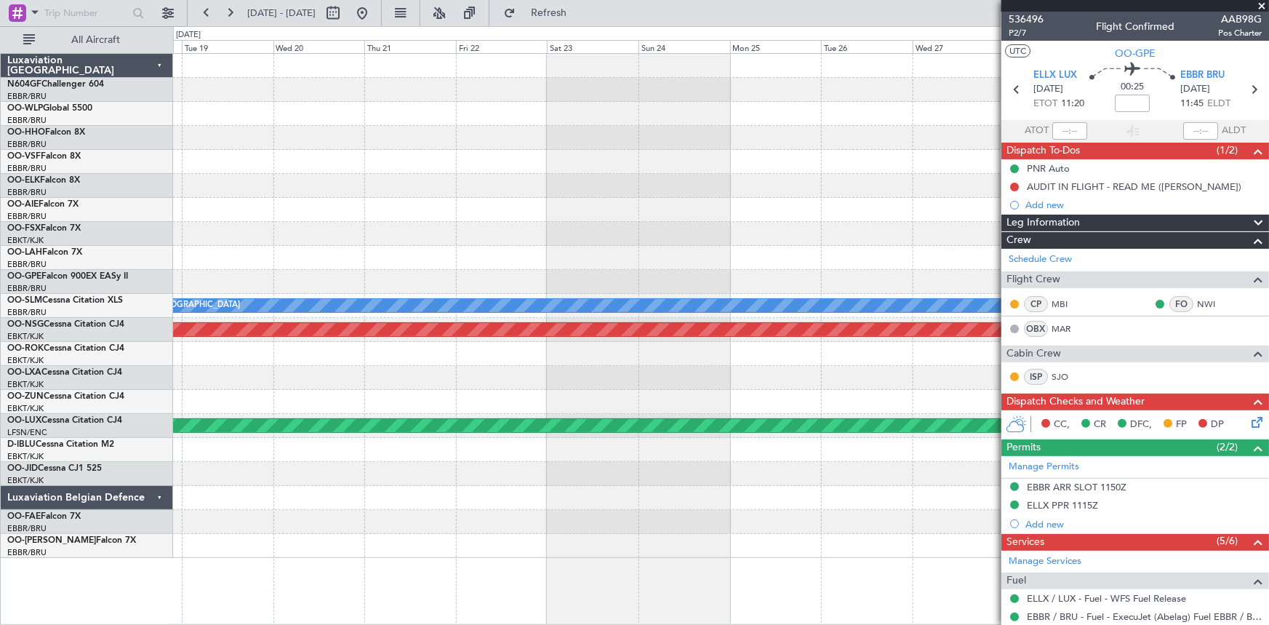
click at [578, 211] on div "Planned Maint [GEOGRAPHIC_DATA] ([GEOGRAPHIC_DATA])" at bounding box center [721, 210] width 1096 height 24
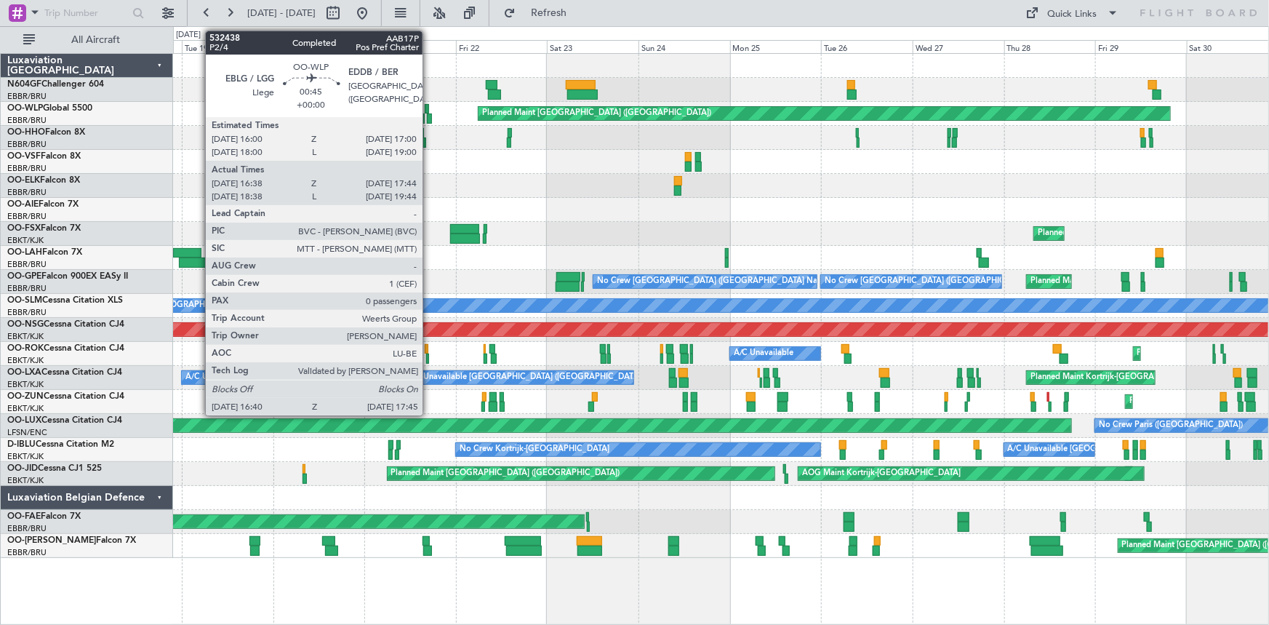
click at [429, 119] on div at bounding box center [429, 118] width 4 height 10
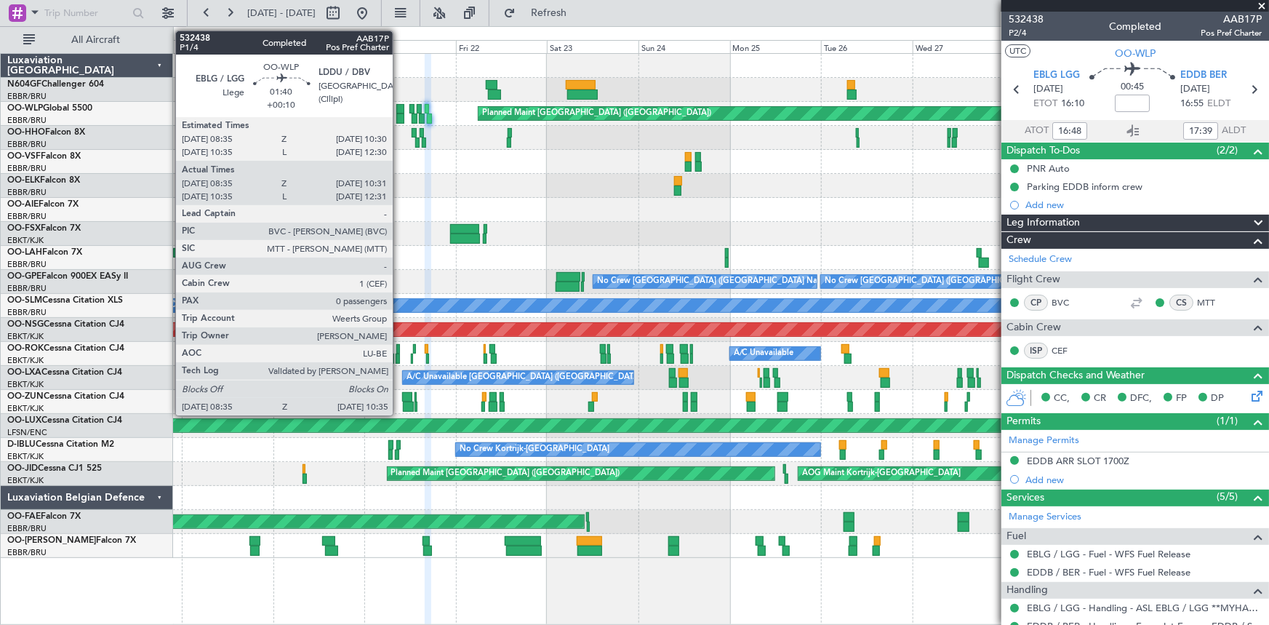
click at [399, 113] on div at bounding box center [400, 118] width 8 height 10
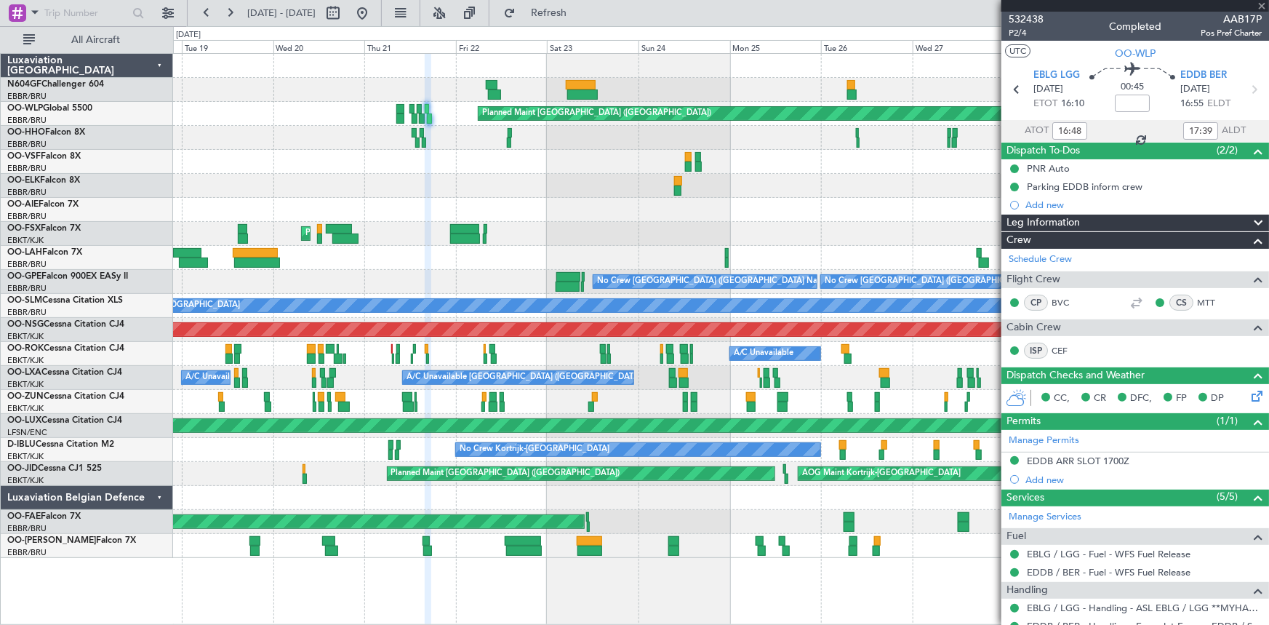
type input "+00:10"
type input "08:45"
type input "10:26"
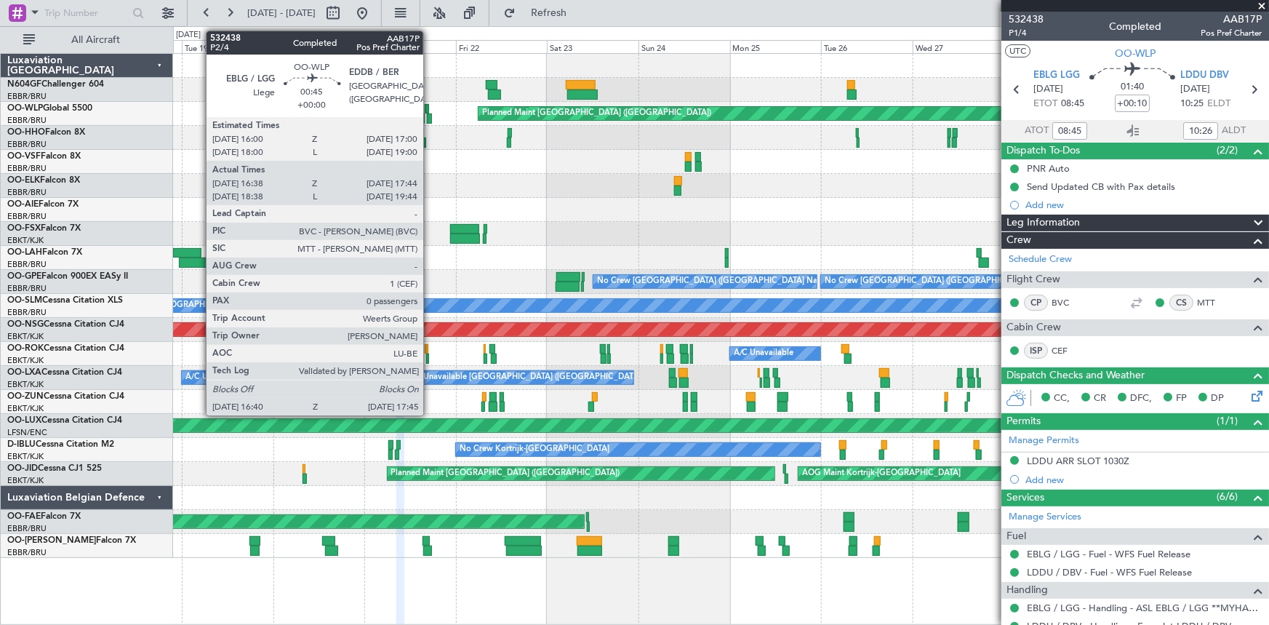
click at [430, 121] on div at bounding box center [429, 118] width 4 height 10
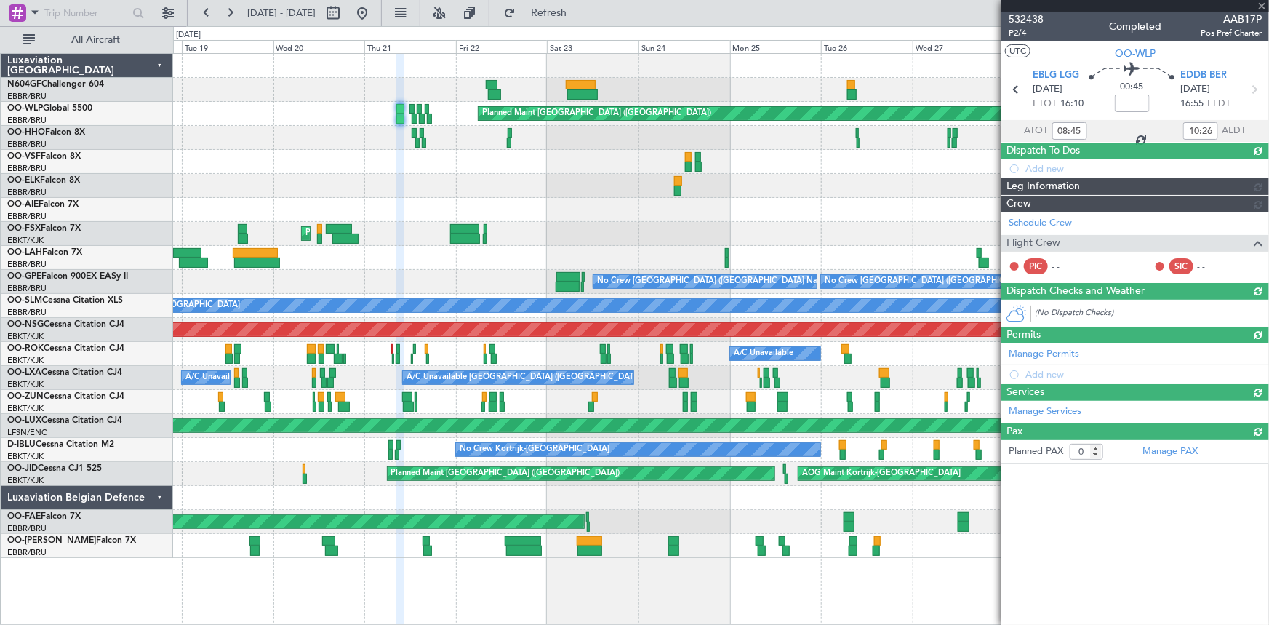
type input "16:48"
type input "17:39"
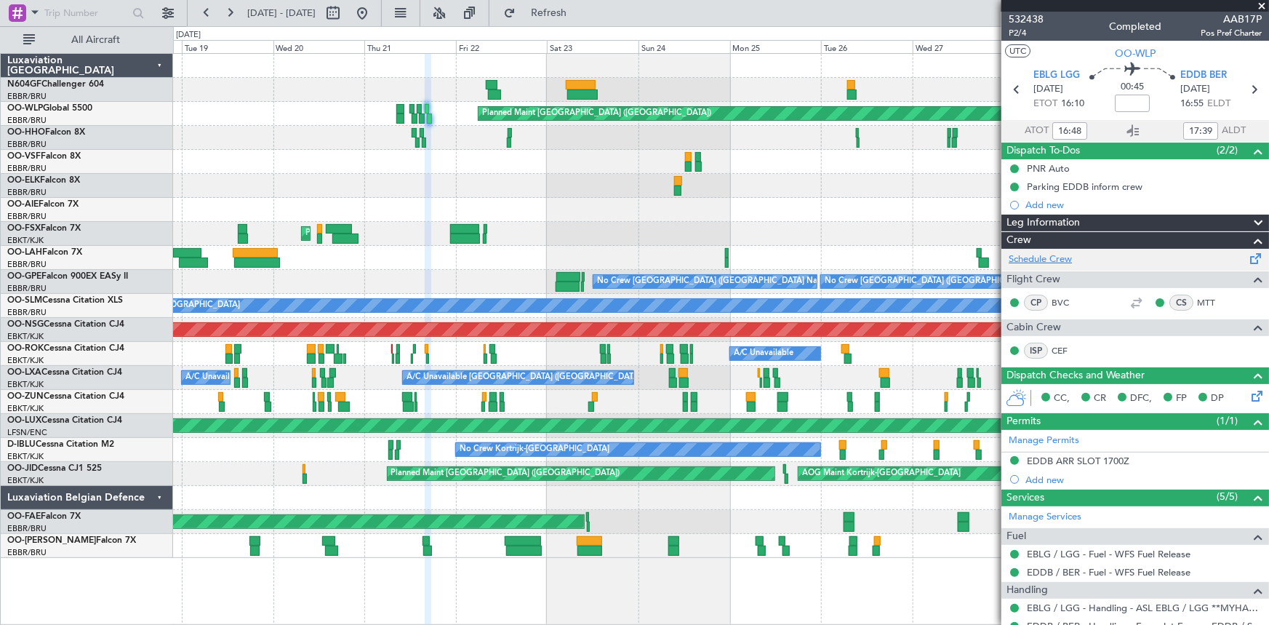
click at [1054, 258] on link "Schedule Crew" at bounding box center [1040, 259] width 63 height 15
